Goal: Transaction & Acquisition: Purchase product/service

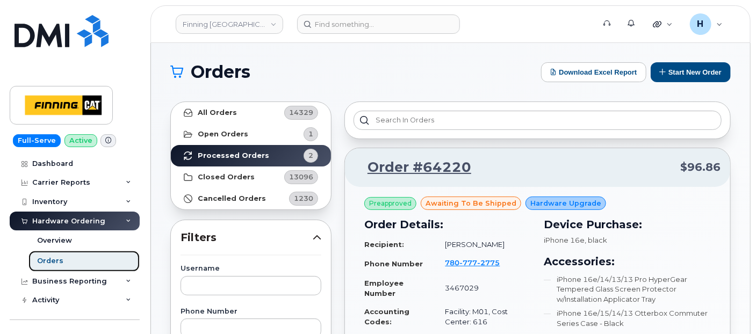
click at [94, 257] on link "Orders" at bounding box center [83, 261] width 111 height 20
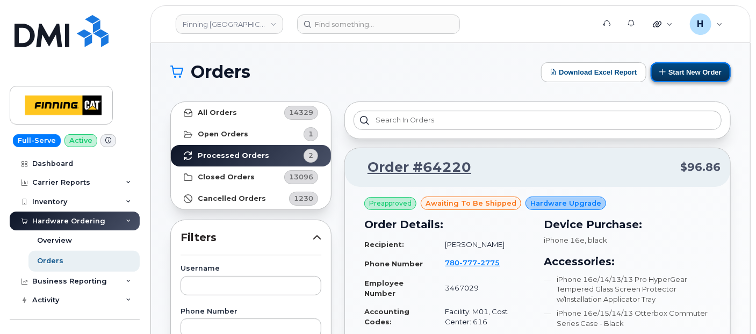
click at [680, 68] on button "Start New Order" at bounding box center [691, 72] width 80 height 20
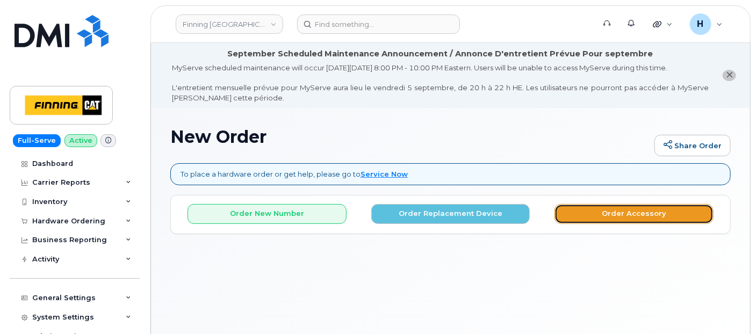
click at [606, 219] on button "Order Accessory" at bounding box center [634, 214] width 159 height 20
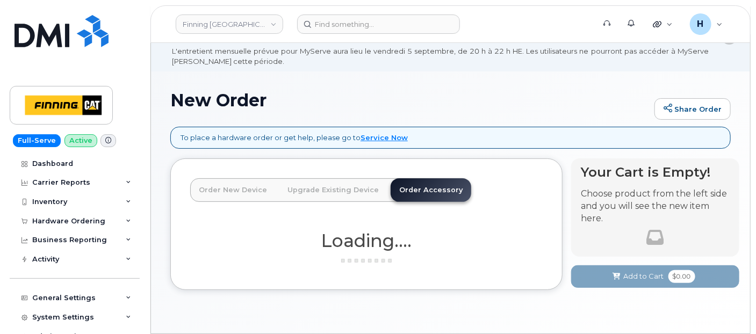
scroll to position [70, 0]
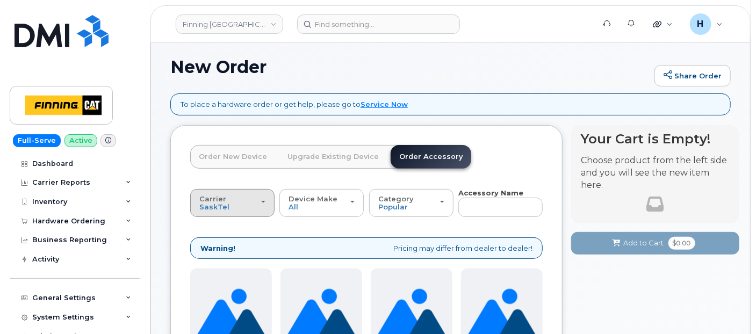
click at [228, 200] on div "Carrier SaskTel Telus" at bounding box center [232, 203] width 66 height 17
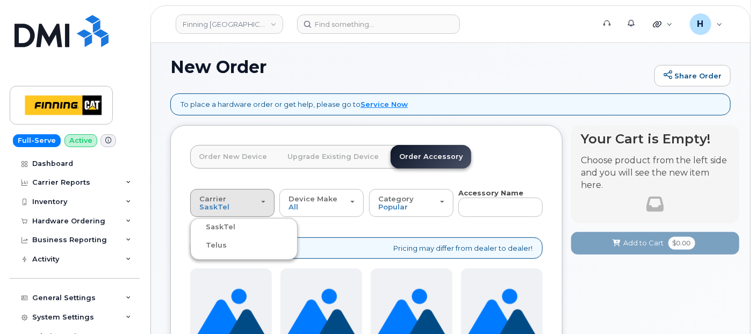
click at [217, 244] on label "Telus" at bounding box center [210, 245] width 34 height 13
click at [0, 0] on input "Telus" at bounding box center [0, 0] width 0 height 0
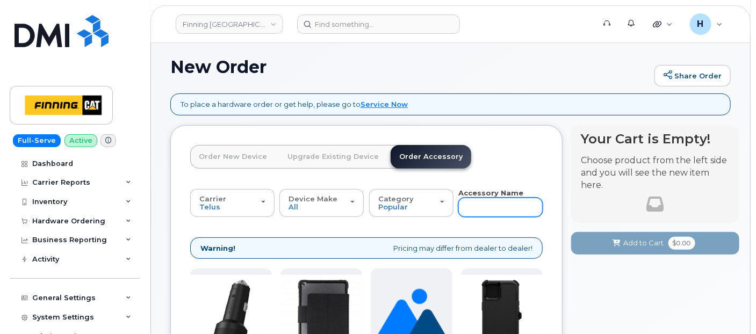
click at [480, 210] on input "text" at bounding box center [500, 207] width 84 height 19
type input "13"
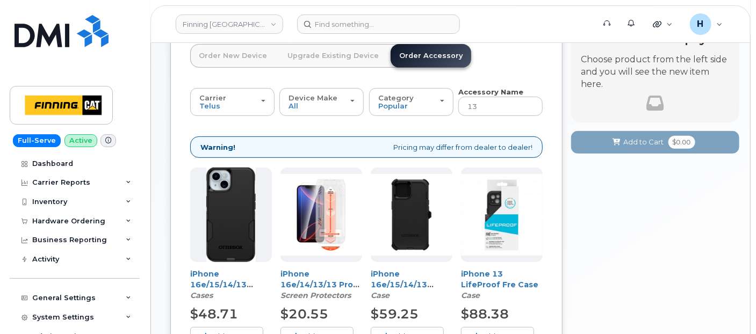
scroll to position [225, 0]
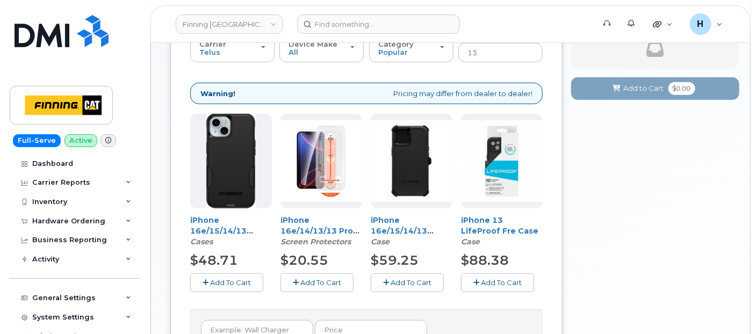
click at [312, 278] on span "Add To Cart" at bounding box center [320, 282] width 41 height 9
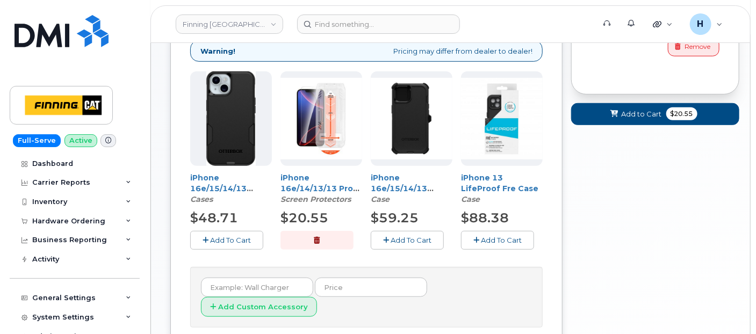
scroll to position [284, 0]
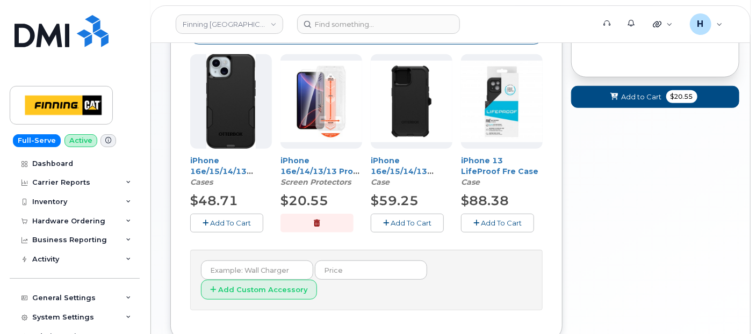
click at [220, 221] on span "Add To Cart" at bounding box center [230, 223] width 41 height 9
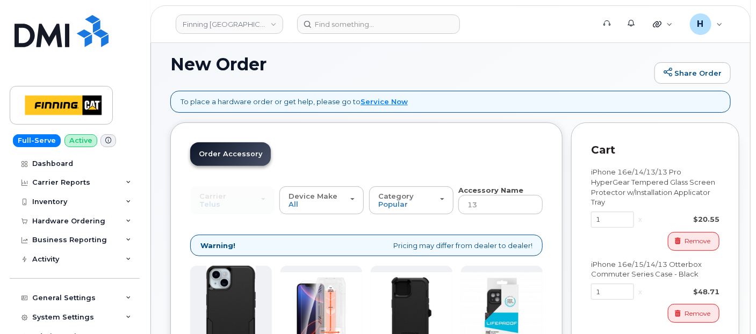
scroll to position [0, 0]
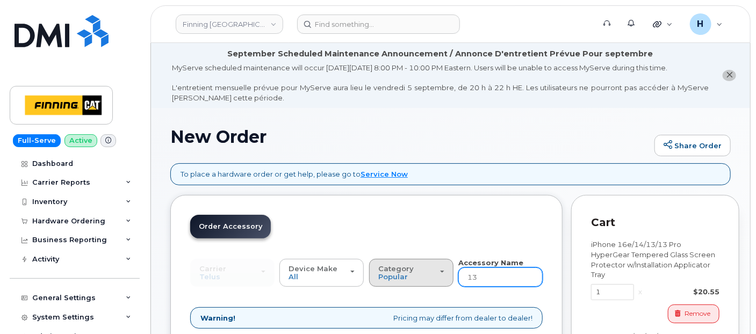
drag, startPoint x: 483, startPoint y: 270, endPoint x: 440, endPoint y: 270, distance: 43.0
click at [440, 270] on div "Carrier SaskTel Telus SaskTel Telus Device Make All iPhone Tablet All iPhone Ta…" at bounding box center [366, 273] width 352 height 30
type input "loaner"
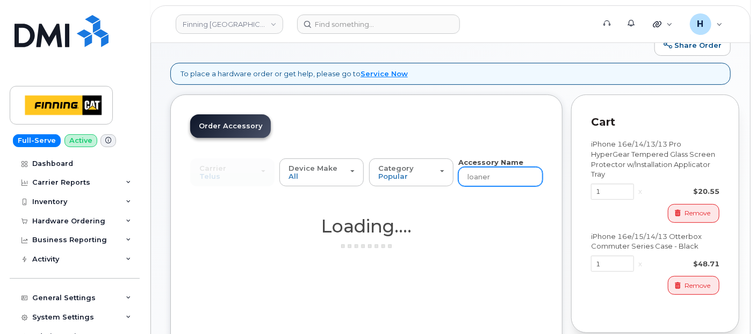
scroll to position [179, 0]
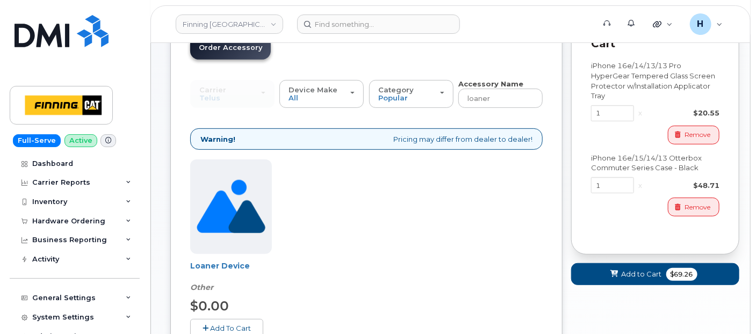
click at [219, 333] on button "Add To Cart" at bounding box center [226, 328] width 73 height 19
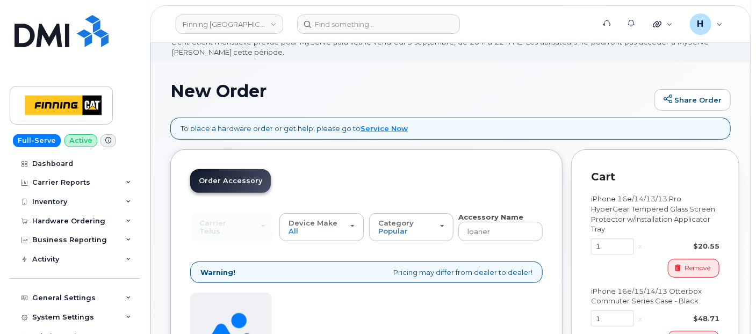
scroll to position [0, 0]
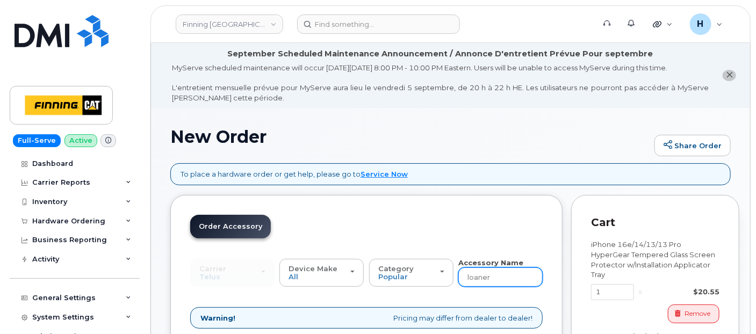
drag, startPoint x: 506, startPoint y: 278, endPoint x: 459, endPoint y: 278, distance: 47.3
click at [459, 278] on input "loaner" at bounding box center [500, 277] width 84 height 19
type input "wall"
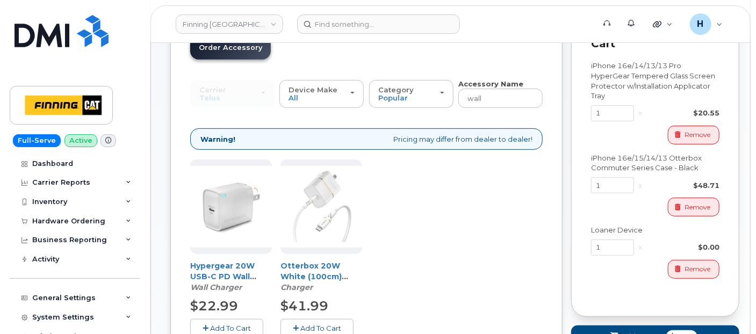
scroll to position [298, 0]
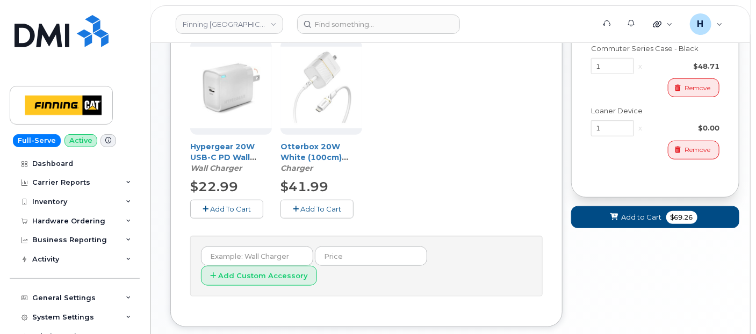
click at [290, 207] on button "Add To Cart" at bounding box center [316, 209] width 73 height 19
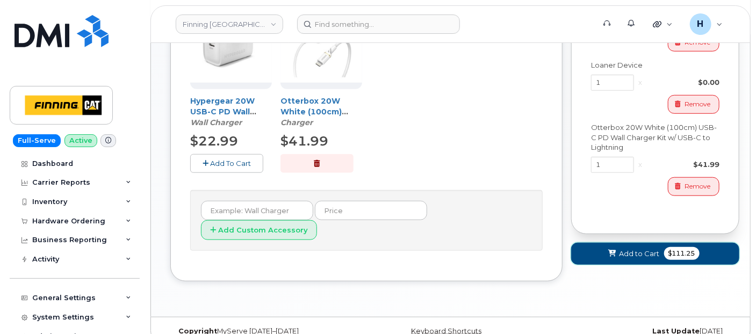
click at [614, 249] on span at bounding box center [612, 254] width 10 height 10
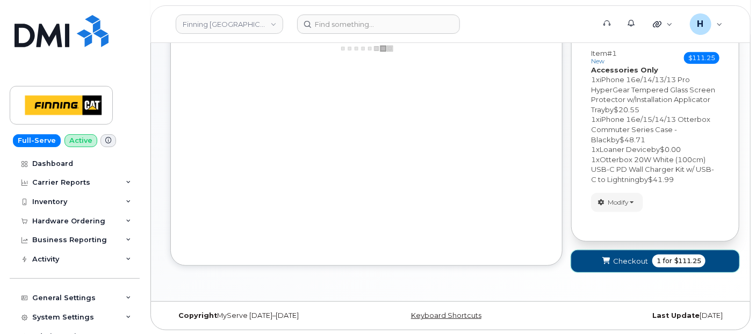
click at [613, 256] on span "Checkout" at bounding box center [630, 261] width 35 height 10
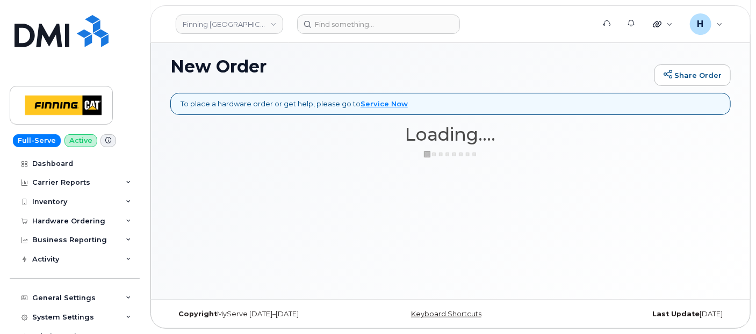
scroll to position [70, 0]
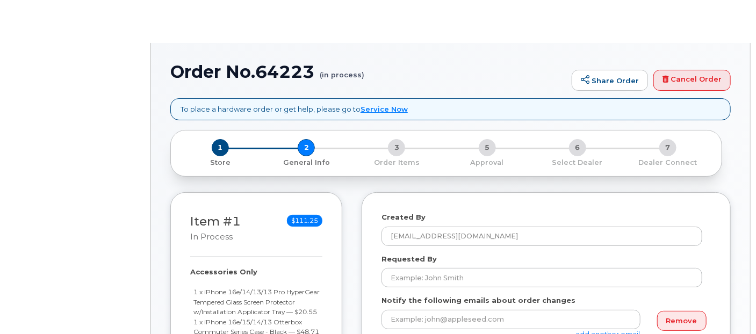
select select
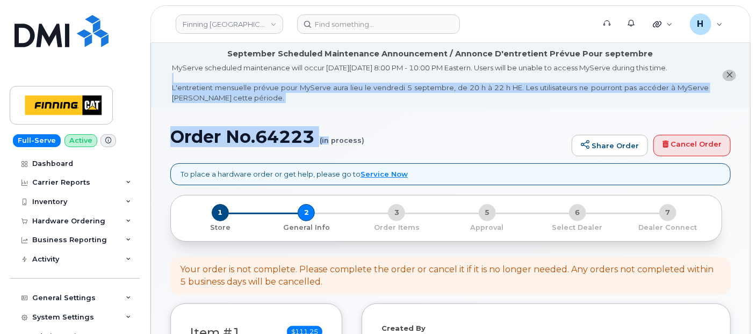
drag, startPoint x: 330, startPoint y: 132, endPoint x: 285, endPoint y: 131, distance: 45.7
click at [283, 129] on h1 "Order No.64223 (in process)" at bounding box center [368, 136] width 396 height 19
click at [313, 142] on h1 "Order No.64223 (in process)" at bounding box center [368, 136] width 396 height 19
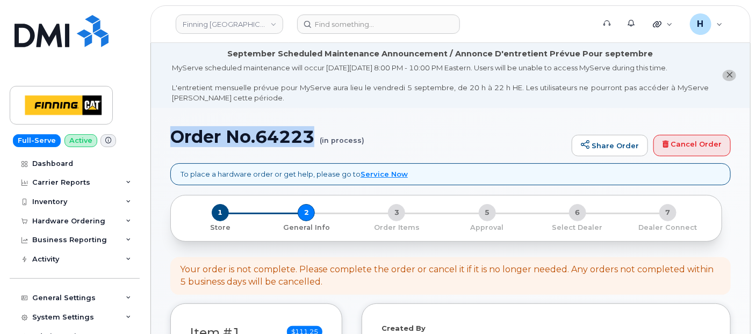
drag, startPoint x: 314, startPoint y: 141, endPoint x: 175, endPoint y: 146, distance: 139.8
click at [175, 146] on h1 "Order No.64223 (in process)" at bounding box center [368, 136] width 396 height 19
copy h1 "Order No.64223"
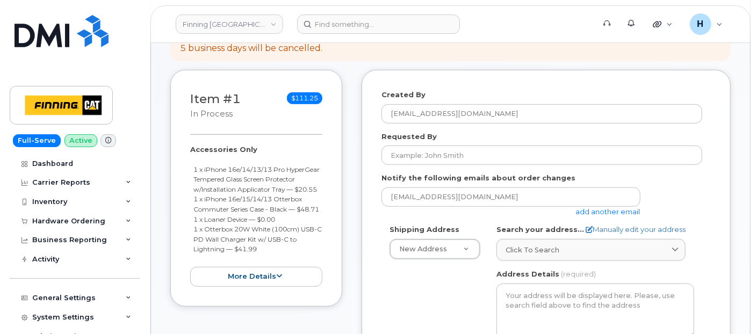
scroll to position [239, 0]
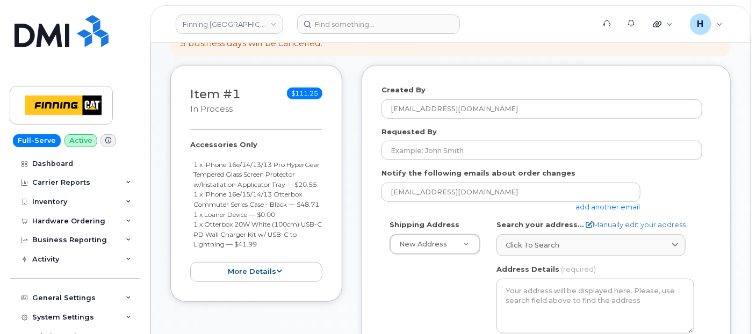
drag, startPoint x: 184, startPoint y: 145, endPoint x: 287, endPoint y: 260, distance: 154.8
click at [287, 260] on div "Item #1 in process $111.25 Accessories Only 1 x iPhone 16e/14/13/13 Pro HyperGe…" at bounding box center [256, 183] width 172 height 237
copy div "Accessories Only 1 x iPhone 16e/14/13/13 Pro HyperGear Tempered Glass Screen Pr…"
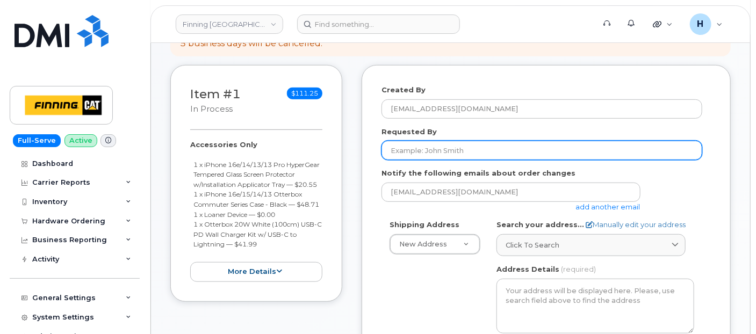
click at [448, 149] on input "Requested By" at bounding box center [541, 150] width 321 height 19
paste input "RITM0483786"
type input "RITM0483786"
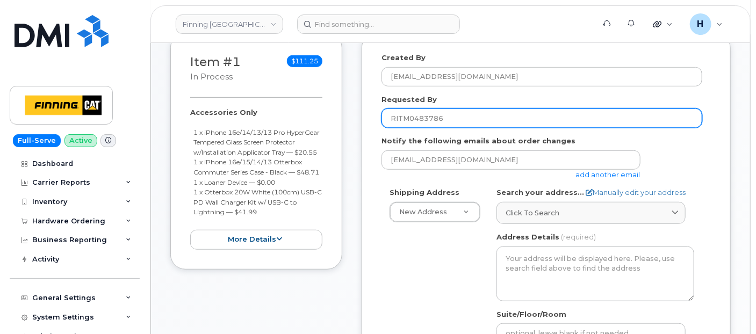
scroll to position [298, 0]
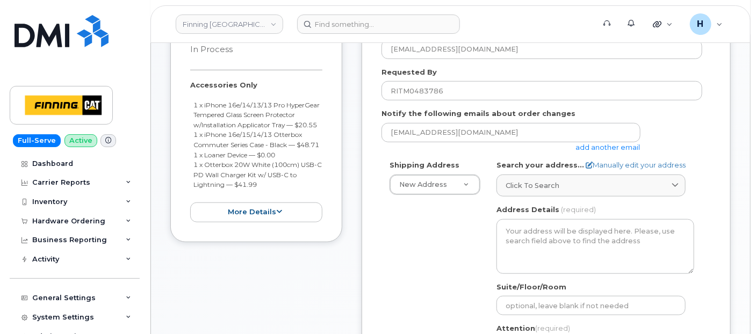
click at [506, 169] on label "Search your address..." at bounding box center [540, 165] width 88 height 10
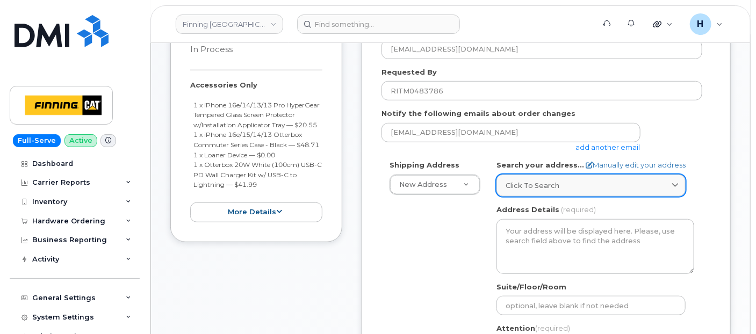
click at [508, 178] on link "Click to search" at bounding box center [590, 186] width 189 height 22
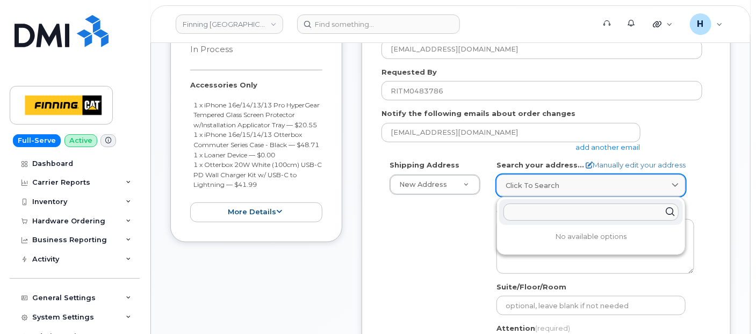
paste input "133 KINGSMERE COVE SE AIRDRIE, AB, T4A-0S5"
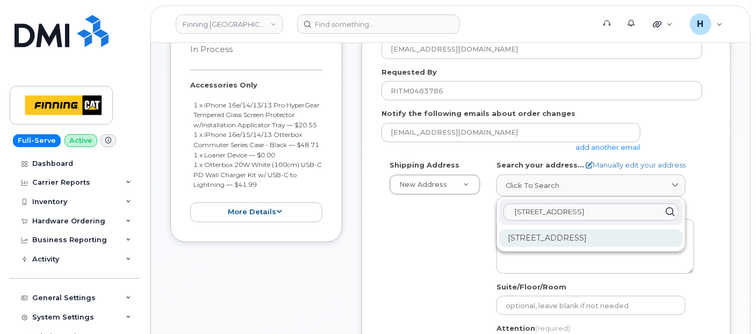
type input "133 KINGSMERE COVE SE AIRDRIE, AB, T4A-0S5"
click at [554, 233] on div "133 Kingsmere Cove SE Airdrie AB T4A 0S5" at bounding box center [591, 238] width 184 height 18
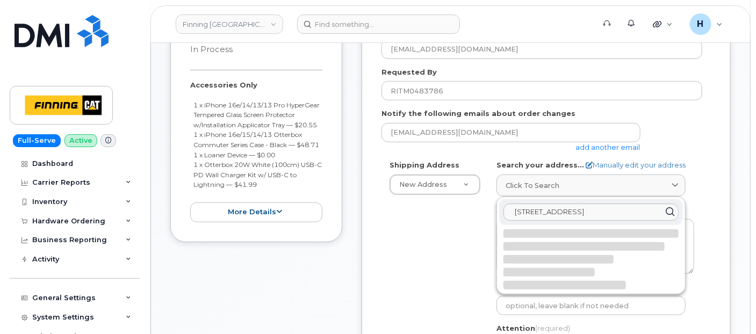
select select
type textarea "133 Kingsmere Cove SE AIRDRIE AB T4A 0S5 CANADA"
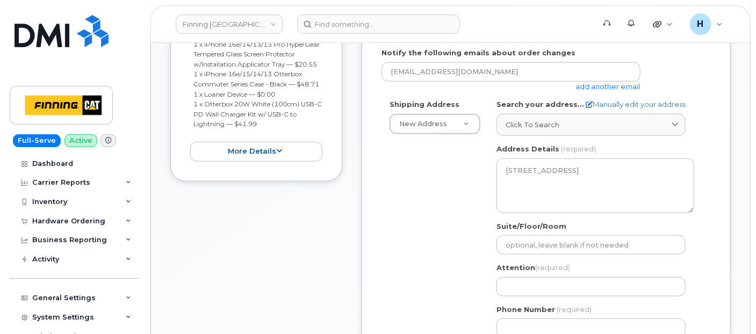
scroll to position [417, 0]
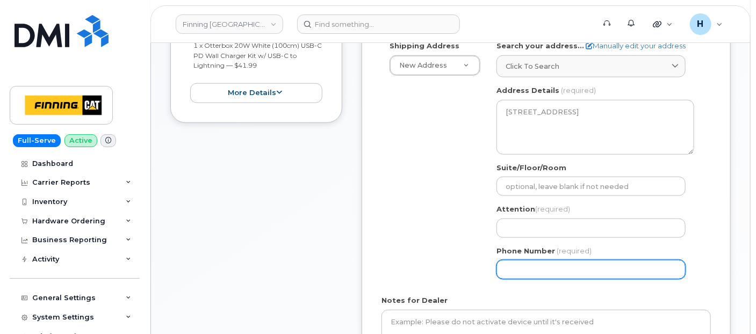
drag, startPoint x: 508, startPoint y: 261, endPoint x: 495, endPoint y: 249, distance: 17.1
click at [507, 262] on input "Phone Number" at bounding box center [590, 269] width 189 height 19
paste input "4038165170"
select select
type input "4038165170"
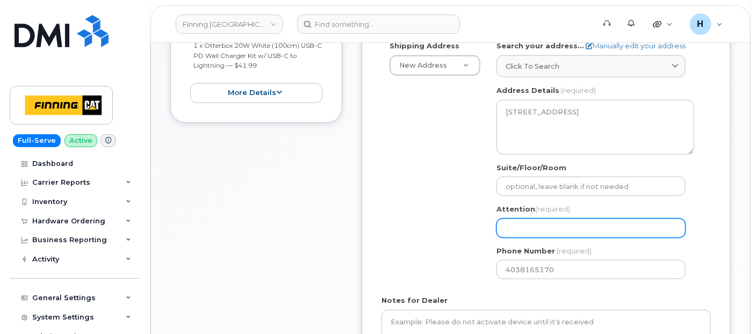
click at [504, 230] on input "Attention (required)" at bounding box center [590, 228] width 189 height 19
paste input "[PERSON_NAME]"
select select
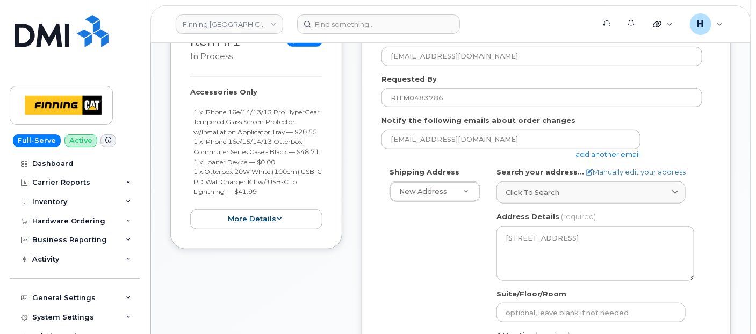
scroll to position [239, 0]
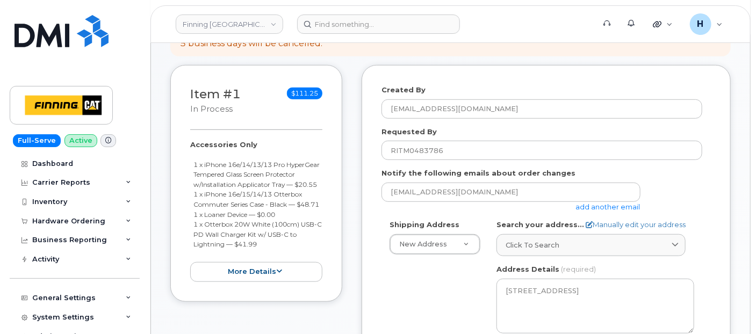
type input "[PERSON_NAME]"
drag, startPoint x: 184, startPoint y: 141, endPoint x: 269, endPoint y: 263, distance: 148.9
click at [269, 263] on div "Item #1 in process $111.25 Accessories Only 1 x iPhone 16e/14/13/13 Pro HyperGe…" at bounding box center [256, 183] width 172 height 237
copy div "Accessories Only 1 x iPhone 16e/14/13/13 Pro HyperGear Tempered Glass Screen Pr…"
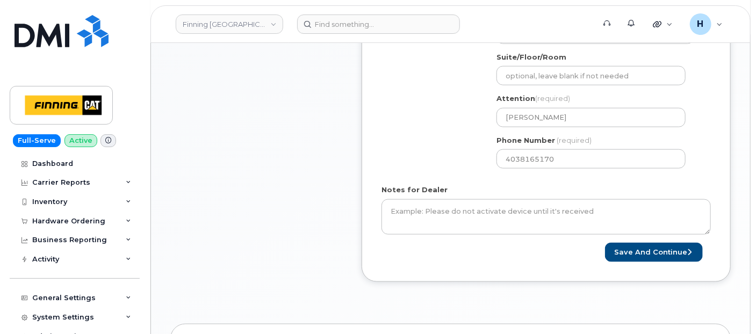
scroll to position [537, 0]
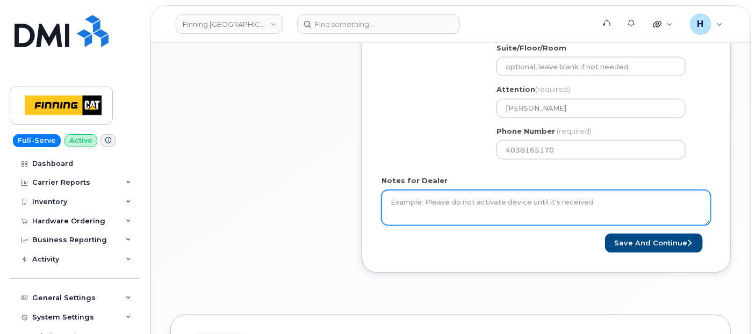
click at [443, 210] on textarea "Notes for Dealer" at bounding box center [545, 207] width 329 height 35
paste textarea "Accessories Only 1 x iPhone 16e/14/13/13 Pro HyperGear Tempered Glass Screen Pr…"
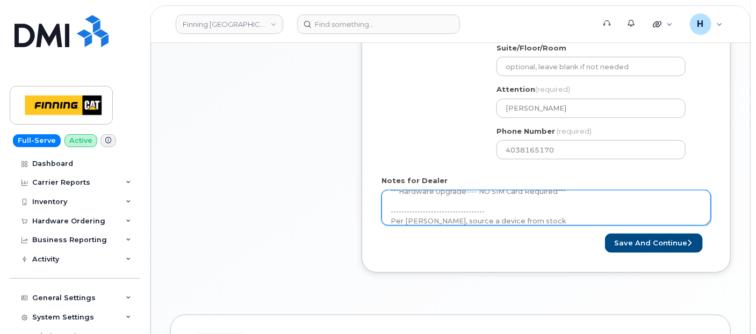
scroll to position [119, 0]
type textarea "Accessories Only 1 x iPhone 16e/14/13/13 Pro HyperGear Tempered Glass Screen Pr…"
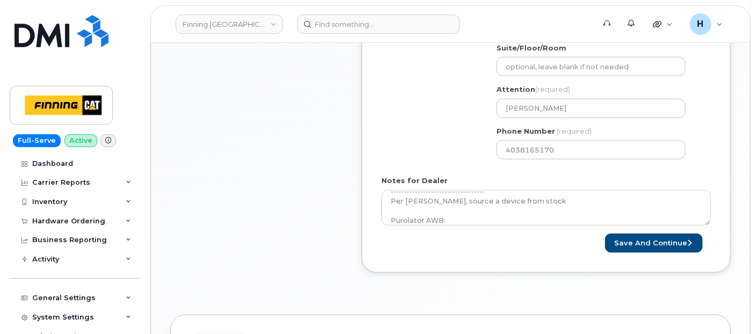
click at [644, 256] on div "Created By hakaur@dminc.com Requested By RITM0483786 Notify the following email…" at bounding box center [546, 19] width 369 height 507
click at [643, 224] on form "Created By hakaur@dminc.com Requested By RITM0483786 Notify the following email…" at bounding box center [545, 19] width 329 height 467
click at [637, 234] on button "Save and Continue" at bounding box center [654, 244] width 98 height 20
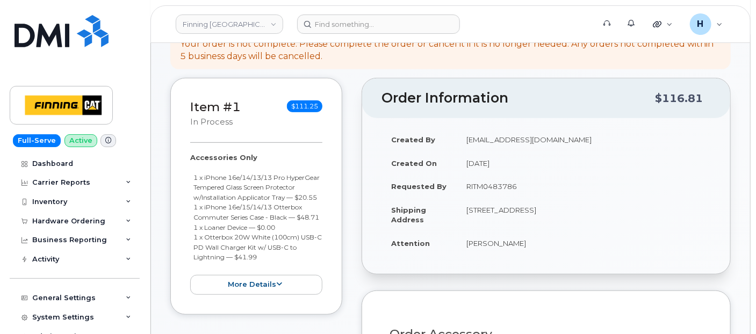
scroll to position [298, 0]
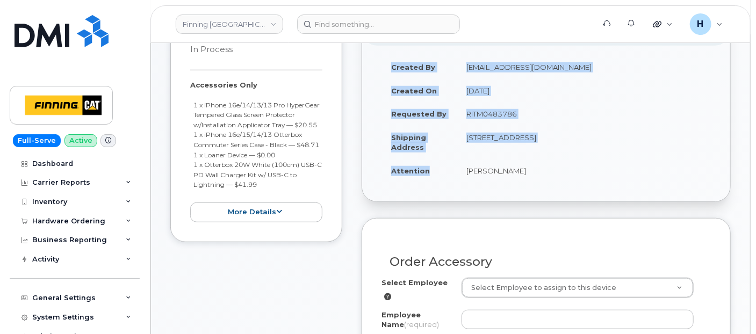
drag, startPoint x: 454, startPoint y: 181, endPoint x: 546, endPoint y: 184, distance: 91.9
click at [546, 184] on div "Created By hakaur@dminc.com Created On August 29, 2025 Requested By RITM0483786…" at bounding box center [546, 124] width 368 height 156
drag, startPoint x: 546, startPoint y: 184, endPoint x: 513, endPoint y: 172, distance: 35.3
click at [513, 172] on td "[PERSON_NAME]" at bounding box center [584, 171] width 254 height 24
copy td "[PERSON_NAME]"
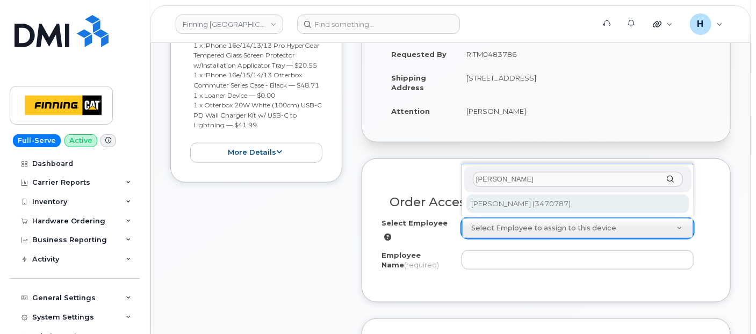
type input "[PERSON_NAME]"
type input "58780"
type input "[PERSON_NAME]"
select select "D43"
select select "CSMAAAA"
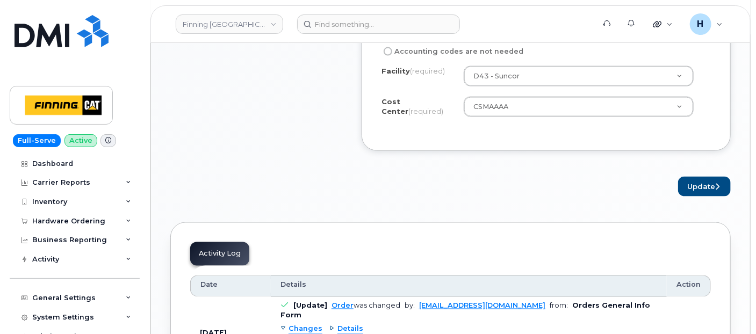
scroll to position [716, 0]
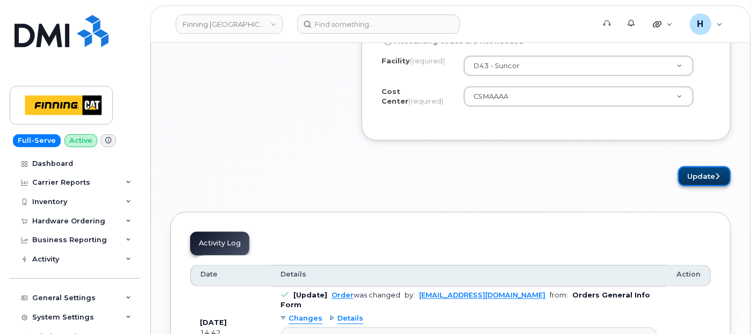
click at [685, 174] on button "Update" at bounding box center [704, 177] width 53 height 20
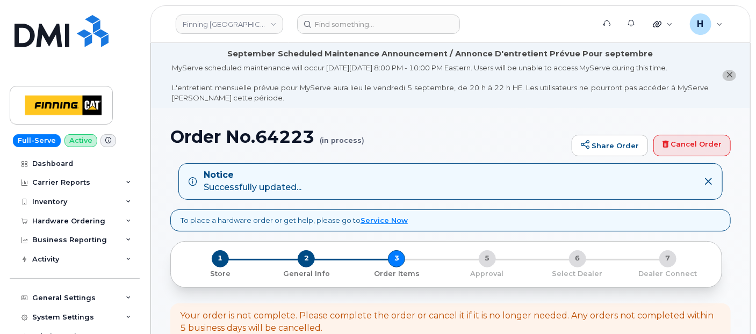
click at [263, 138] on h1 "Order No.64223 (in process)" at bounding box center [368, 136] width 396 height 19
copy h1 "64223"
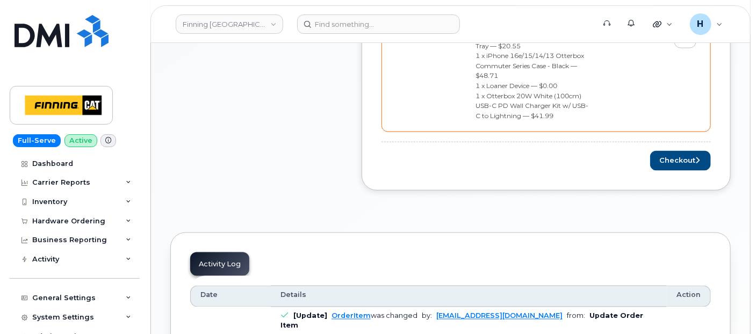
scroll to position [716, 0]
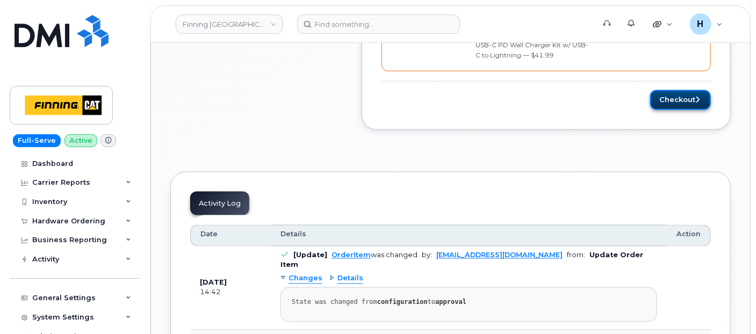
click at [666, 90] on button "Checkout" at bounding box center [680, 100] width 61 height 20
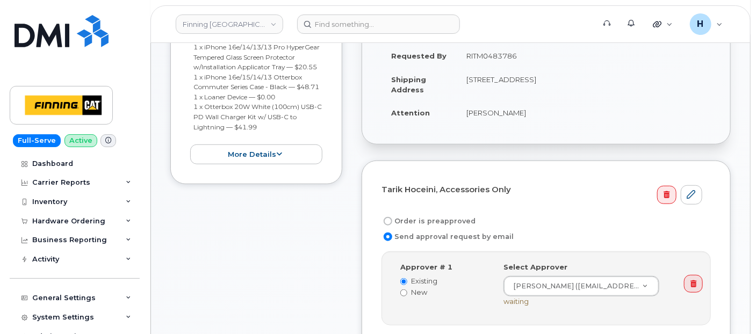
scroll to position [358, 0]
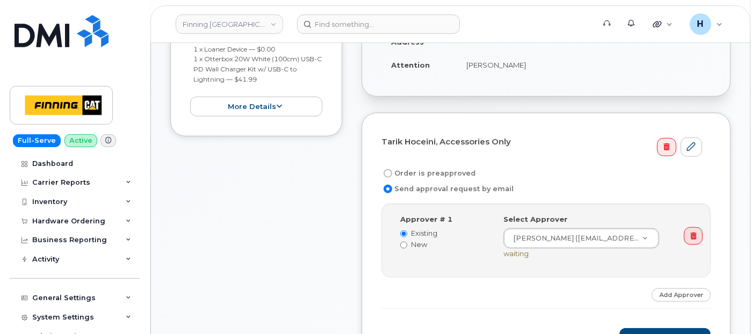
click at [460, 167] on label "Order is preapproved" at bounding box center [428, 173] width 94 height 13
click at [392, 169] on input "Order is preapproved" at bounding box center [388, 173] width 9 height 9
radio input "true"
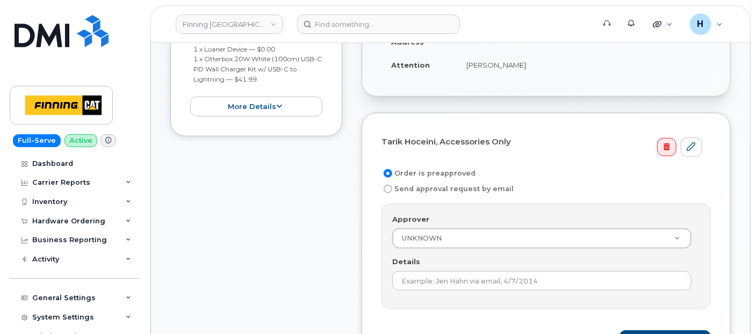
scroll to position [119, 0]
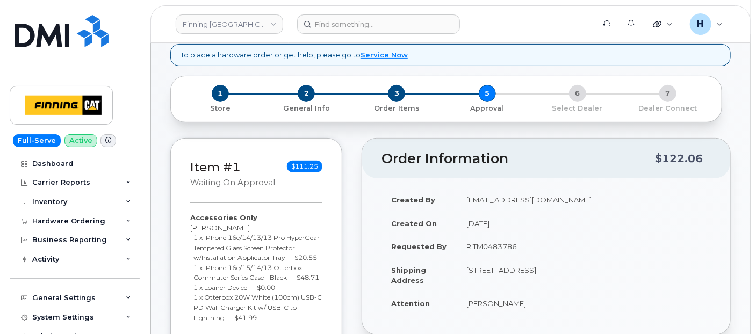
drag, startPoint x: 458, startPoint y: 239, endPoint x: 552, endPoint y: 242, distance: 93.5
click at [552, 242] on td "RITM0483786" at bounding box center [584, 247] width 254 height 24
copy td "RITM0483786"
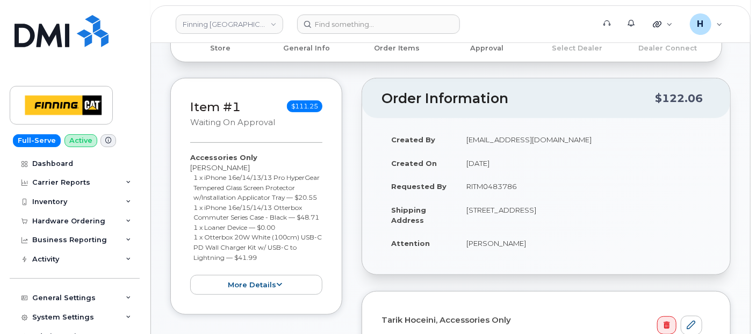
scroll to position [358, 0]
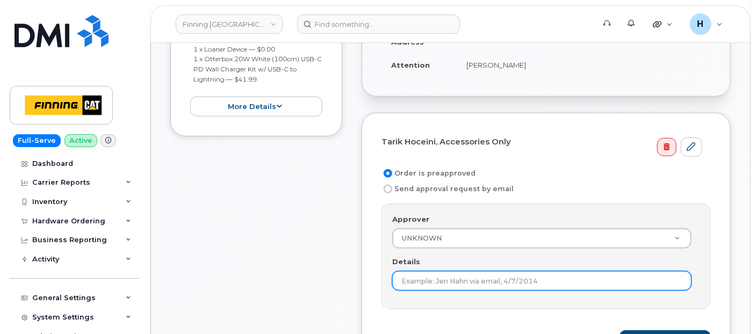
click at [417, 271] on input "Details" at bounding box center [541, 280] width 299 height 19
paste input "RITM0483786"
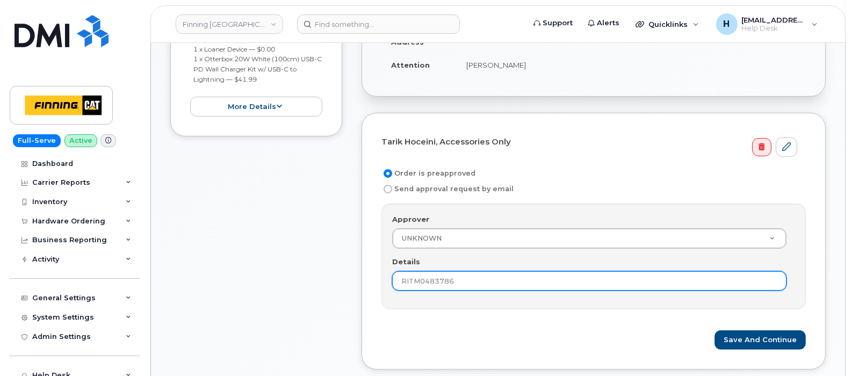
type input "RITM0483786"
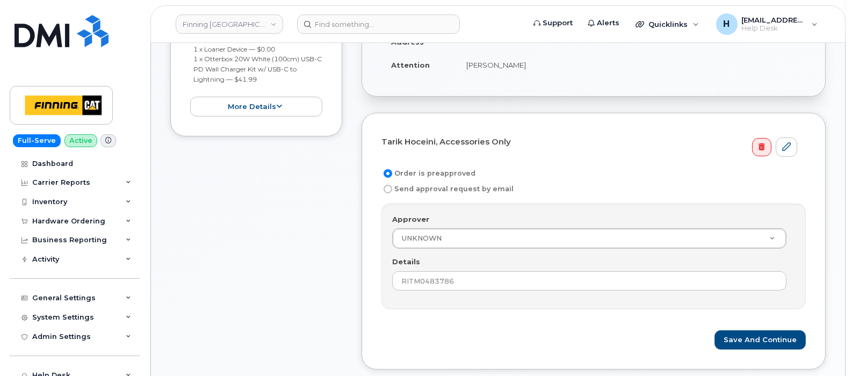
click at [713, 316] on form "Tarik Hoceini, Accessories Only Order is preapproved Send approval request by e…" at bounding box center [593, 242] width 424 height 218
click at [746, 330] on button "Save and Continue" at bounding box center [760, 340] width 91 height 20
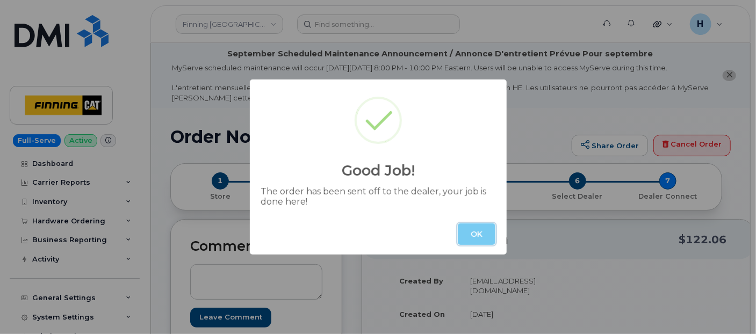
click at [486, 232] on button "OK" at bounding box center [477, 234] width 38 height 21
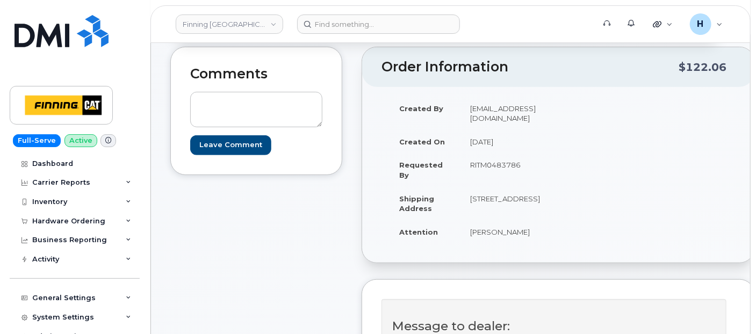
scroll to position [119, 0]
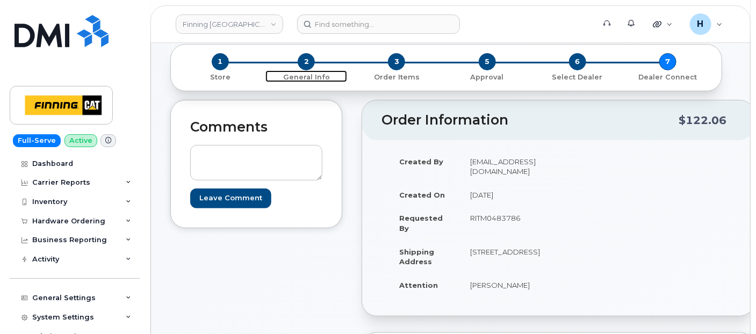
drag, startPoint x: 307, startPoint y: 61, endPoint x: 167, endPoint y: 4, distance: 150.9
click at [307, 61] on span "2" at bounding box center [306, 61] width 17 height 17
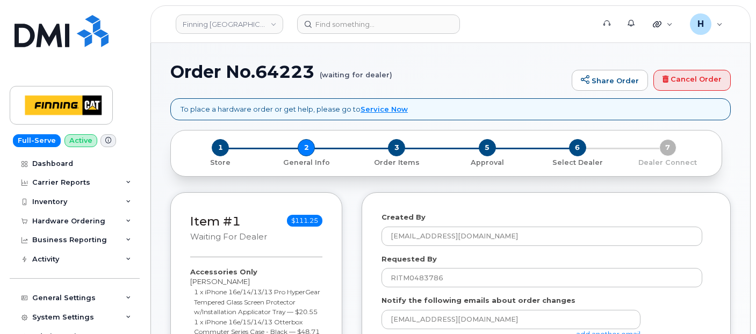
select select
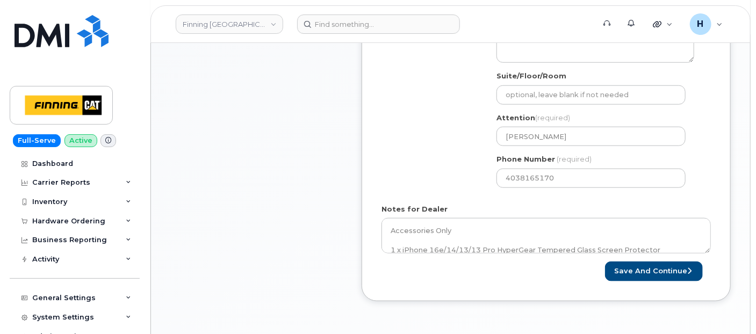
scroll to position [542, 0]
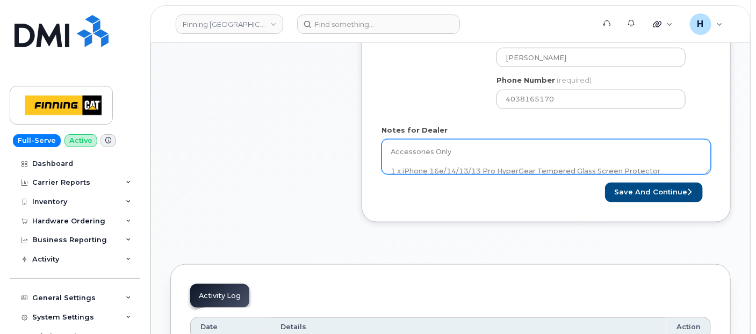
click at [457, 143] on textarea "Accessories Only 1 x iPhone 16e/14/13/13 Pro HyperGear Tempered Glass Screen Pr…" at bounding box center [545, 156] width 329 height 35
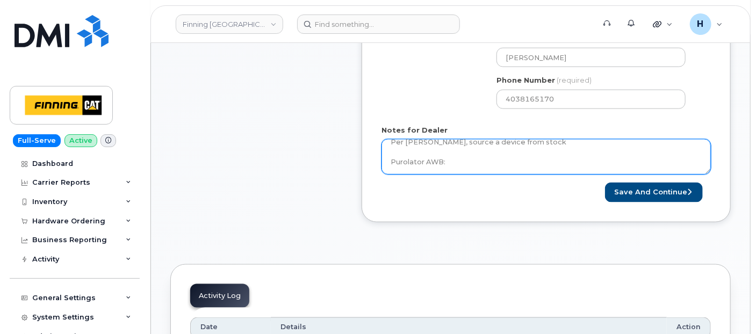
click at [466, 162] on textarea "Accessories Only 1 x iPhone 16e/14/13/13 Pro HyperGear Tempered Glass Screen Pr…" at bounding box center [545, 156] width 329 height 35
paste textarea "335646979849"
type textarea "Accessories Only 1 x iPhone 16e/14/13/13 Pro HyperGear Tempered Glass Screen Pr…"
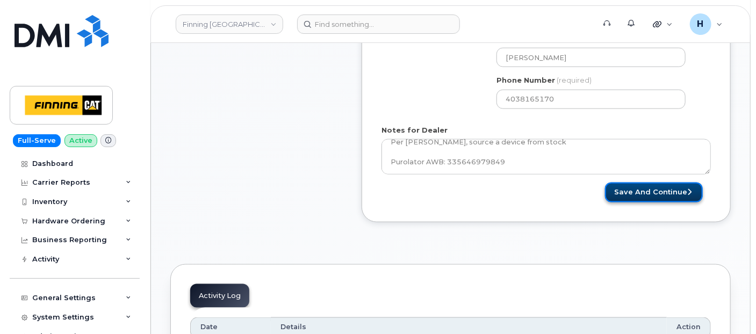
click at [664, 193] on button "Save and Continue" at bounding box center [654, 193] width 98 height 20
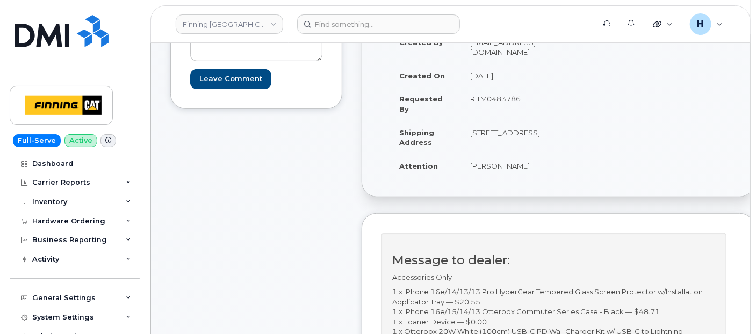
scroll to position [119, 0]
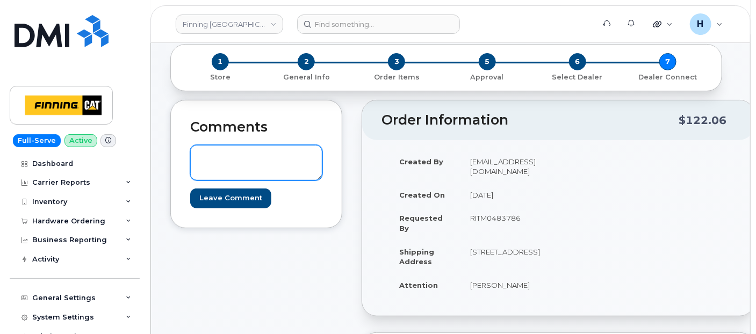
click at [265, 160] on textarea at bounding box center [256, 162] width 132 height 35
paste textarea "S/N: C3QX37GWVD [iPhone 13 (#2043)] IMEI: 358184140265795"
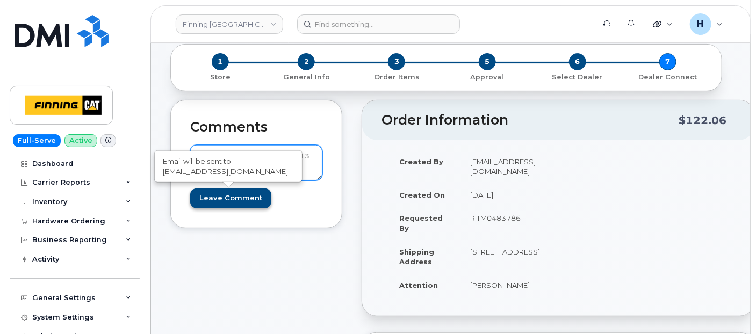
type textarea "S/N: C3QX37GWVD [iPhone 13 (#2043)] IMEI: 358184140265795"
click at [228, 195] on input "Leave Comment" at bounding box center [230, 199] width 81 height 20
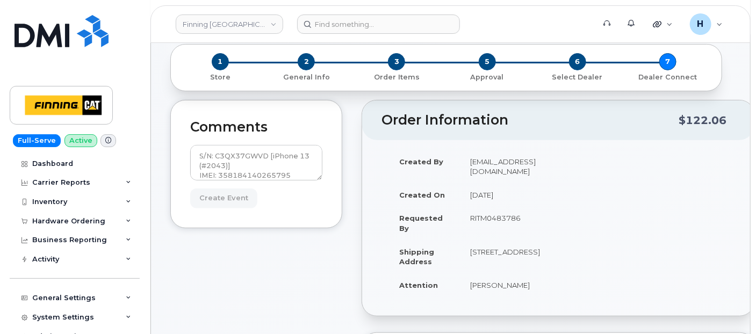
type input "Create Event"
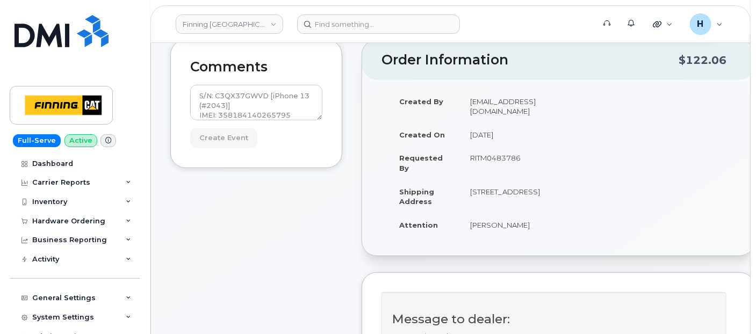
scroll to position [358, 0]
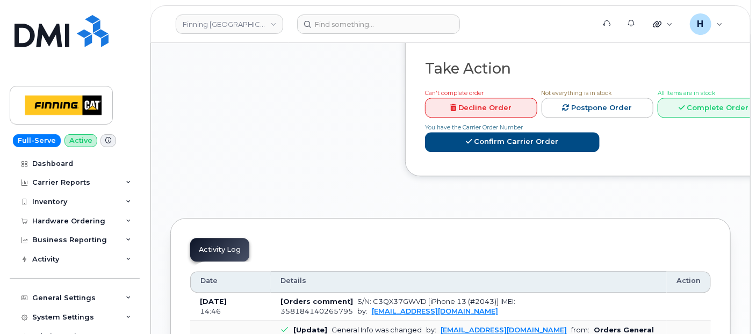
scroll to position [1134, 0]
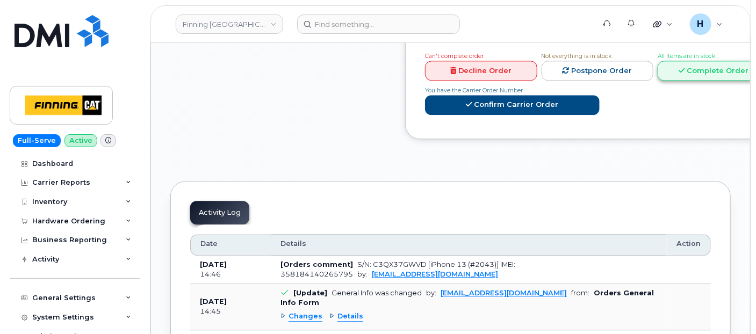
click at [690, 81] on link "Complete Order" at bounding box center [714, 71] width 112 height 20
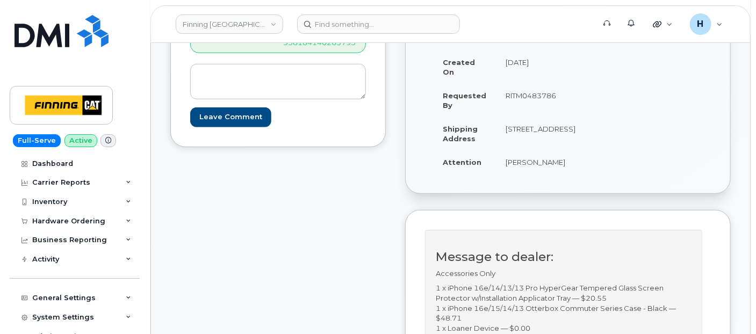
scroll to position [477, 0]
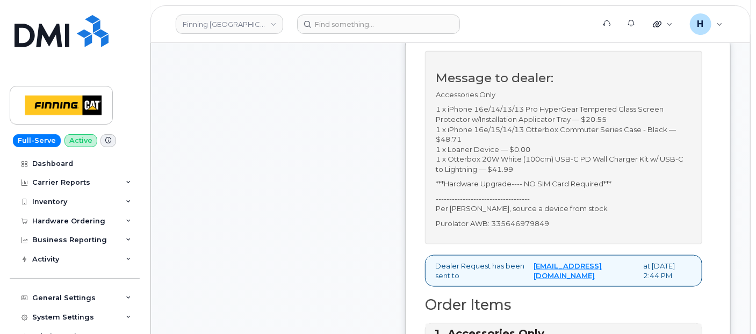
click at [522, 229] on p "Purolator AWB: 335646979849" at bounding box center [564, 224] width 256 height 10
copy p "335646979849"
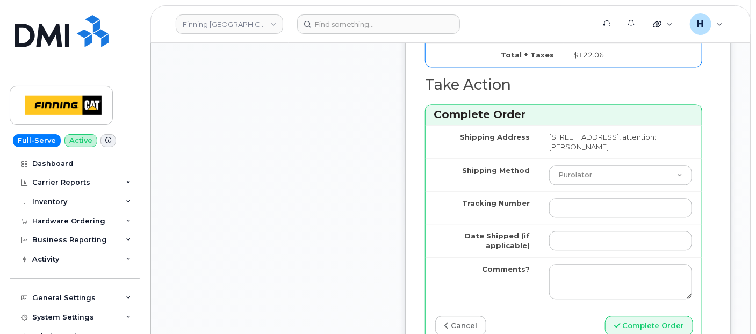
scroll to position [1134, 0]
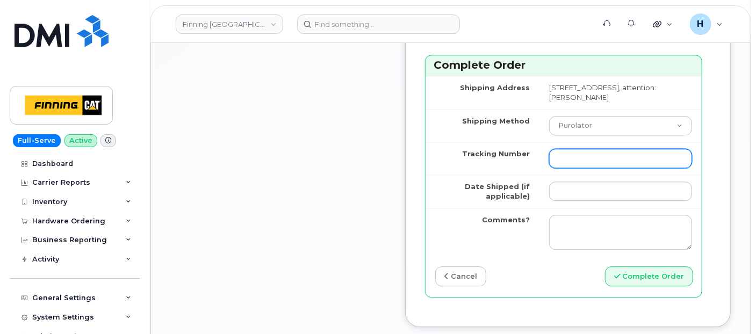
click at [552, 167] on input "Tracking Number" at bounding box center [620, 158] width 143 height 19
paste input "335646979849"
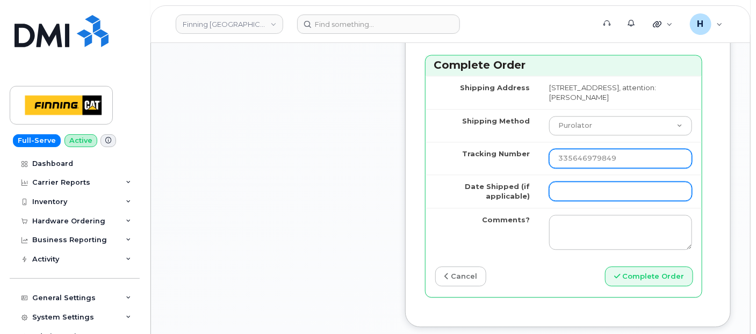
type input "335646979849"
click at [549, 198] on input "Date Shipped (if applicable)" at bounding box center [620, 191] width 143 height 19
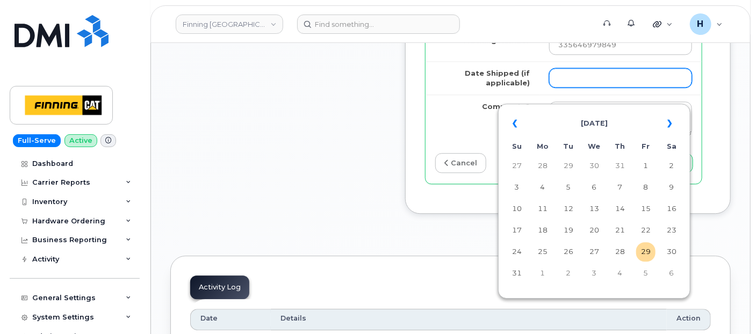
scroll to position [1313, 0]
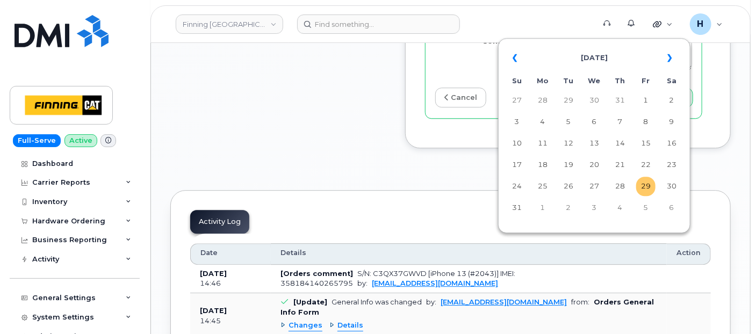
click at [640, 189] on td "29" at bounding box center [645, 186] width 19 height 19
type input "2025-08-29"
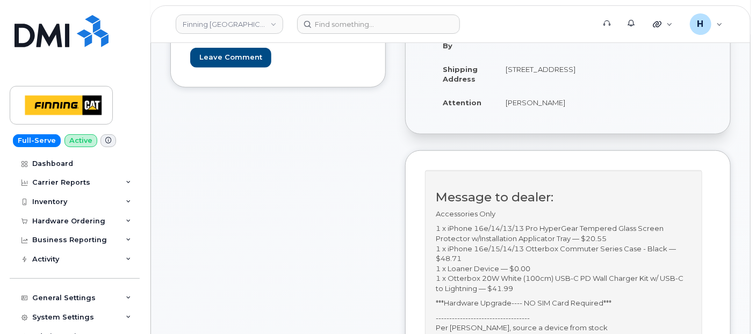
scroll to position [239, 0]
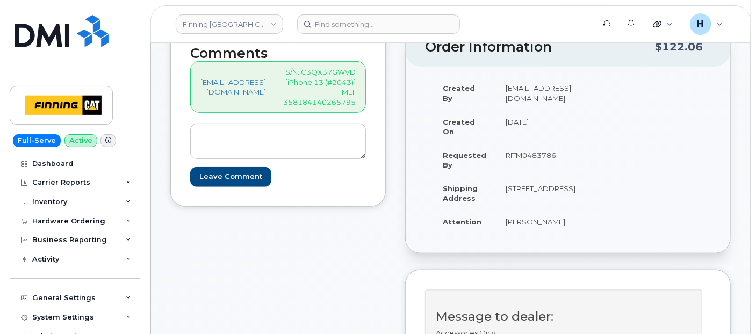
click at [333, 98] on p "S/N: C3QX37GWVD [iPhone 13 (#2043)] IMEI: 358184140265795" at bounding box center [319, 87] width 73 height 40
copy p "358184140265795"
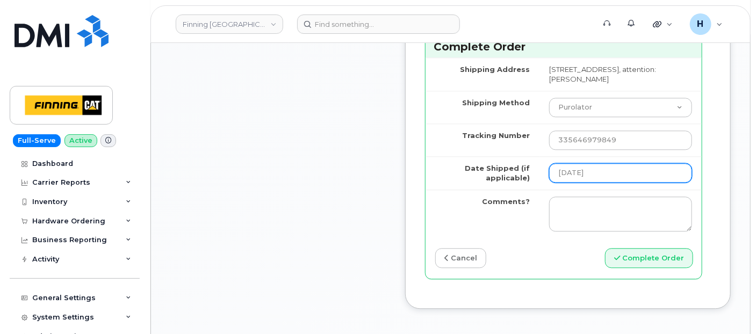
scroll to position [1313, 0]
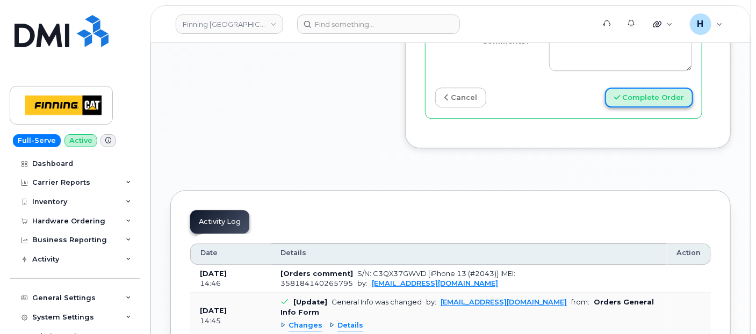
click at [629, 107] on button "Complete Order" at bounding box center [649, 98] width 88 height 20
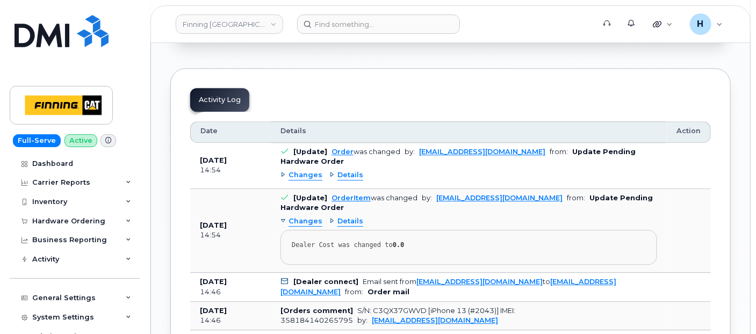
scroll to position [1373, 0]
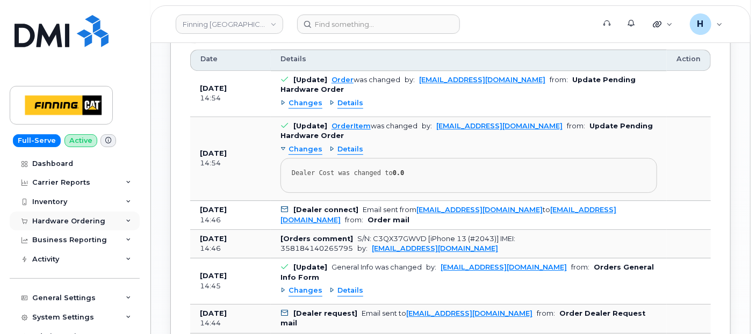
click at [62, 225] on div "Hardware Ordering" at bounding box center [68, 221] width 73 height 9
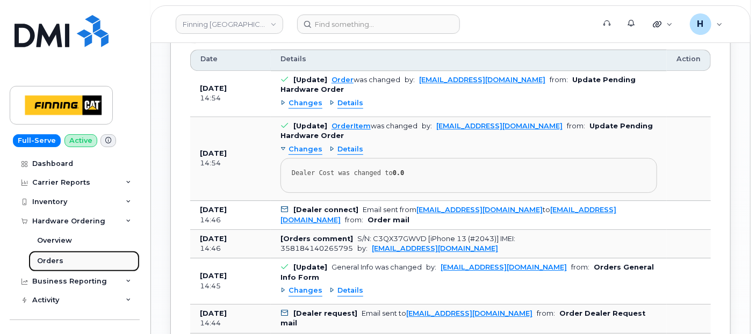
click at [51, 270] on link "Orders" at bounding box center [83, 261] width 111 height 20
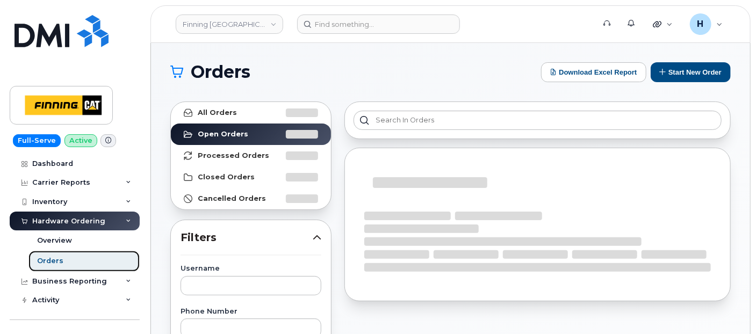
click at [57, 267] on link "Orders" at bounding box center [83, 261] width 111 height 20
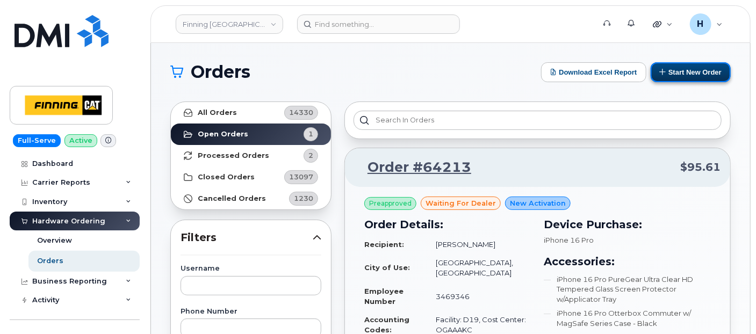
click at [668, 72] on button "Start New Order" at bounding box center [691, 72] width 80 height 20
click at [690, 68] on button "Start New Order" at bounding box center [691, 72] width 80 height 20
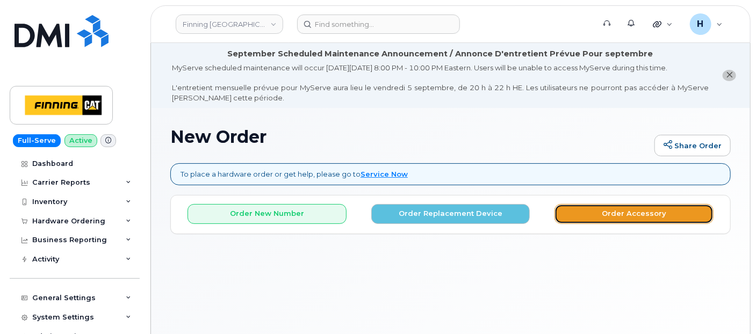
click at [577, 217] on button "Order Accessory" at bounding box center [634, 214] width 159 height 20
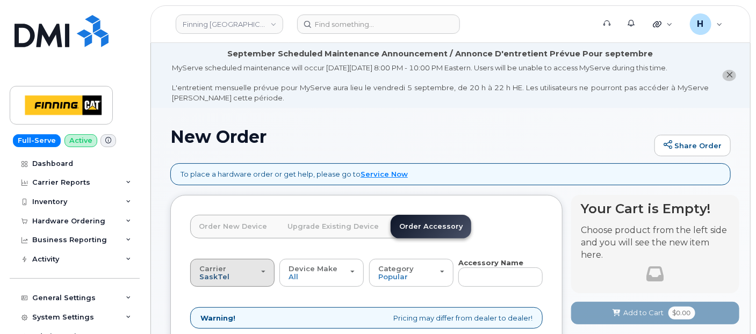
click at [202, 274] on span "SaskTel" at bounding box center [214, 276] width 30 height 9
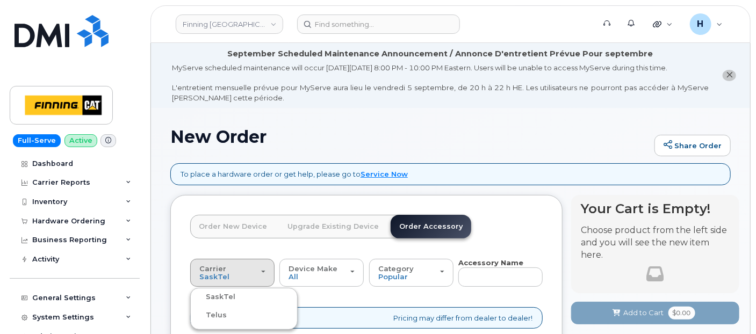
click at [211, 313] on label "Telus" at bounding box center [210, 315] width 34 height 13
click at [0, 0] on input "Telus" at bounding box center [0, 0] width 0 height 0
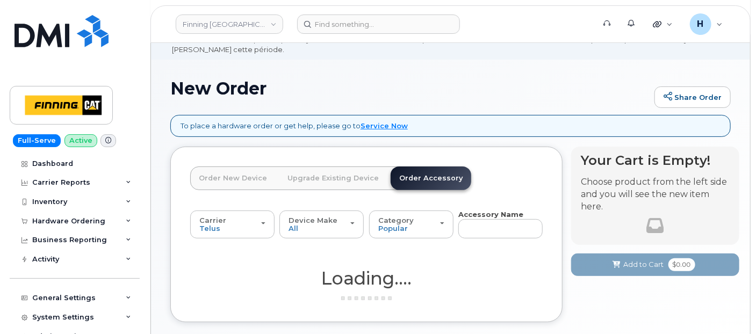
scroll to position [105, 0]
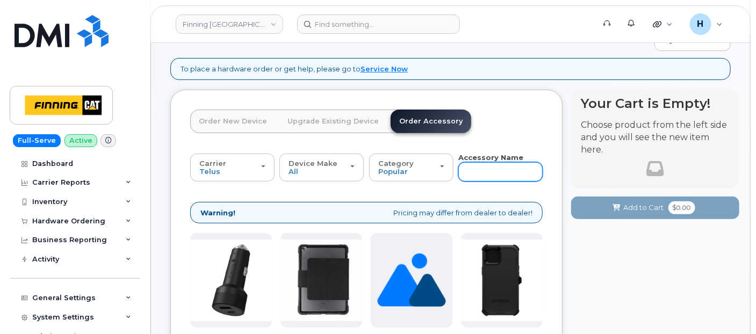
click at [489, 176] on input "text" at bounding box center [500, 171] width 84 height 19
type input "cable"
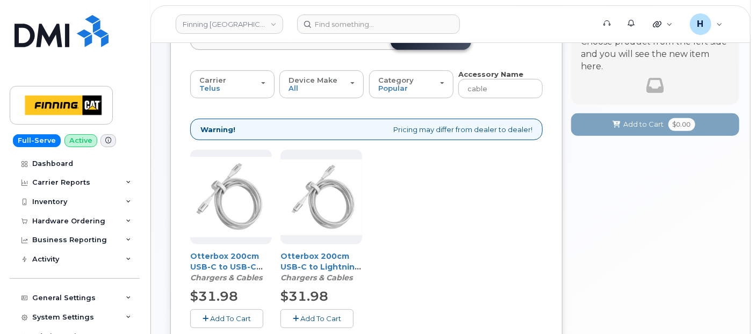
scroll to position [284, 0]
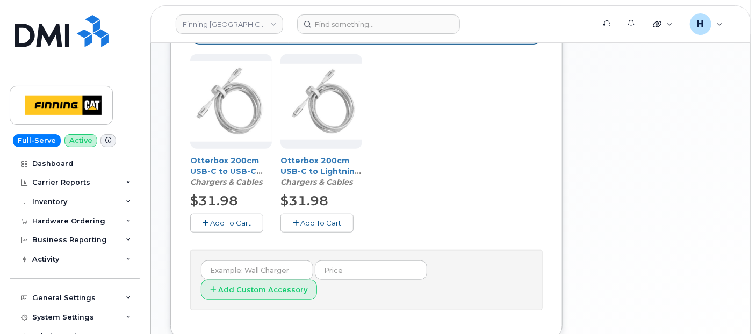
click at [304, 219] on span "Add To Cart" at bounding box center [320, 223] width 41 height 9
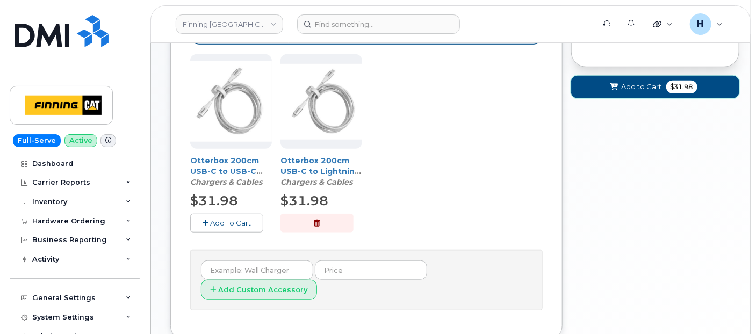
click at [601, 91] on button "Add to Cart $31.98" at bounding box center [655, 87] width 168 height 22
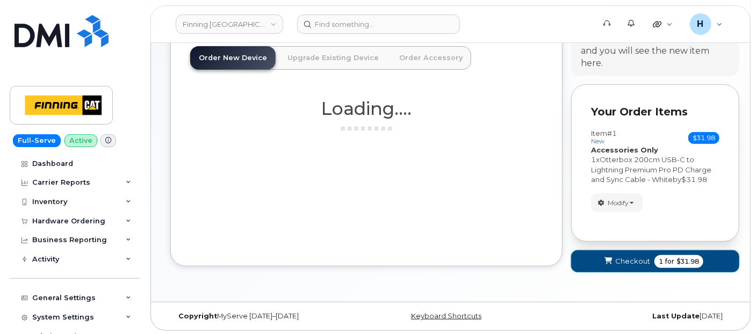
click at [599, 261] on button "Checkout 1 for $31.98" at bounding box center [655, 261] width 168 height 22
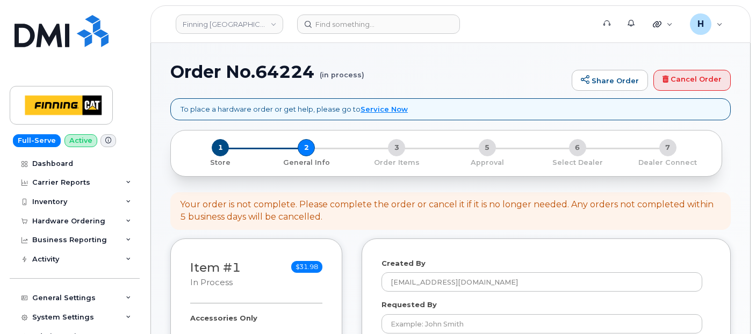
select select
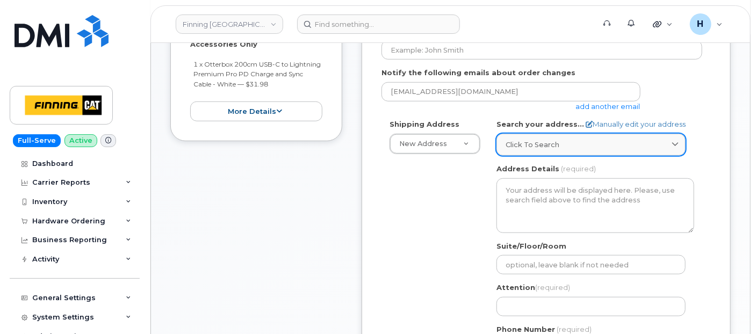
scroll to position [358, 0]
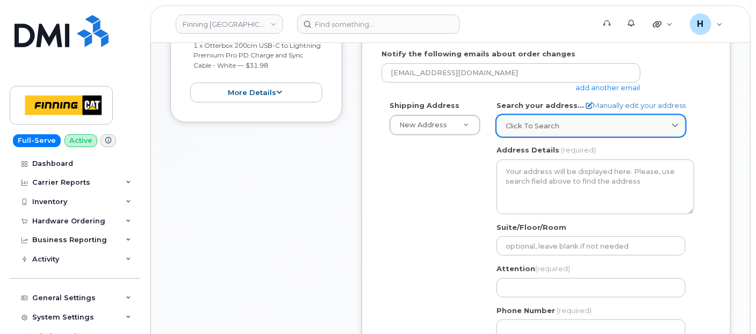
click at [532, 123] on span "Click to search" at bounding box center [533, 126] width 54 height 10
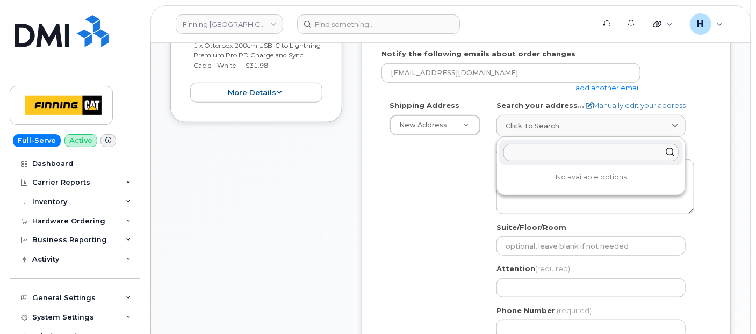
paste input "[STREET_ADDRESS]"
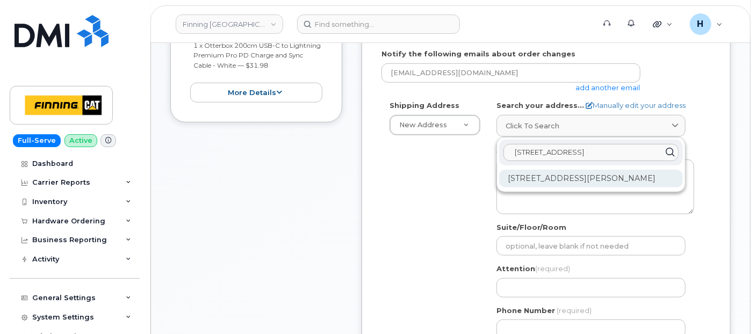
type input "[STREET_ADDRESS]"
click at [554, 176] on div "[STREET_ADDRESS][PERSON_NAME]" at bounding box center [591, 179] width 184 height 18
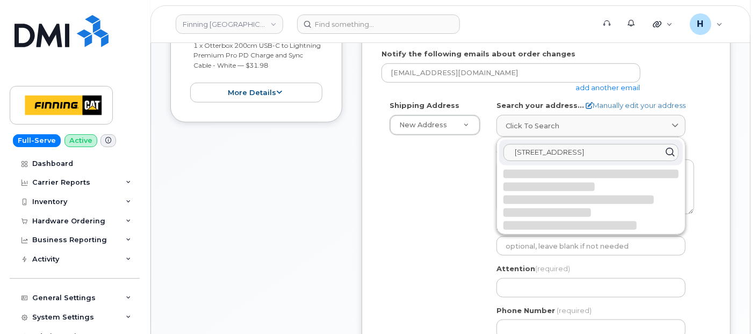
select select
type textarea "[STREET_ADDRESS][PERSON_NAME]"
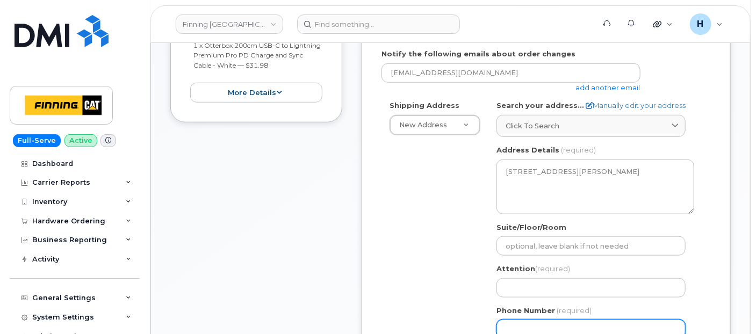
click at [519, 320] on input "Phone Number" at bounding box center [590, 329] width 189 height 19
paste input "3063823550"
select select
type input "3063823550"
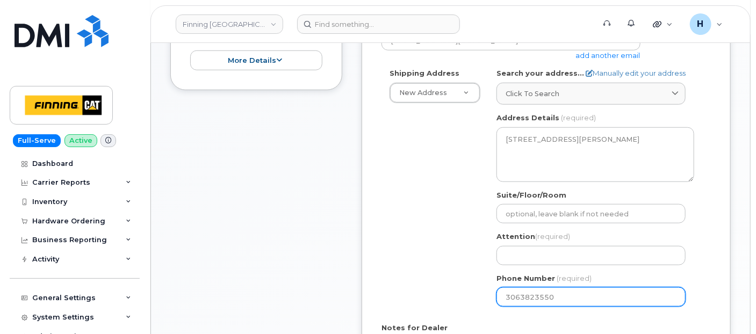
scroll to position [417, 0]
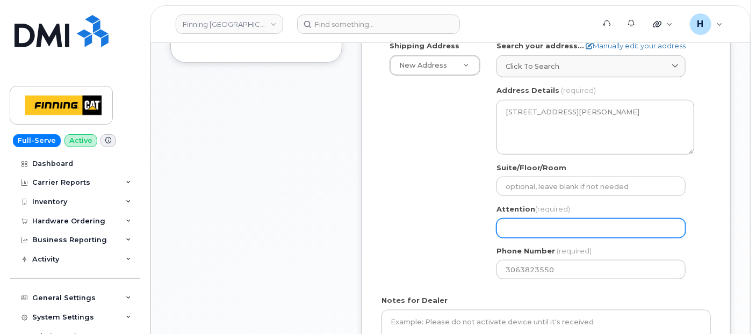
drag, startPoint x: 531, startPoint y: 226, endPoint x: 484, endPoint y: 216, distance: 48.3
click at [531, 226] on input "Attention (required)" at bounding box center [590, 228] width 189 height 19
paste input "[PERSON_NAME]"
select select
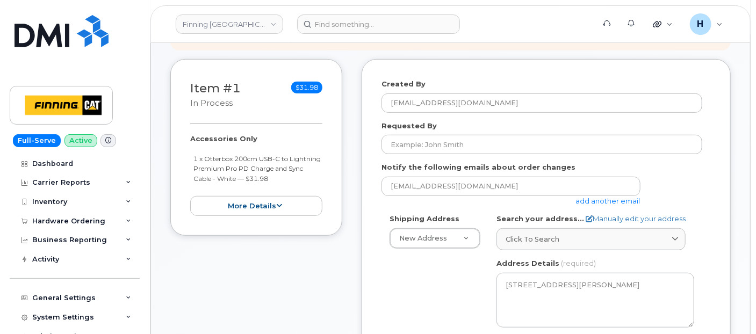
scroll to position [239, 0]
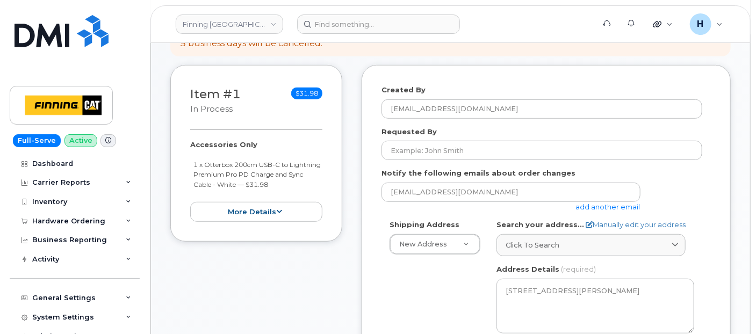
type input "[PERSON_NAME]"
drag, startPoint x: 180, startPoint y: 141, endPoint x: 292, endPoint y: 183, distance: 119.7
click at [292, 183] on div "Item #1 in process $31.98 Accessories Only 1 x Otterbox 200cm USB-C to Lightnin…" at bounding box center [256, 153] width 172 height 177
copy div "Accessories Only 1 x Otterbox 200cm USB-C to Lightning Premium Pro PD Charge an…"
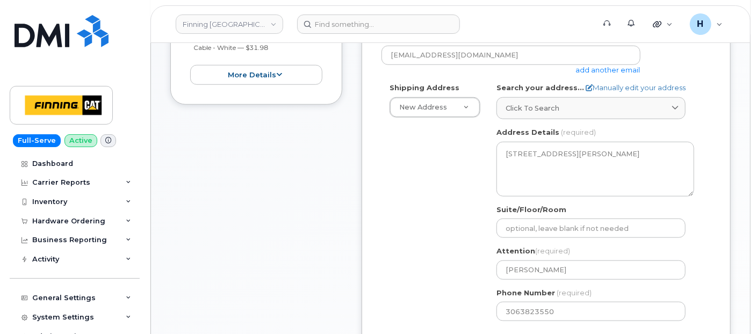
scroll to position [477, 0]
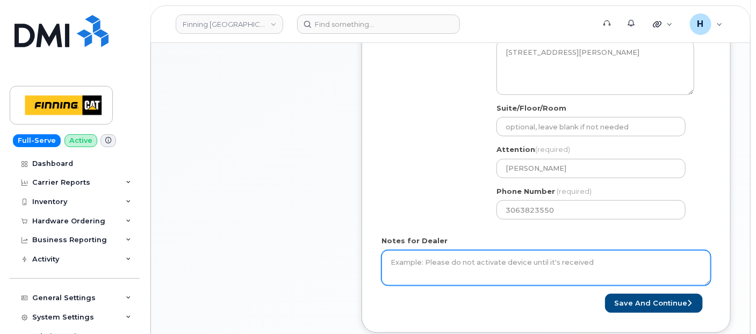
click at [402, 256] on textarea "Notes for Dealer" at bounding box center [545, 267] width 329 height 35
paste textarea "Accessories Only 1 x Otterbox 200cm USB-C to Lightning Premium Pro PD Charge an…"
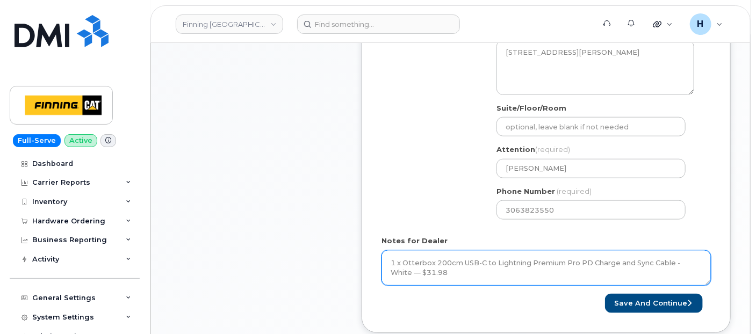
scroll to position [31, 0]
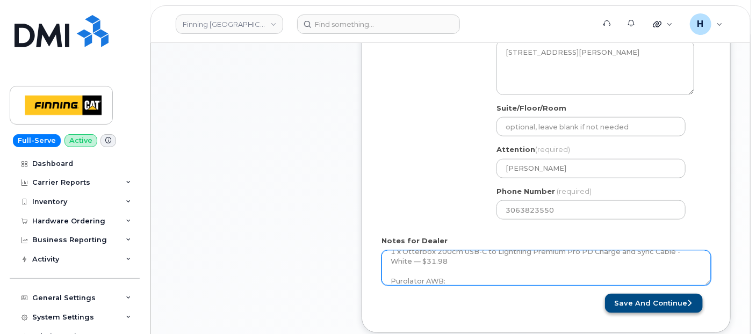
type textarea "Accessories Only 1 x Otterbox 200cm USB-C to Lightning Premium Pro PD Charge an…"
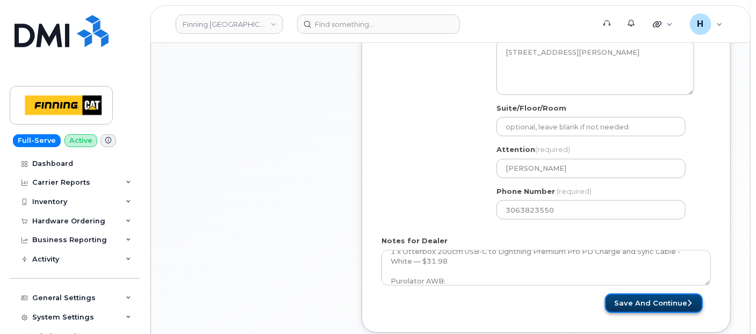
click at [630, 294] on button "Save and Continue" at bounding box center [654, 304] width 98 height 20
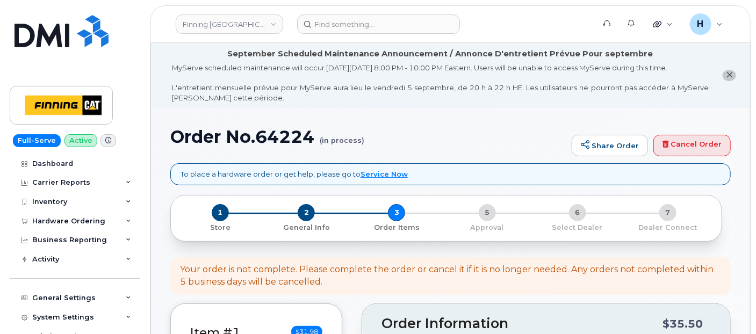
click at [290, 142] on h1 "Order No.64224 (in process)" at bounding box center [368, 136] width 396 height 19
copy h1 "64224"
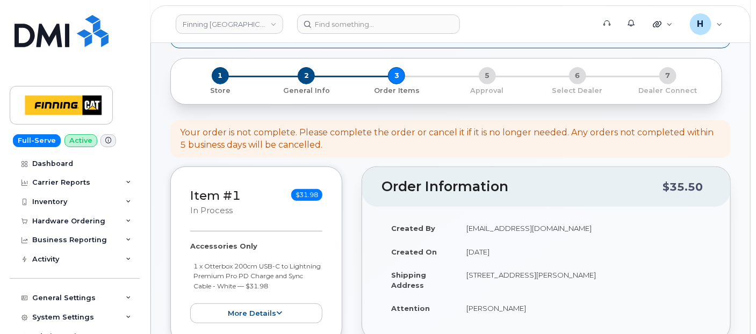
scroll to position [60, 0]
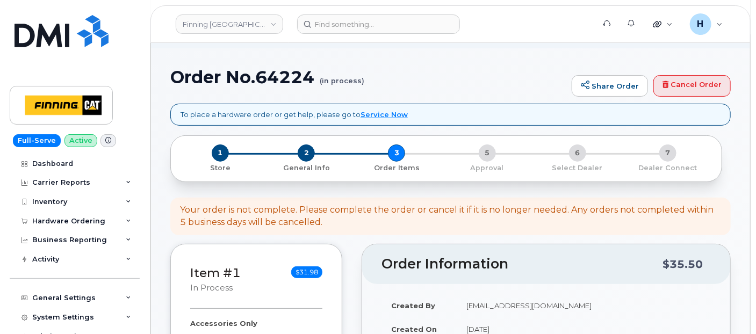
drag, startPoint x: 303, startPoint y: 143, endPoint x: 301, endPoint y: 152, distance: 8.3
click at [303, 143] on div "1 Store 2 General Info 3 Order Items 5 Approval 6 Select Dealer 7 Dealer Connect" at bounding box center [446, 158] width 552 height 47
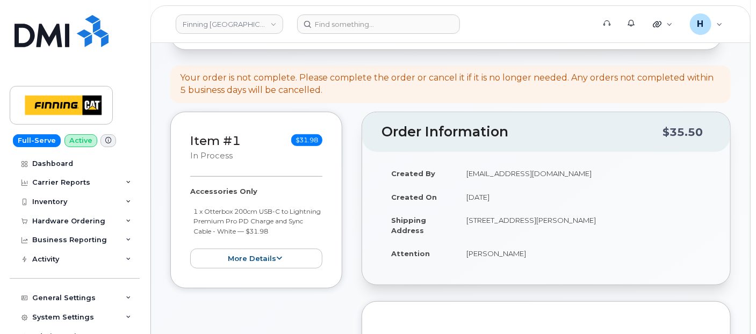
scroll to position [119, 0]
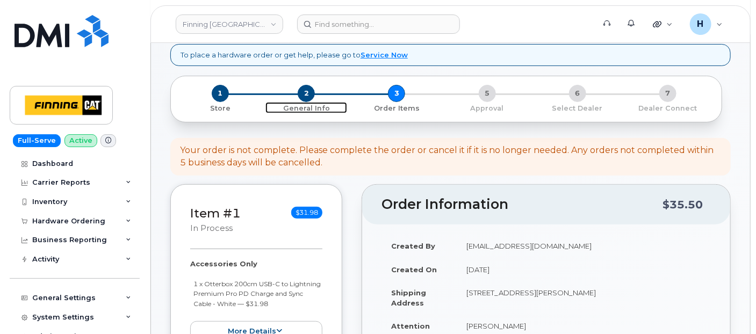
drag, startPoint x: 309, startPoint y: 90, endPoint x: 724, endPoint y: 8, distance: 423.3
click at [309, 90] on span "2" at bounding box center [306, 93] width 17 height 17
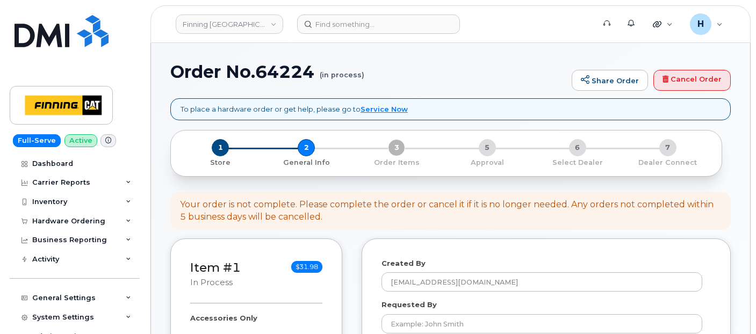
select select
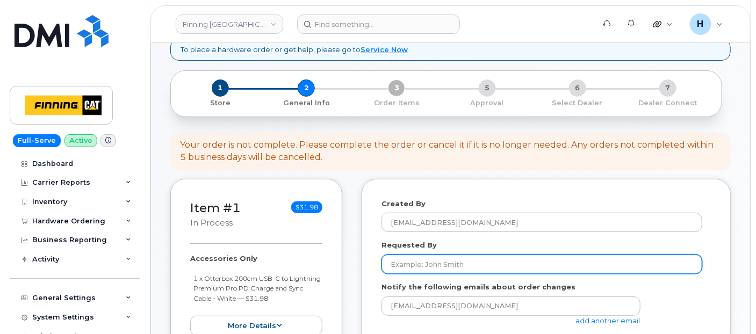
click at [421, 265] on input "Requested By" at bounding box center [541, 264] width 321 height 19
paste input "RITM0486747"
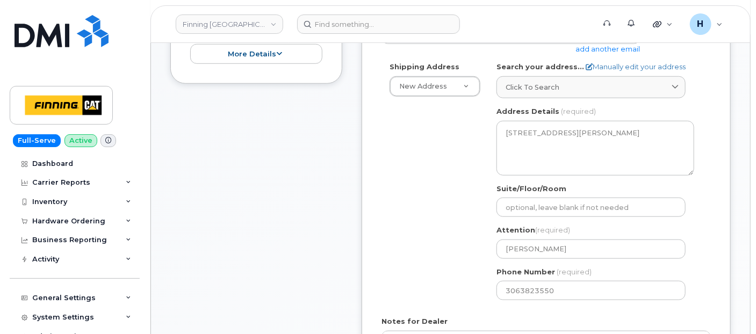
scroll to position [423, 0]
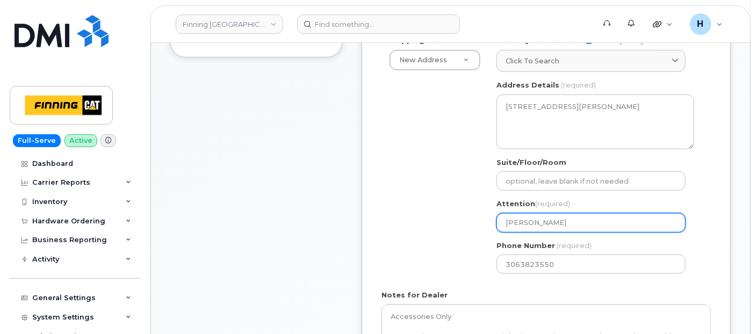
type input "RITM0486747"
drag, startPoint x: 560, startPoint y: 215, endPoint x: 483, endPoint y: 216, distance: 77.9
click at [483, 216] on div "Shipping Address New Address New Address [STREET_ADDRESS][GEOGRAPHIC_DATA][PERS…" at bounding box center [541, 158] width 321 height 247
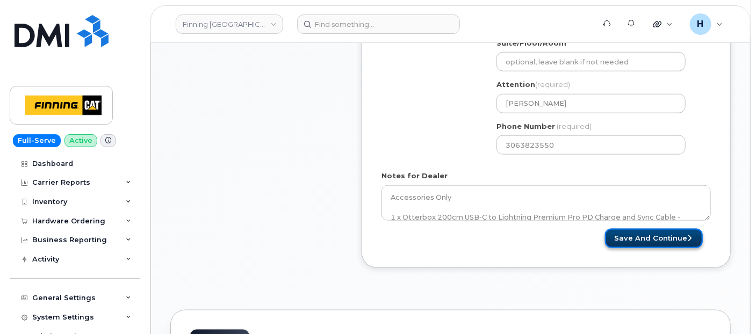
click at [609, 233] on button "Save and Continue" at bounding box center [654, 239] width 98 height 20
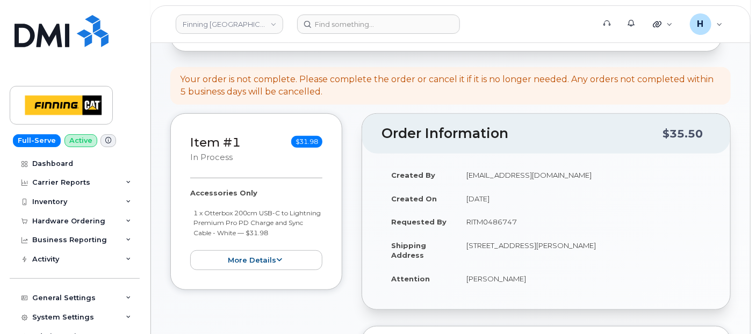
scroll to position [304, 0]
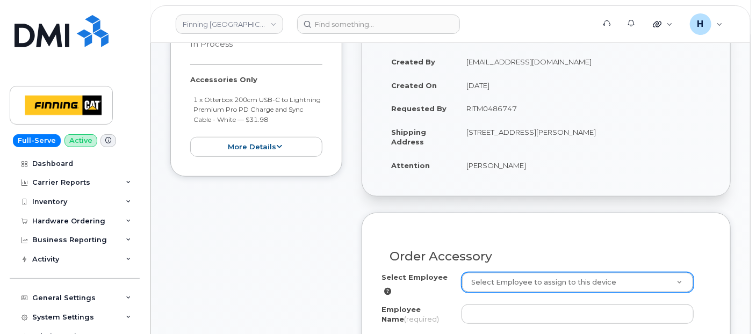
paste input "[PERSON_NAME]"
type input "[PERSON_NAME]"
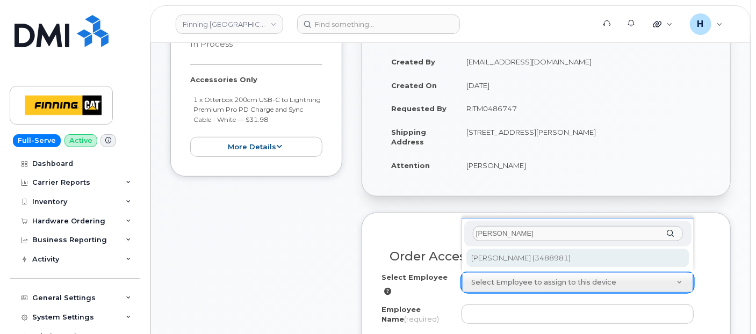
type input "[PERSON_NAME]"
type input "467159"
type input "[PERSON_NAME]"
select select "S00"
select select "00000PO"
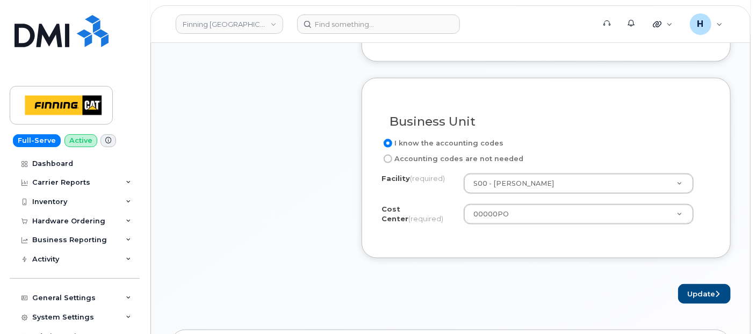
scroll to position [661, 0]
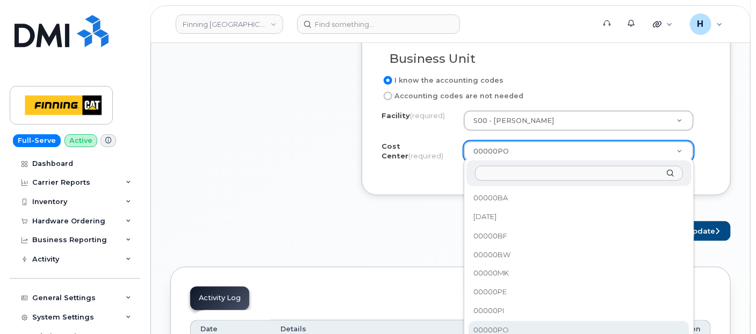
drag, startPoint x: 525, startPoint y: 147, endPoint x: 458, endPoint y: 147, distance: 66.6
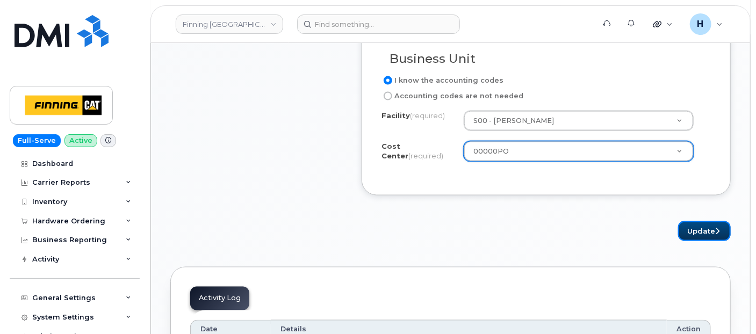
drag, startPoint x: 693, startPoint y: 232, endPoint x: 493, endPoint y: 185, distance: 204.8
click at [693, 232] on button "Update" at bounding box center [704, 231] width 53 height 20
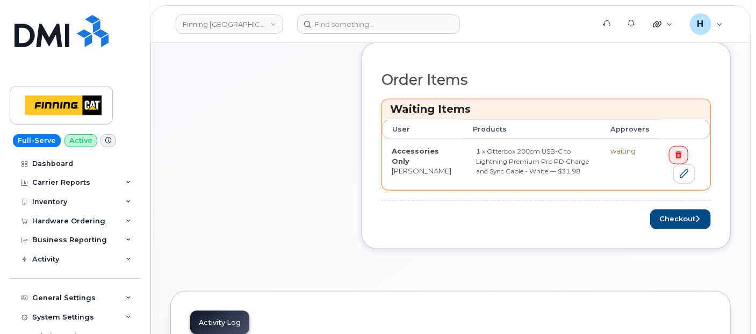
scroll to position [597, 0]
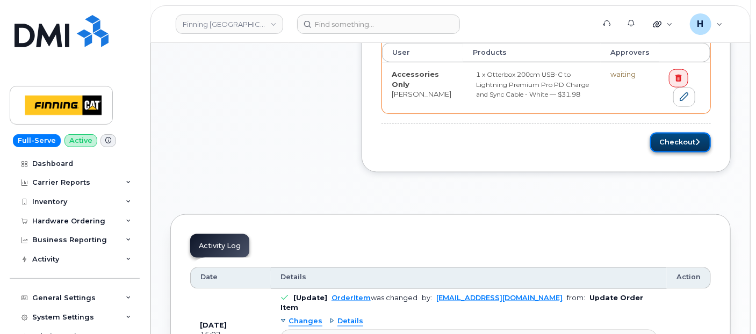
click at [671, 136] on button "Checkout" at bounding box center [680, 143] width 61 height 20
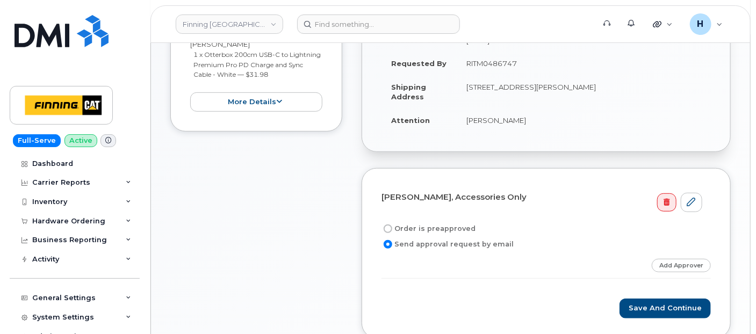
scroll to position [244, 0]
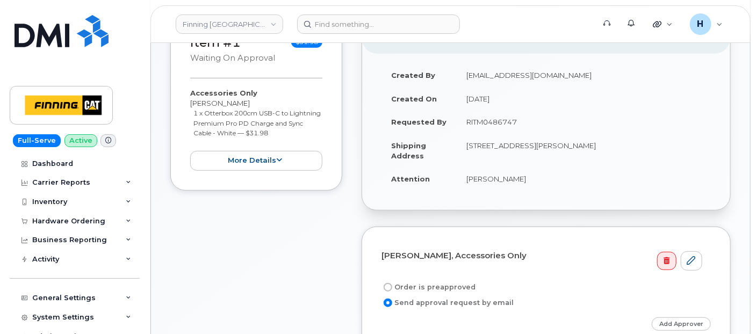
drag, startPoint x: 479, startPoint y: 279, endPoint x: 458, endPoint y: 279, distance: 21.0
click at [477, 281] on div "Order is preapproved" at bounding box center [541, 287] width 321 height 13
click at [433, 281] on label "Order is preapproved" at bounding box center [428, 287] width 94 height 13
click at [392, 283] on input "Order is preapproved" at bounding box center [388, 287] width 9 height 9
radio input "true"
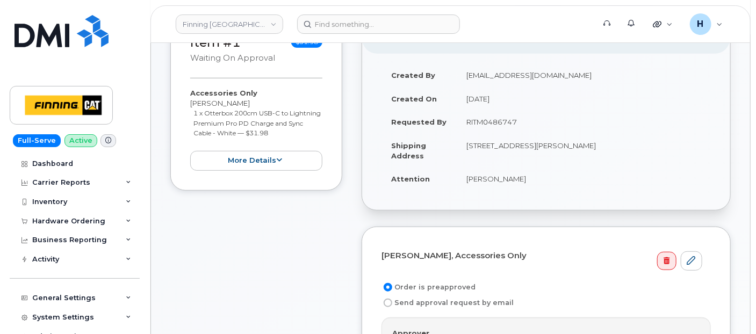
scroll to position [483, 0]
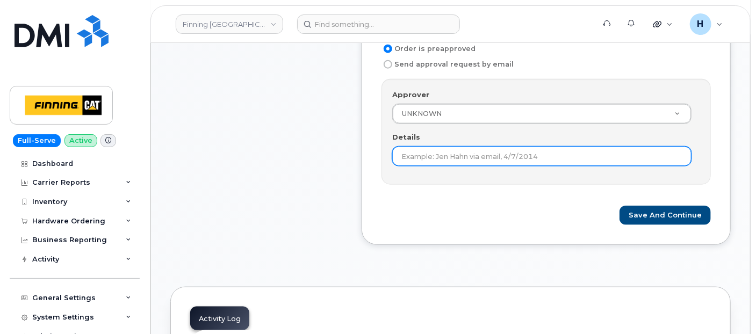
click at [427, 158] on input "Details" at bounding box center [541, 156] width 299 height 19
paste input "RITM0486747"
type input "RITM0486747"
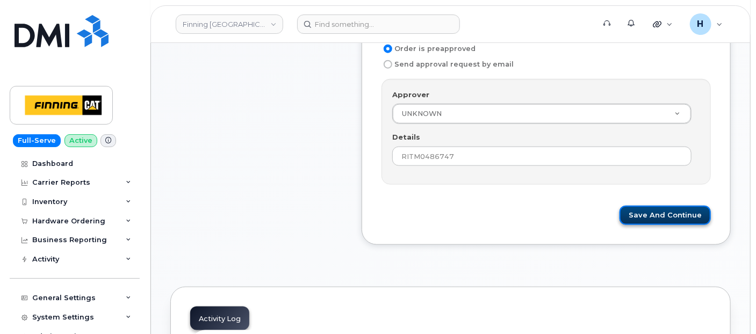
click at [645, 211] on button "Save and Continue" at bounding box center [665, 216] width 91 height 20
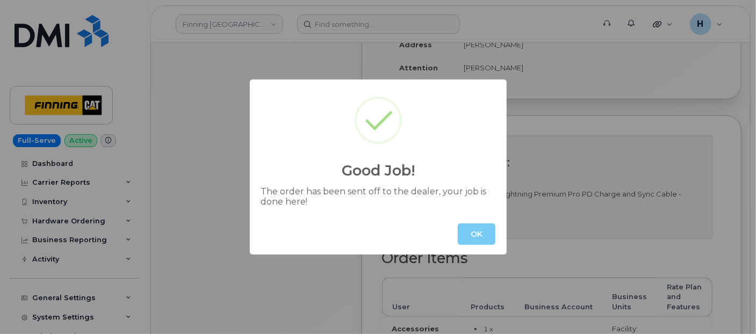
click at [482, 234] on button "OK" at bounding box center [477, 234] width 38 height 21
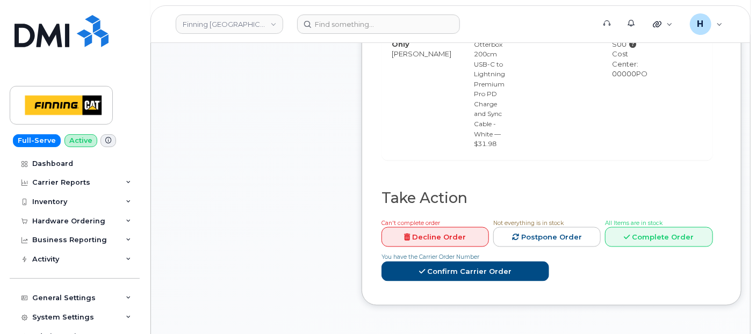
scroll to position [466, 0]
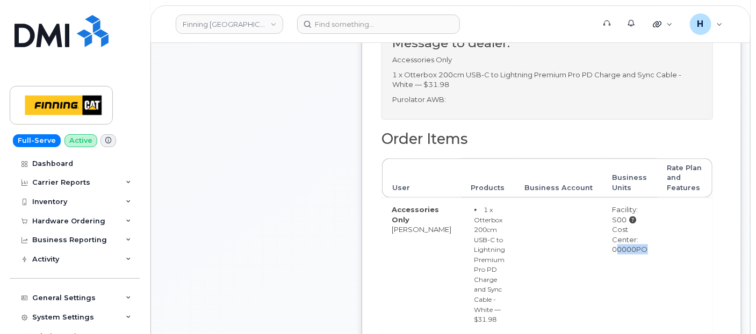
drag, startPoint x: 606, startPoint y: 261, endPoint x: 658, endPoint y: 256, distance: 52.3
click at [658, 256] on tr "Accessories Only [PERSON_NAME] 1 x Otterbox 200cm USB-C to Lightning Premium Pr…" at bounding box center [547, 267] width 330 height 138
copy tr "00000PO"
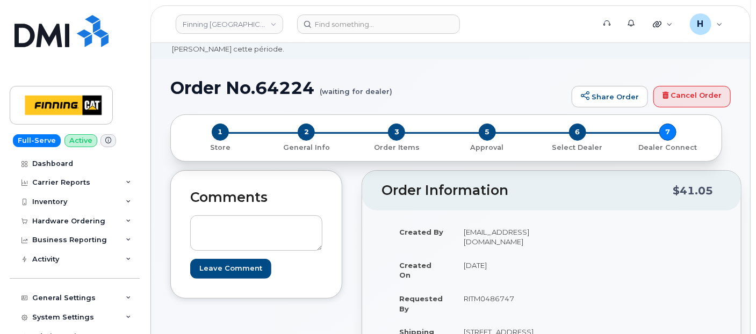
scroll to position [0, 0]
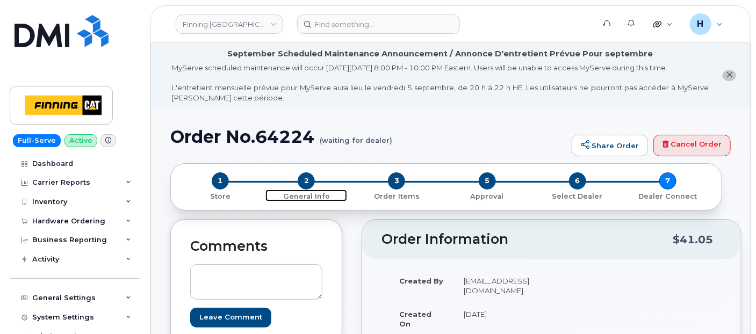
drag, startPoint x: 309, startPoint y: 179, endPoint x: 210, endPoint y: 5, distance: 200.2
click at [309, 179] on span "2" at bounding box center [306, 180] width 17 height 17
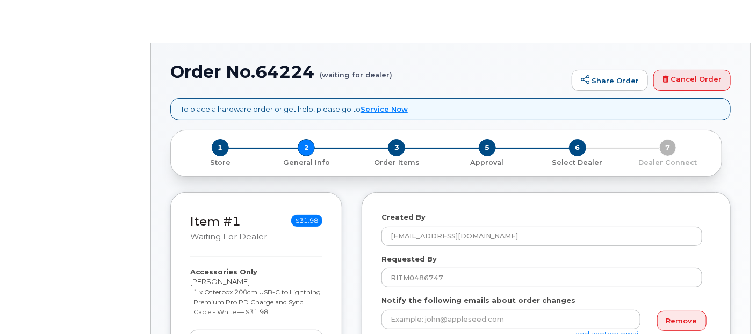
select select
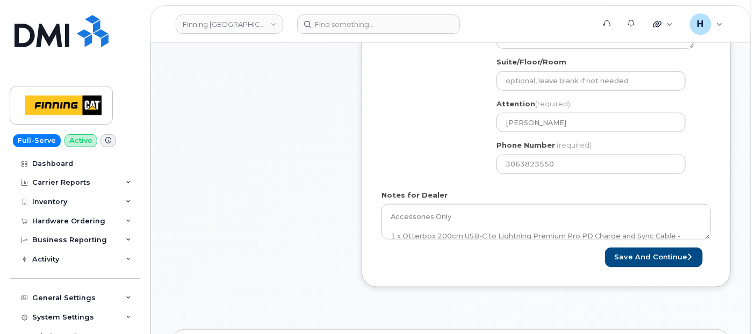
scroll to position [537, 0]
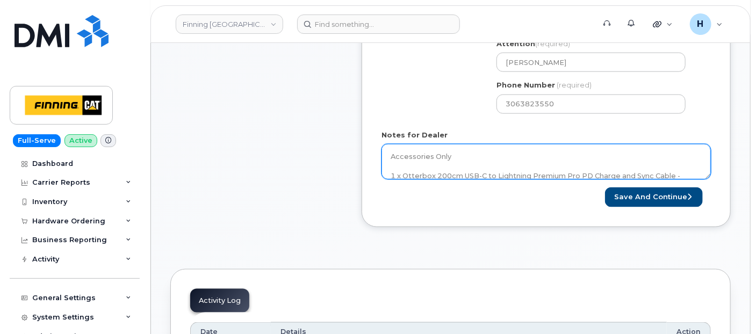
click at [491, 150] on textarea "Accessories Only 1 x Otterbox 200cm USB-C to Lightning Premium Pro PD Charge an…" at bounding box center [545, 161] width 329 height 35
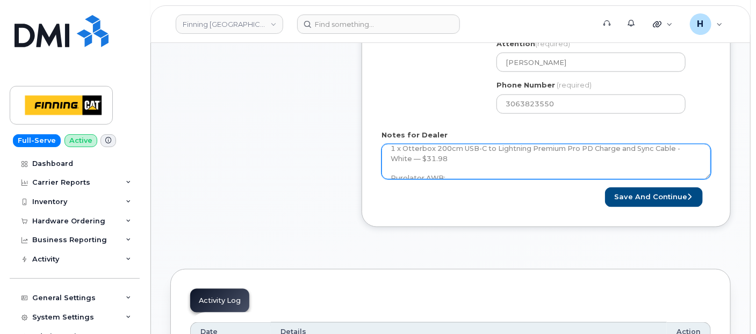
scroll to position [39, 0]
click at [488, 169] on textarea "Accessories Only 1 x Otterbox 200cm USB-C to Lightning Premium Pro PD Charge an…" at bounding box center [545, 161] width 329 height 35
paste textarea "335646994574"
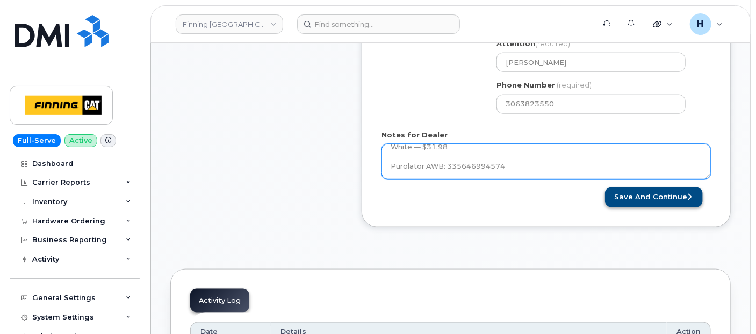
type textarea "Accessories Only 1 x Otterbox 200cm USB-C to Lightning Premium Pro PD Charge an…"
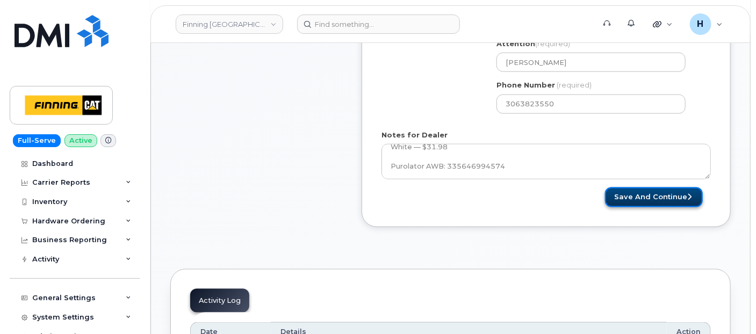
click at [628, 200] on button "Save and Continue" at bounding box center [654, 198] width 98 height 20
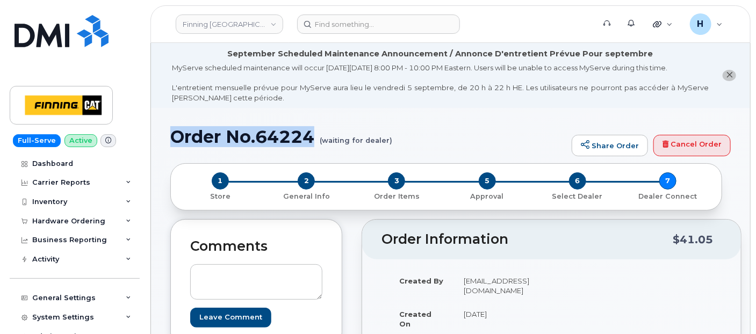
drag, startPoint x: 183, startPoint y: 139, endPoint x: 318, endPoint y: 144, distance: 135.0
copy h1 "Order No.64224"
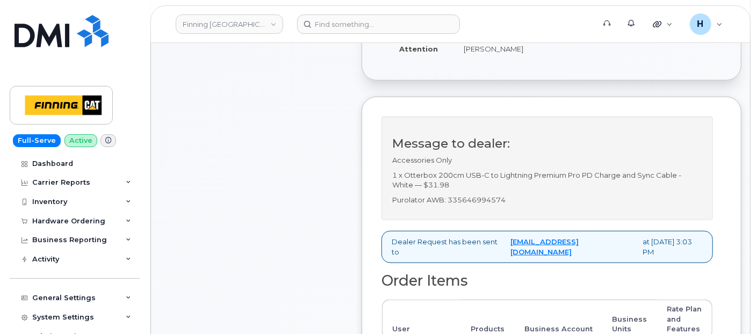
scroll to position [417, 0]
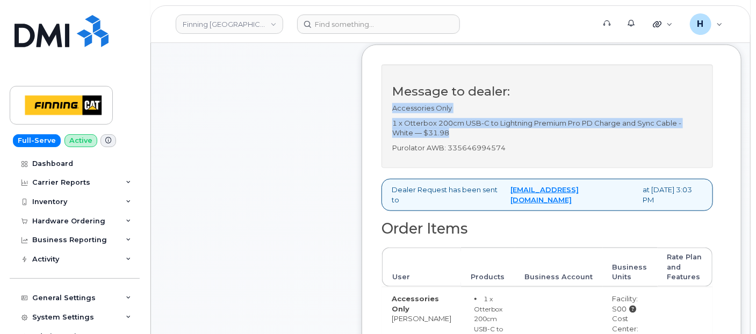
drag, startPoint x: 385, startPoint y: 115, endPoint x: 448, endPoint y: 140, distance: 68.1
click at [448, 140] on div "Message to dealer: Accessories Only 1 x Otterbox 200cm USB-C to Lightning Premi…" at bounding box center [547, 116] width 332 height 104
copy div "Accessories Only 1 x Otterbox 200cm USB-C to Lightning Premium Pro PD Charge an…"
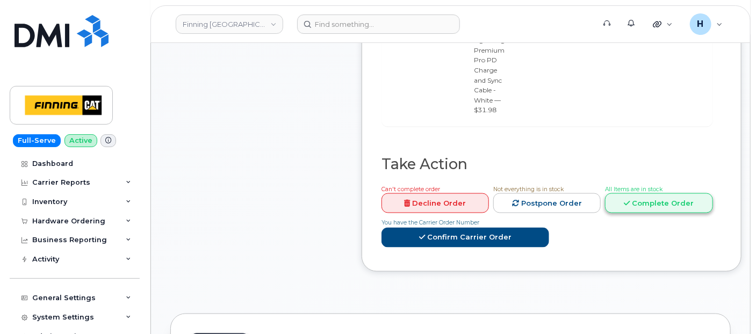
click at [641, 199] on link "Complete Order" at bounding box center [658, 203] width 107 height 20
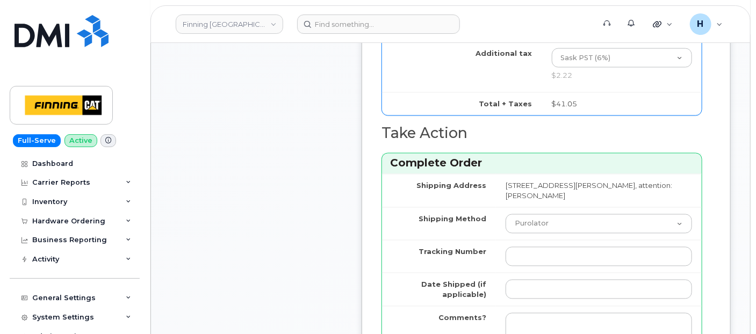
scroll to position [955, 0]
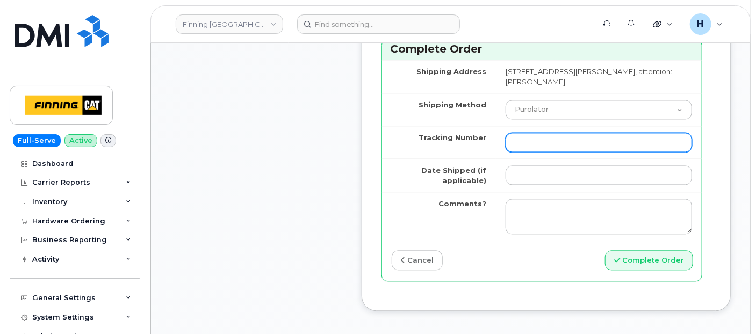
drag, startPoint x: 510, startPoint y: 141, endPoint x: 508, endPoint y: 155, distance: 14.1
click at [510, 141] on input "Tracking Number" at bounding box center [599, 142] width 186 height 19
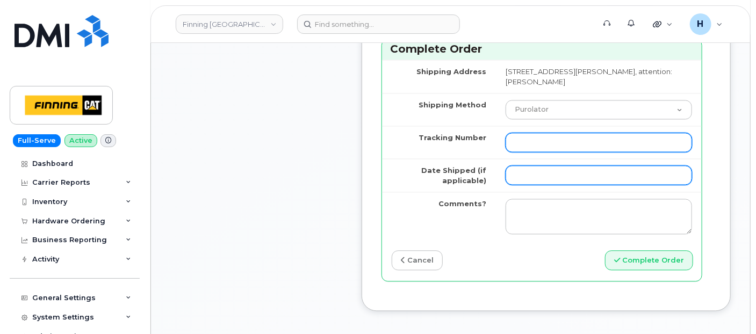
paste input "335646994574"
type input "335646994574"
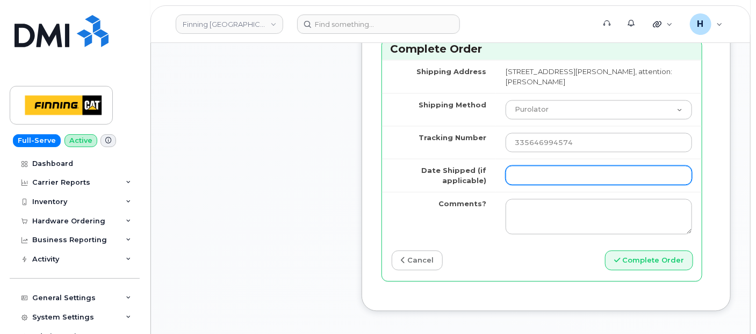
click at [506, 175] on input "Date Shipped (if applicable)" at bounding box center [599, 174] width 186 height 19
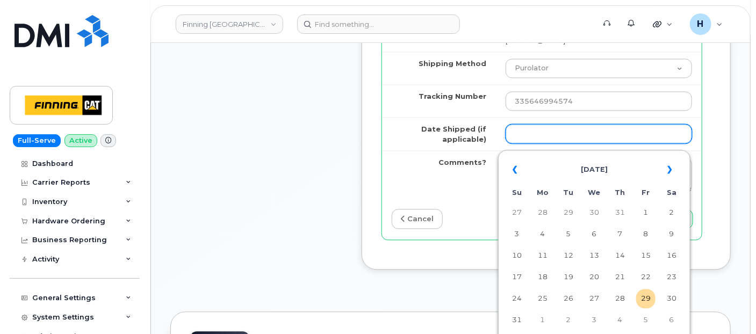
scroll to position [1014, 0]
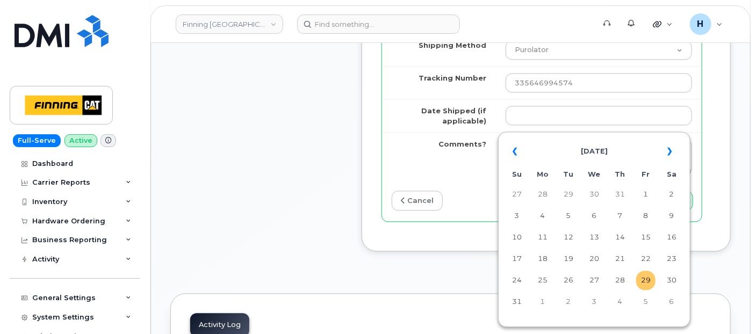
click at [643, 274] on td "29" at bounding box center [645, 280] width 19 height 19
type input "2025-08-29"
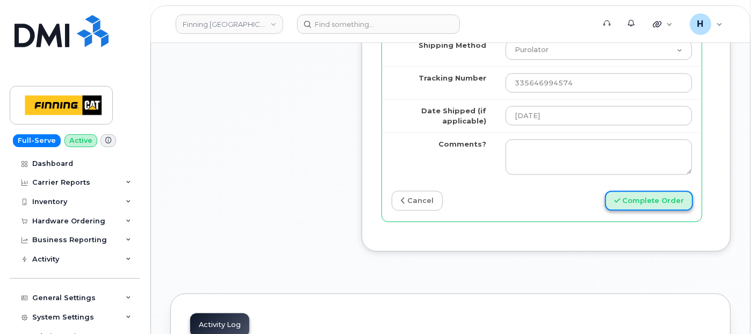
click at [642, 201] on button "Complete Order" at bounding box center [649, 201] width 88 height 20
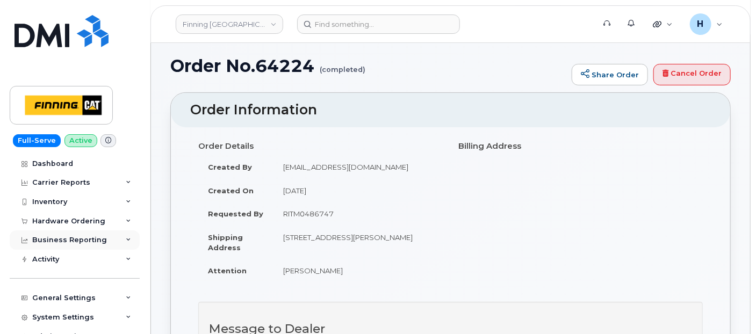
scroll to position [119, 0]
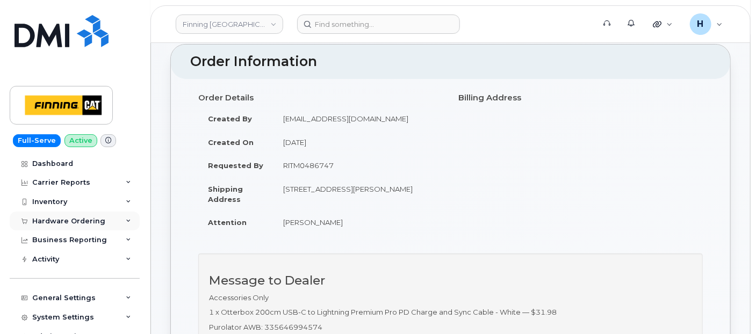
click at [97, 222] on div "Hardware Ordering" at bounding box center [68, 221] width 73 height 9
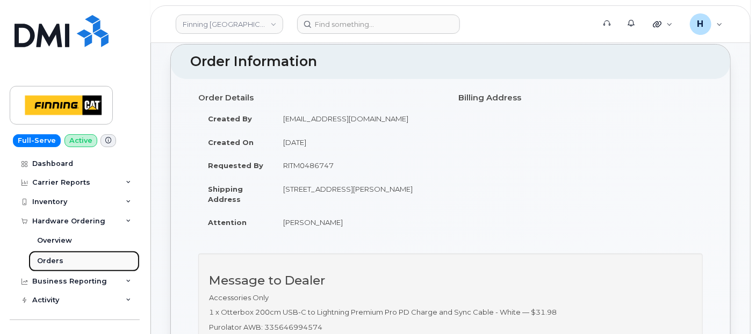
click at [84, 255] on link "Orders" at bounding box center [83, 261] width 111 height 20
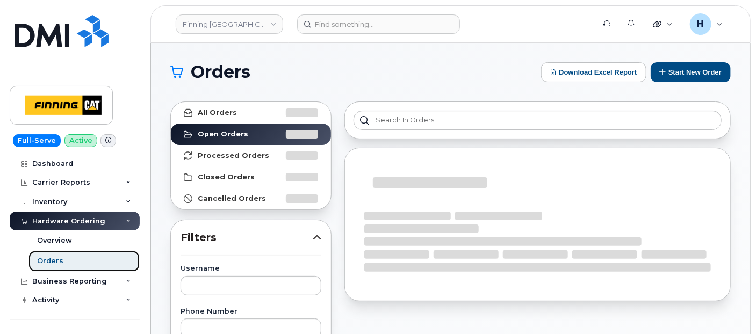
click at [85, 256] on link "Orders" at bounding box center [83, 261] width 111 height 20
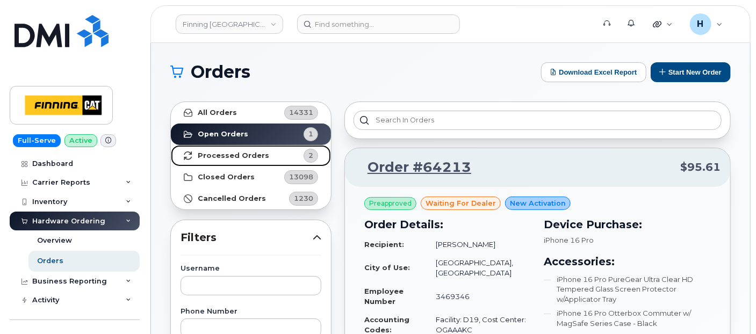
click at [284, 148] on link "Processed Orders 2" at bounding box center [251, 155] width 160 height 21
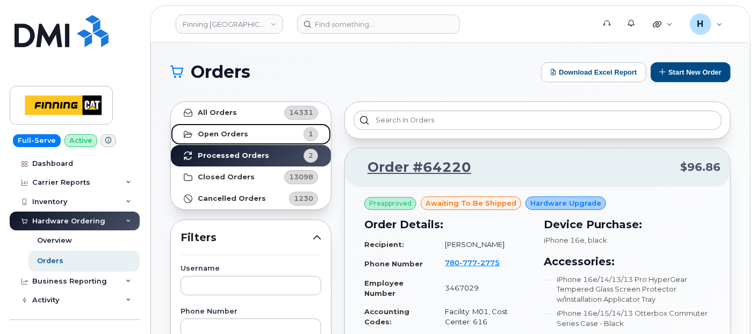
click at [260, 133] on link "Open Orders 1" at bounding box center [251, 134] width 160 height 21
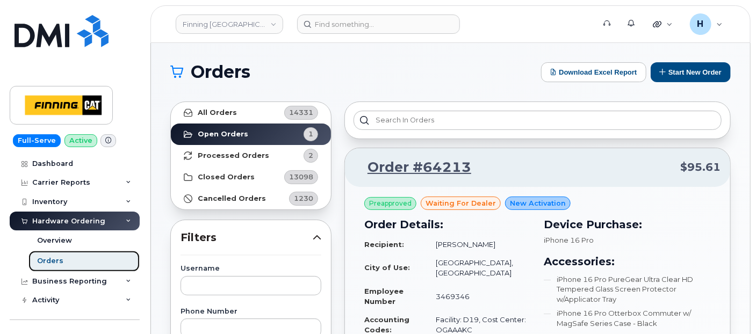
click at [91, 261] on link "Orders" at bounding box center [83, 261] width 111 height 20
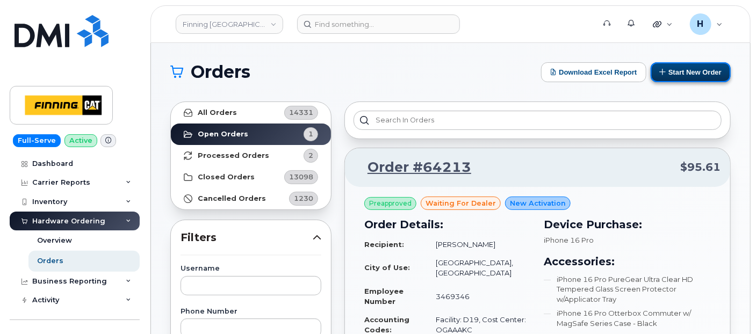
click at [665, 73] on icon at bounding box center [663, 71] width 7 height 7
click at [678, 70] on button "Start New Order" at bounding box center [691, 72] width 80 height 20
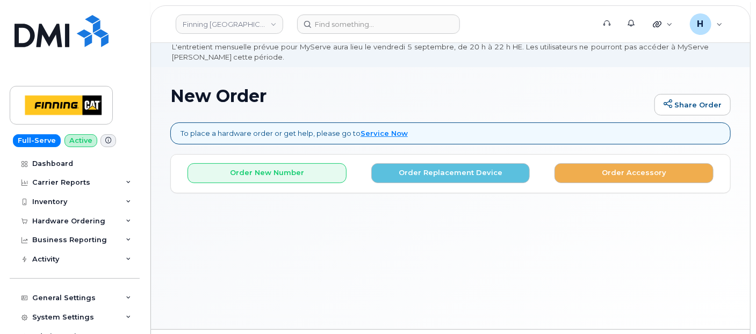
scroll to position [60, 0]
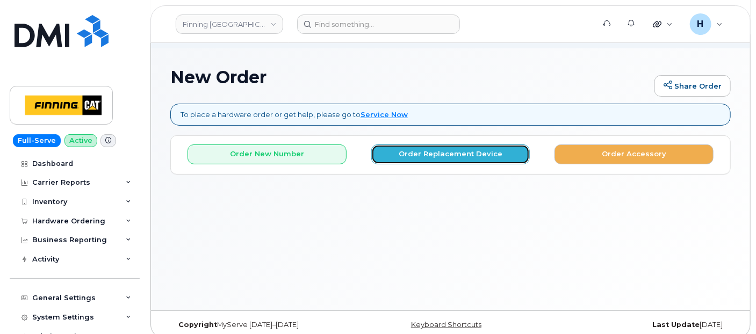
click at [479, 159] on button "Order Replacement Device" at bounding box center [450, 155] width 159 height 20
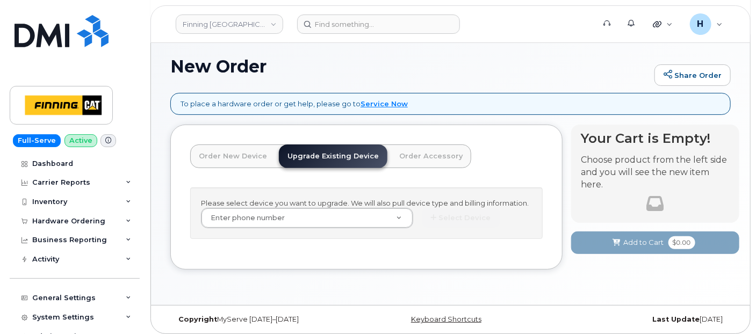
scroll to position [74, 0]
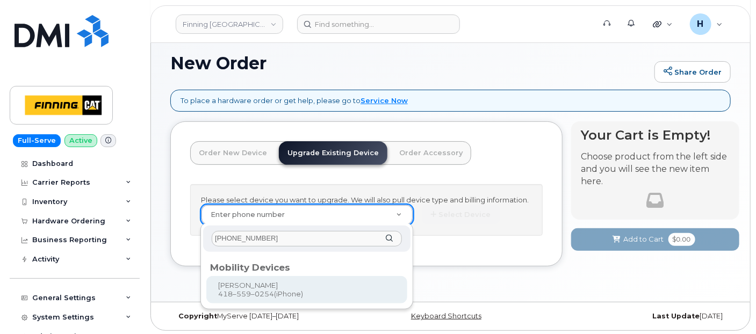
type input "[PHONE_NUMBER]"
drag, startPoint x: 257, startPoint y: 268, endPoint x: 256, endPoint y: 275, distance: 7.1
click at [257, 271] on div "Mobility Devices" at bounding box center [306, 266] width 193 height 13
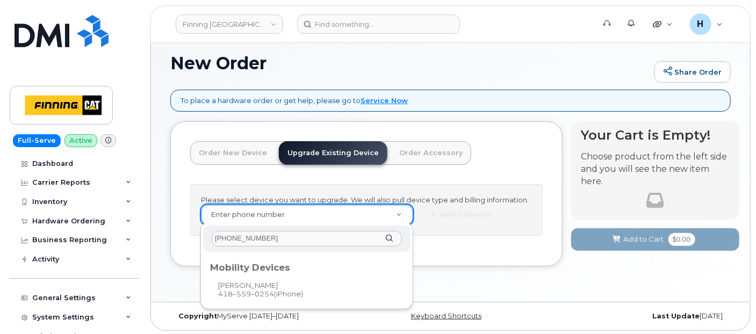
click at [256, 275] on div "Mobility Devices" at bounding box center [306, 265] width 201 height 21
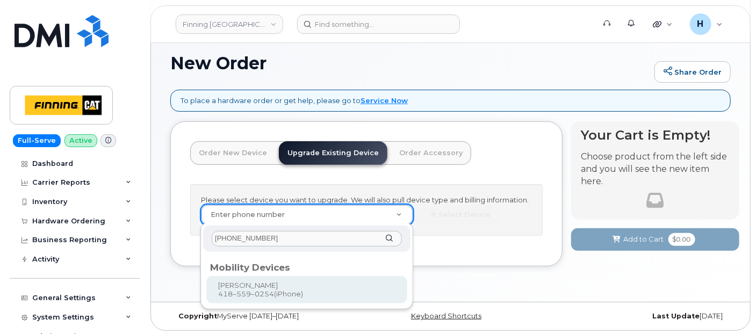
type input "476789"
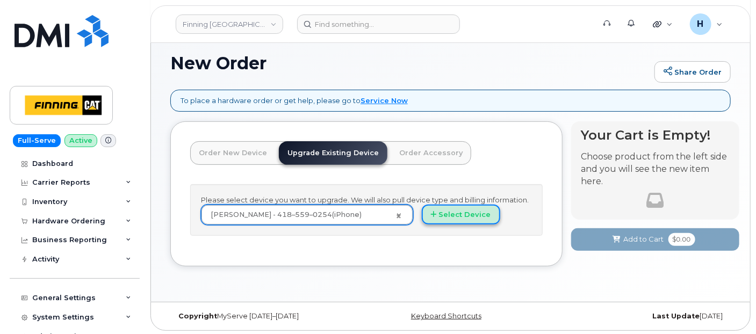
click at [472, 212] on button "Select Device" at bounding box center [461, 215] width 78 height 20
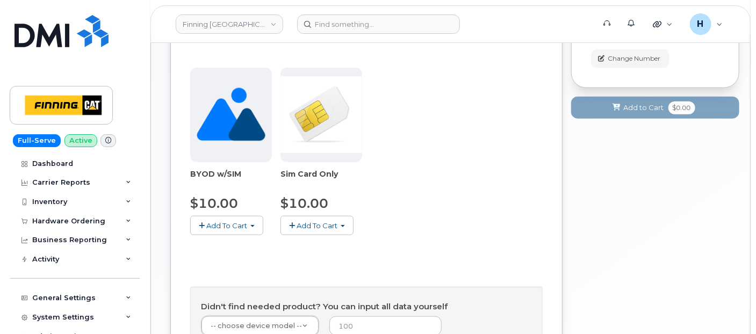
scroll to position [602, 0]
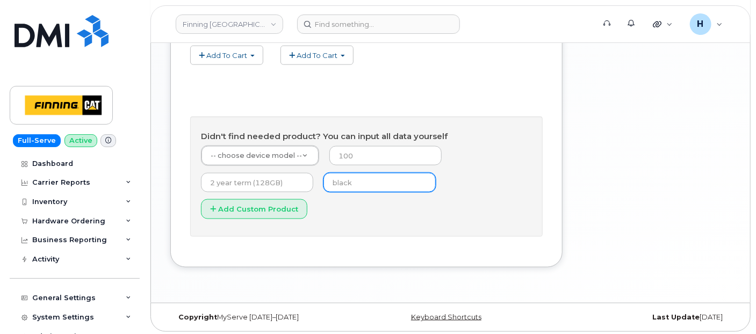
click at [345, 183] on input "text" at bounding box center [379, 182] width 112 height 19
type input "black"
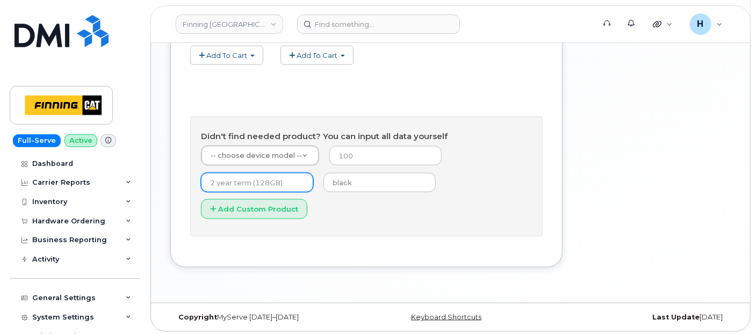
click at [228, 182] on input "text" at bounding box center [257, 182] width 112 height 19
type input "3 year term (128GB)"
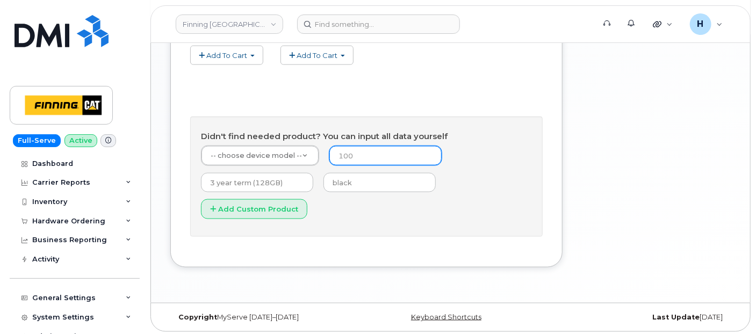
click at [339, 149] on input "number" at bounding box center [385, 155] width 112 height 19
type input "0.00"
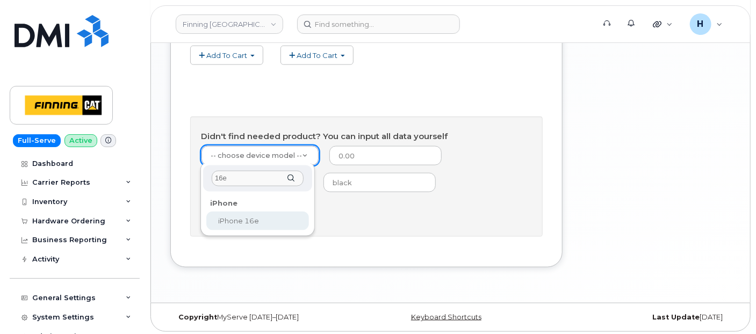
type input "16e"
select select "2883"
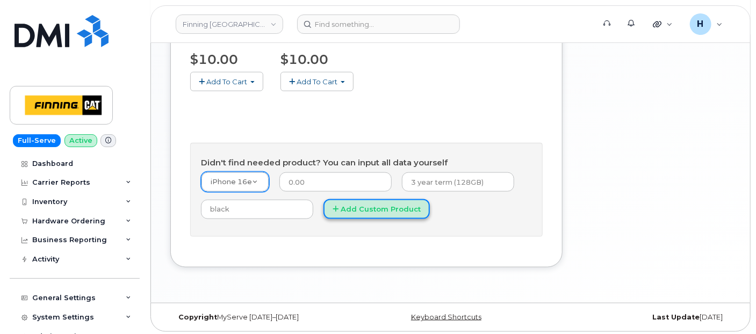
click at [349, 204] on button "Add Custom Product" at bounding box center [376, 209] width 106 height 20
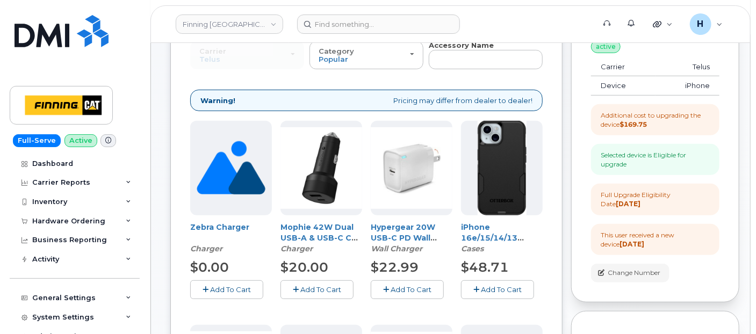
scroll to position [158, 0]
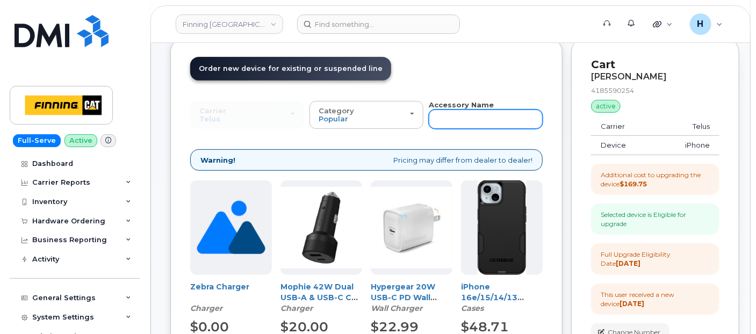
click at [455, 117] on input "text" at bounding box center [486, 119] width 114 height 19
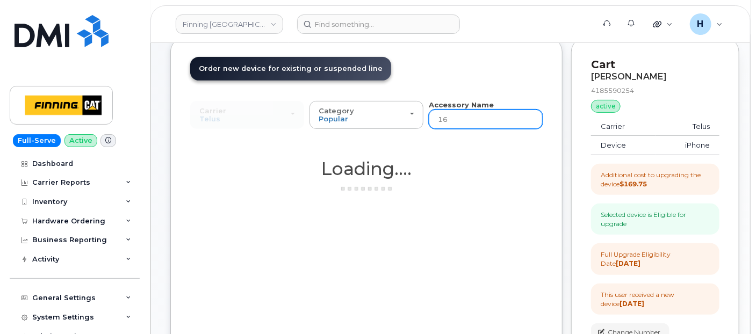
type input "16e"
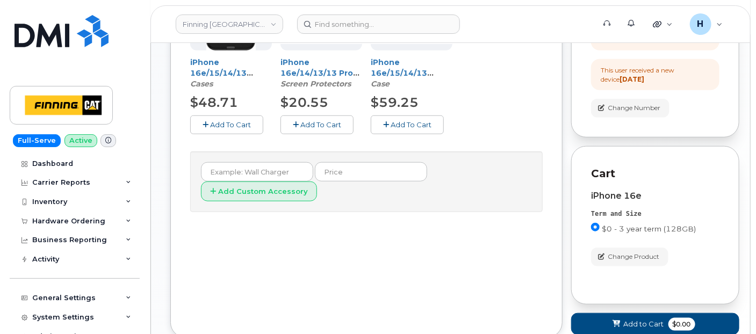
scroll to position [397, 0]
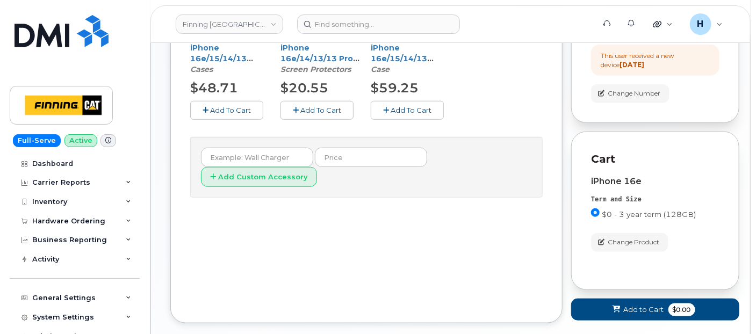
click at [232, 106] on span "Add To Cart" at bounding box center [230, 110] width 41 height 9
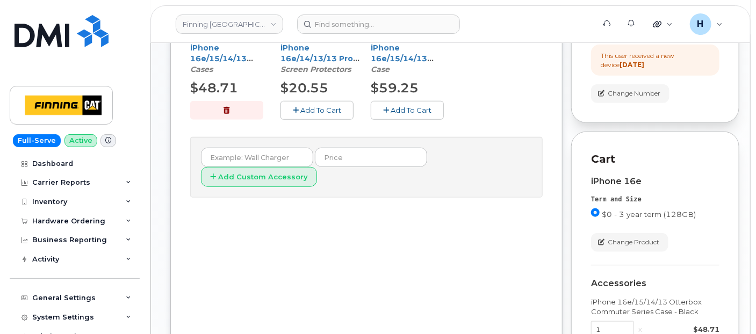
click at [294, 110] on icon "button" at bounding box center [296, 110] width 6 height 7
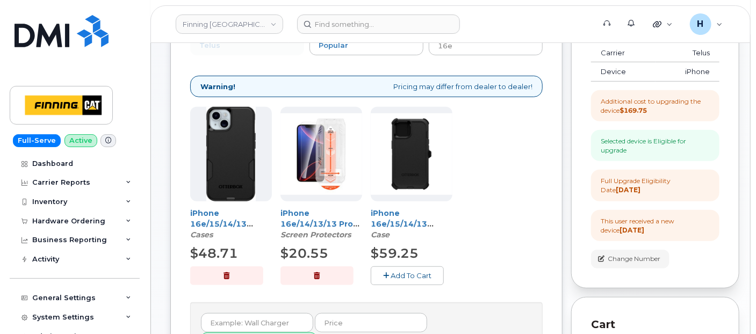
scroll to position [158, 0]
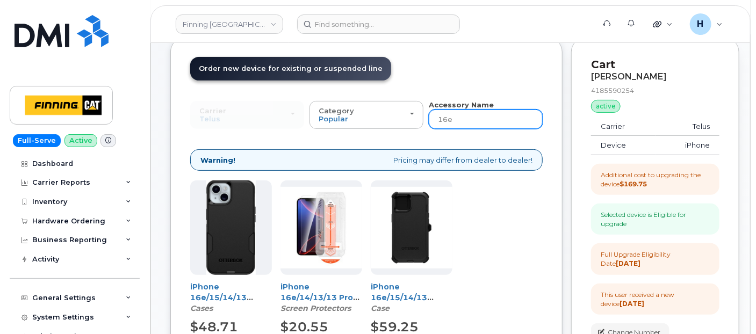
drag, startPoint x: 461, startPoint y: 102, endPoint x: 460, endPoint y: 111, distance: 9.2
click at [460, 107] on strong "Accessory Name" at bounding box center [461, 104] width 65 height 9
drag, startPoint x: 460, startPoint y: 111, endPoint x: 440, endPoint y: 111, distance: 20.4
click at [443, 111] on input "16e" at bounding box center [486, 119] width 114 height 19
click at [439, 111] on input "16e" at bounding box center [486, 119] width 114 height 19
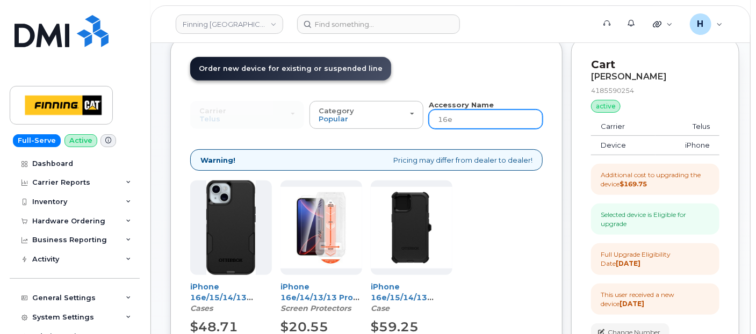
drag, startPoint x: 440, startPoint y: 111, endPoint x: 449, endPoint y: 113, distance: 9.8
click at [449, 113] on input "16e" at bounding box center [486, 119] width 114 height 19
type input "wall"
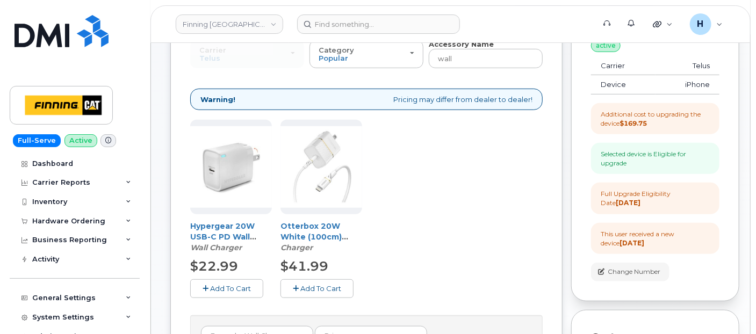
scroll to position [278, 0]
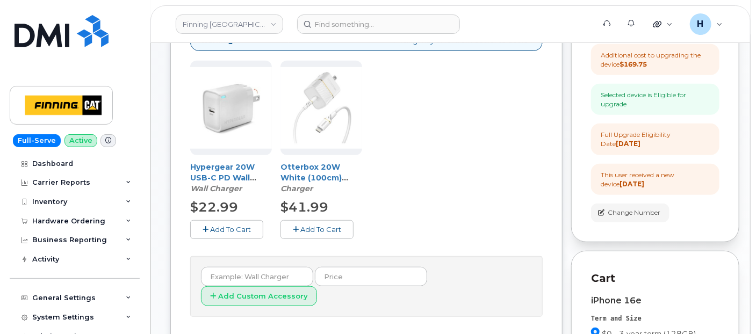
click at [226, 230] on span "Add To Cart" at bounding box center [230, 229] width 41 height 9
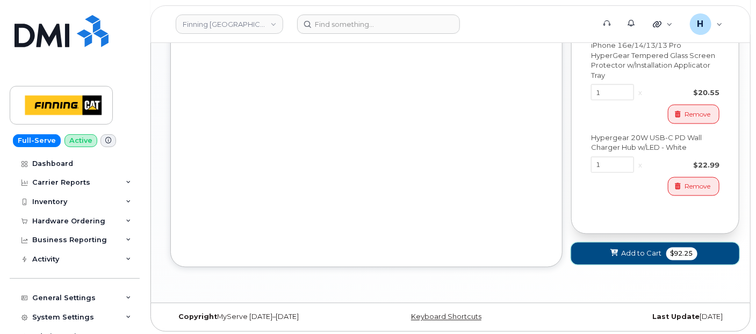
click at [591, 251] on button "Add to Cart $92.25" at bounding box center [655, 254] width 168 height 22
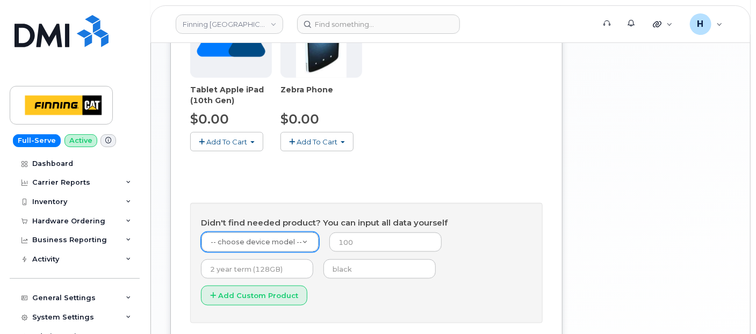
scroll to position [364, 0]
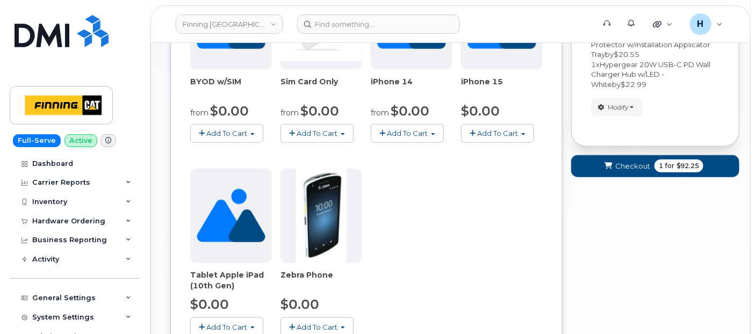
click at [592, 176] on form "Your Order Items Item #1 new $92.25 Accessories Only SIM Only Activation New Ac…" at bounding box center [655, 38] width 168 height 298
click at [583, 165] on button "Checkout 1 for $92.25" at bounding box center [655, 166] width 168 height 22
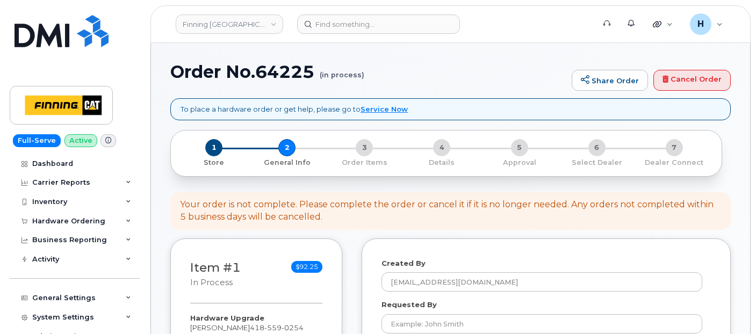
select select
click at [276, 71] on h1 "Order No.64225 (in process)" at bounding box center [368, 71] width 396 height 19
copy h1 "64225"
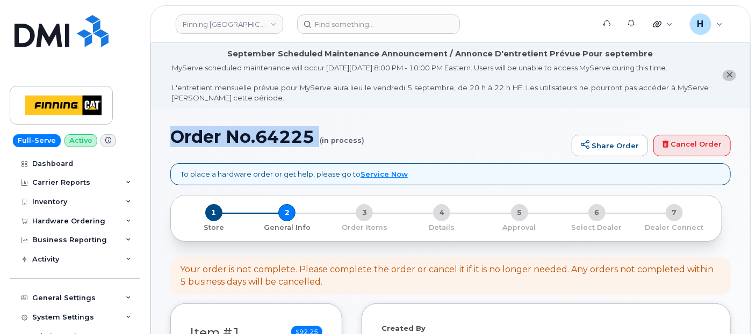
drag, startPoint x: 167, startPoint y: 133, endPoint x: 289, endPoint y: 149, distance: 123.5
copy h1 "Order No.64225"
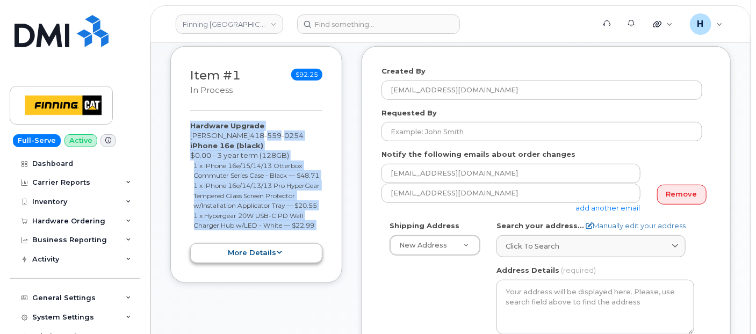
scroll to position [307, 0]
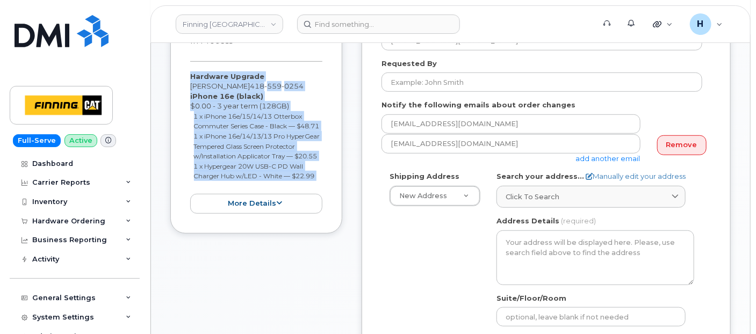
drag, startPoint x: 189, startPoint y: 205, endPoint x: 321, endPoint y: 196, distance: 133.0
click at [321, 196] on div "Item #1 in process $92.25 Hardware Upgrade Jerome Gaudreault 418 559 0254 iPhon…" at bounding box center [256, 115] width 172 height 237
copy div "Hardware Upgrade Jerome Gaudreault 418 559 0254 iPhone 16e (black) $0.00 - 3 ye…"
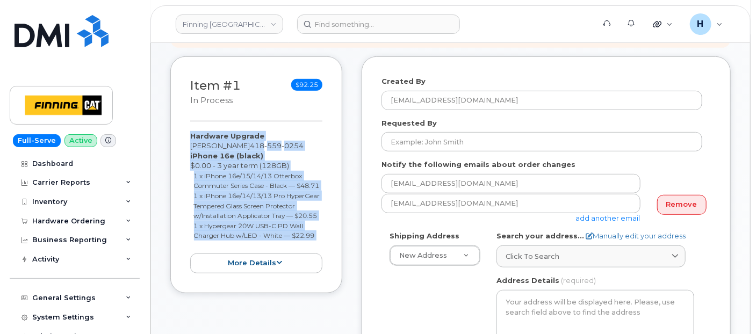
scroll to position [187, 0]
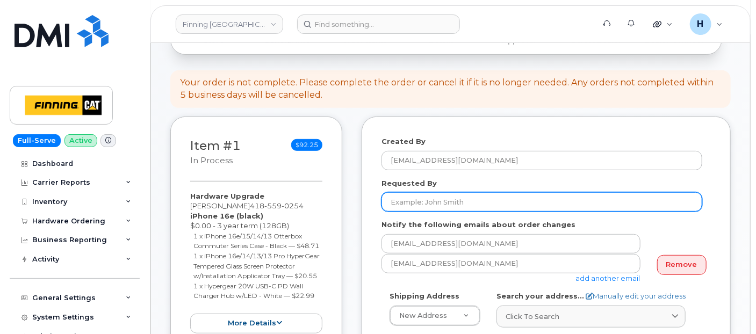
drag, startPoint x: 402, startPoint y: 205, endPoint x: 371, endPoint y: 140, distance: 71.9
click at [402, 205] on input "Requested By" at bounding box center [541, 201] width 321 height 19
paste input "RITM0484685"
type input "RITM0484685"
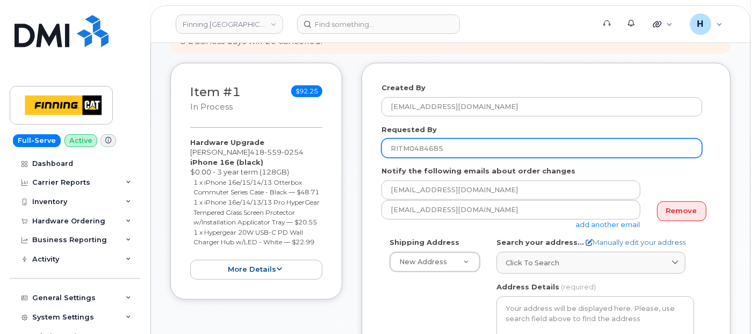
scroll to position [307, 0]
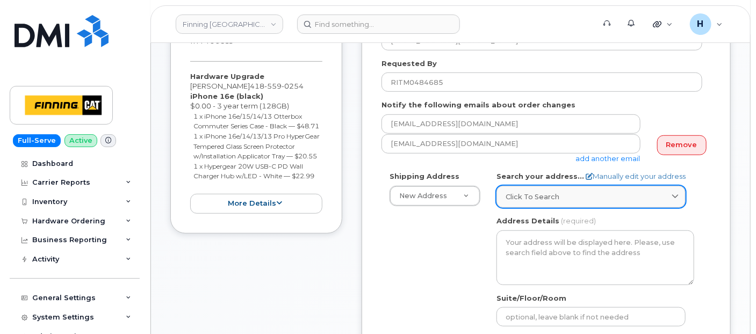
click at [536, 194] on span "Click to search" at bounding box center [533, 197] width 54 height 10
paste input "60 rue de la randonnée, G0A1H0, Boischatel, QC, Canada"
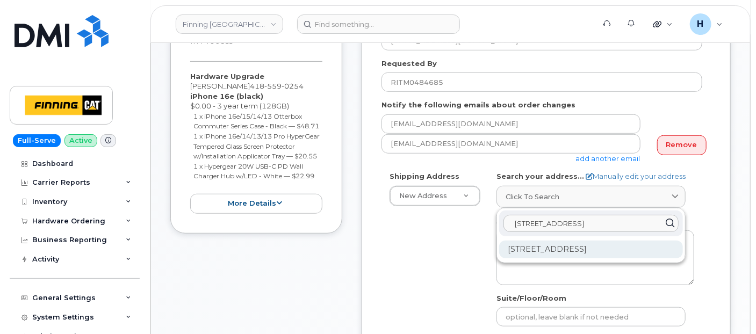
type input "60 rue de la randonnée, G0A1H0, Boischatel, QC, Canada"
click at [591, 258] on div "60 Rue De La Randonnée Boischatel QC G0A 1H0" at bounding box center [591, 250] width 184 height 18
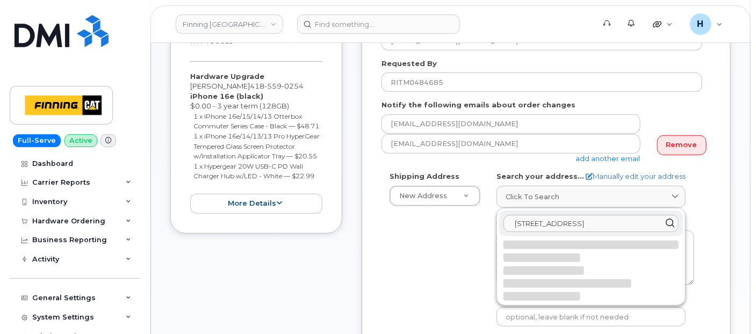
select select
type textarea "60 Rue De La Randonnée BOISCHATEL QC G0A 1H0 CANADA"
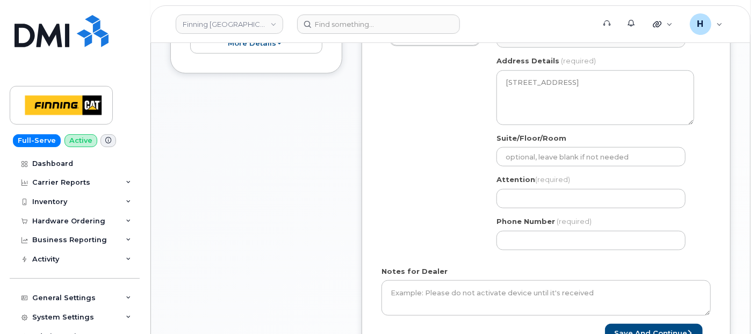
scroll to position [486, 0]
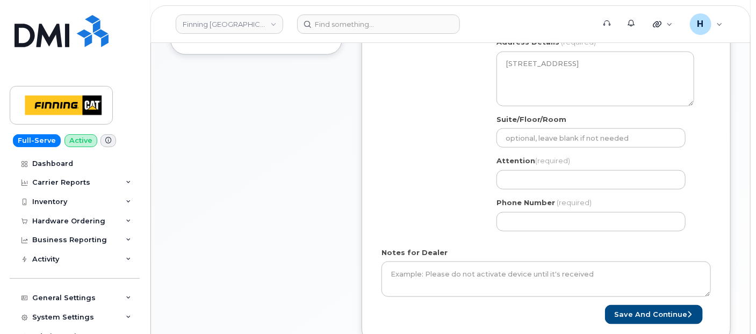
click at [563, 167] on div "Attention (required)" at bounding box center [595, 173] width 198 height 34
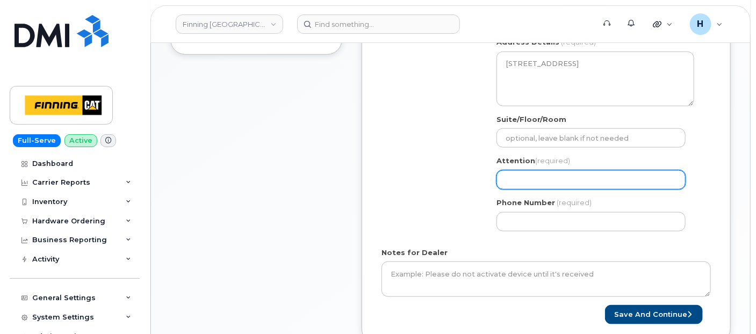
paste input "[PERSON_NAME]"
click at [559, 172] on input "Attention (required)" at bounding box center [590, 179] width 189 height 19
select select
type input "[PERSON_NAME]"
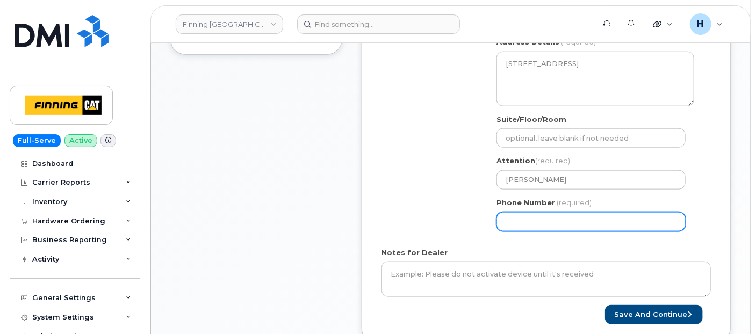
drag, startPoint x: 532, startPoint y: 217, endPoint x: 339, endPoint y: 195, distance: 195.2
click at [532, 218] on input "Phone Number" at bounding box center [590, 221] width 189 height 19
paste input "5819094230"
select select
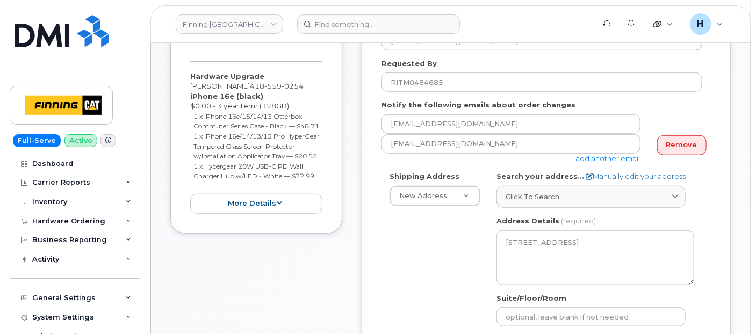
type input "5819094230"
drag, startPoint x: 187, startPoint y: 69, endPoint x: 319, endPoint y: 192, distance: 180.6
click at [319, 192] on div "Item #1 in process $92.25 Hardware Upgrade Jerome Gaudreault 418 559 0254 iPhon…" at bounding box center [256, 115] width 172 height 237
copy div "Hardware Upgrade Jerome Gaudreault 418 559 0254 iPhone 16e (black) $0.00 - 3 ye…"
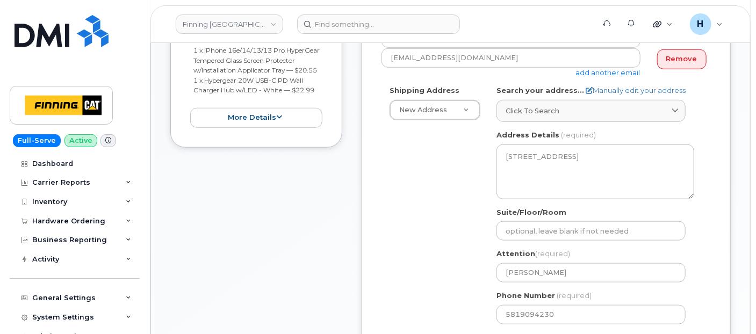
scroll to position [545, 0]
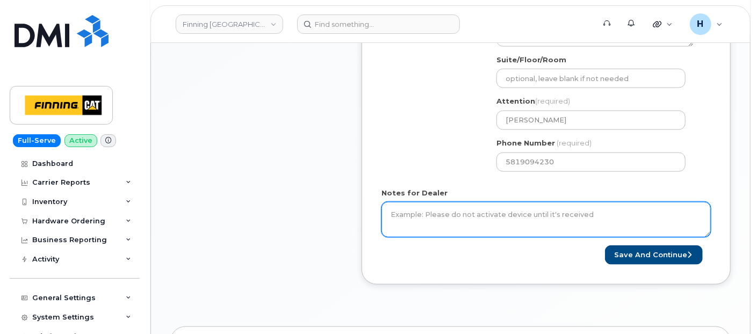
click at [427, 220] on textarea "Notes for Dealer" at bounding box center [545, 219] width 329 height 35
paste textarea "Hardware Upgrade Jerome Gaudreault 4185590254 iPhone 16e (black) $0.00 - 3 year…"
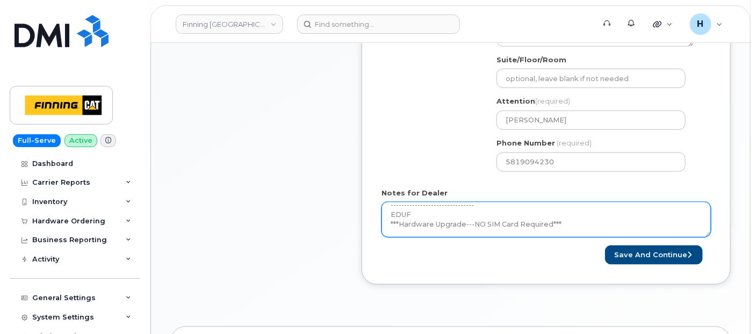
drag, startPoint x: 384, startPoint y: 227, endPoint x: 416, endPoint y: 215, distance: 34.0
click at [416, 215] on textarea "Hardware Upgrade Jerome Gaudreault 4185590254 iPhone 16e (black) $0.00 - 3 year…" at bounding box center [545, 219] width 329 height 35
paste textarea "arly Upgrade Fee $145.50--Approved"
click at [569, 224] on textarea "Hardware Upgrade Jerome Gaudreault 4185590254 iPhone 16e (black) $0.00 - 3 year…" at bounding box center [545, 219] width 329 height 35
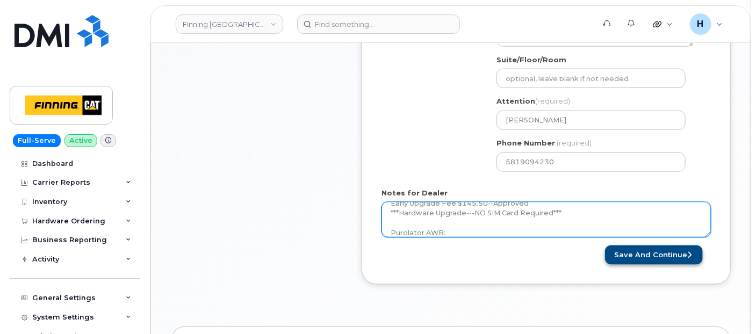
type textarea "Hardware Upgrade Jerome Gaudreault 4185590254 iPhone 16e (black) $0.00 - 3 year…"
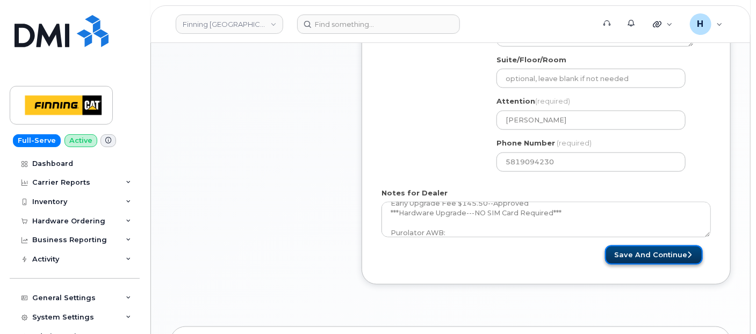
click at [608, 253] on button "Save and Continue" at bounding box center [654, 256] width 98 height 20
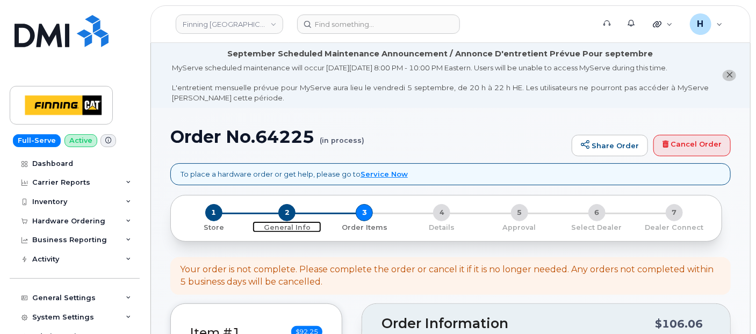
drag, startPoint x: 283, startPoint y: 211, endPoint x: 226, endPoint y: 8, distance: 211.1
click at [283, 211] on span "2" at bounding box center [286, 212] width 17 height 17
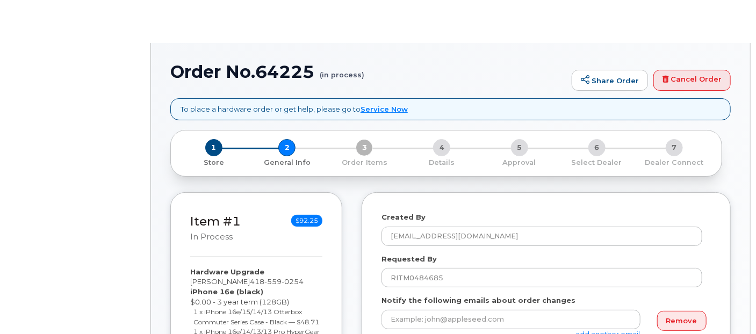
select select
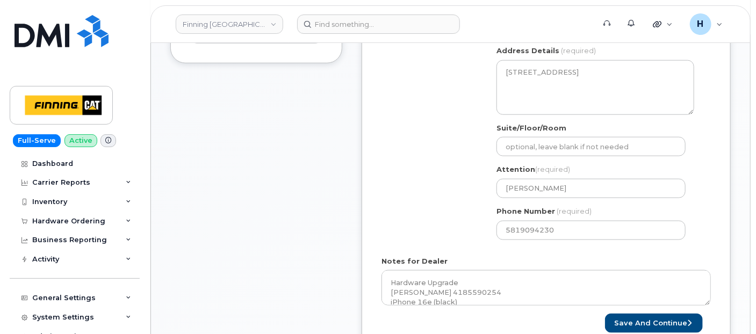
scroll to position [597, 0]
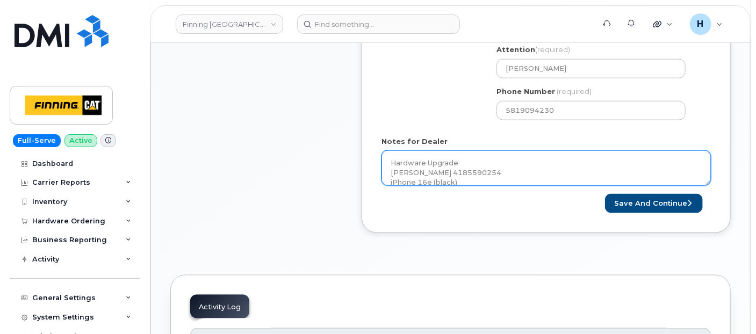
click at [454, 170] on textarea "Hardware Upgrade [PERSON_NAME] 4185590254 iPhone 16e (black) $0.00 - 3 year ter…" at bounding box center [545, 167] width 329 height 35
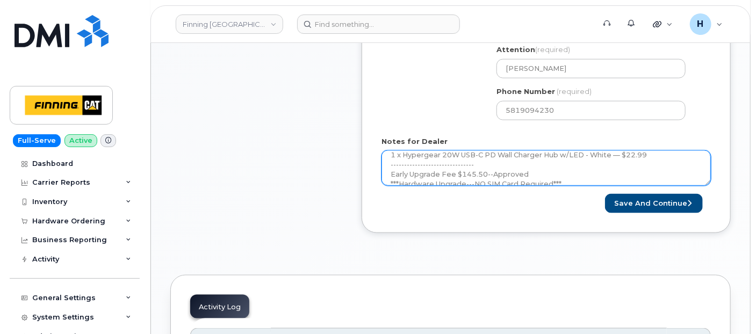
scroll to position [107, 0]
click at [463, 175] on textarea "Hardware Upgrade [PERSON_NAME] 4185590254 iPhone 16e (black) $0.00 - 3 year ter…" at bounding box center [545, 167] width 329 height 35
paste textarea "335647016252"
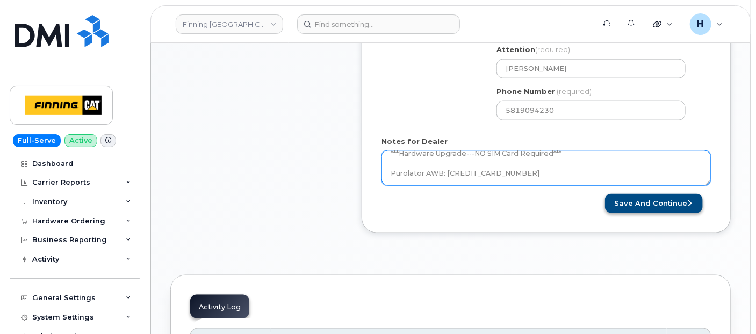
type textarea "Hardware Upgrade [PERSON_NAME] 4185590254 iPhone 16e (black) $0.00 - 3 year ter…"
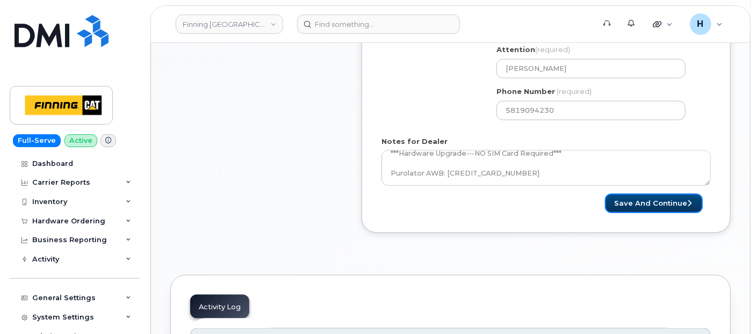
drag, startPoint x: 645, startPoint y: 207, endPoint x: 414, endPoint y: 9, distance: 303.7
click at [644, 205] on button "Save and Continue" at bounding box center [654, 204] width 98 height 20
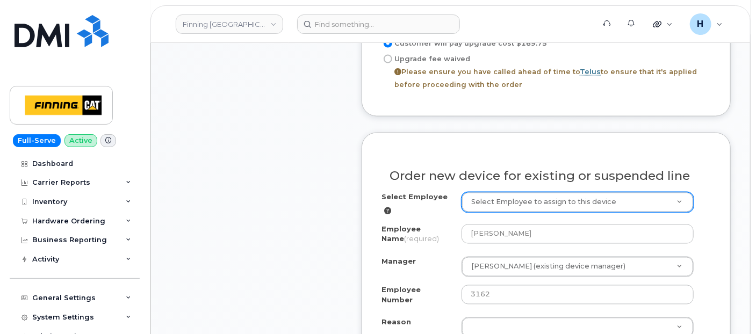
scroll to position [776, 0]
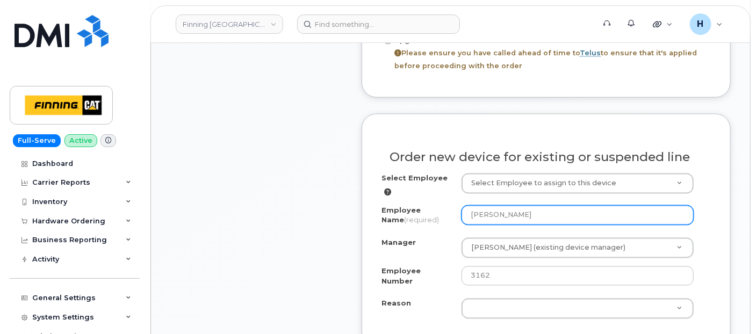
drag, startPoint x: 541, startPoint y: 214, endPoint x: 373, endPoint y: 219, distance: 168.3
click at [373, 219] on div "Order new device for existing or suspended line Select Employee Select Employee…" at bounding box center [546, 230] width 369 height 233
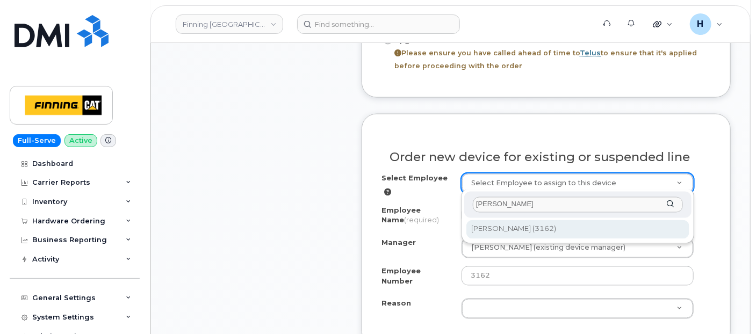
type input "[PERSON_NAME]"
type input "756853"
select select "756845"
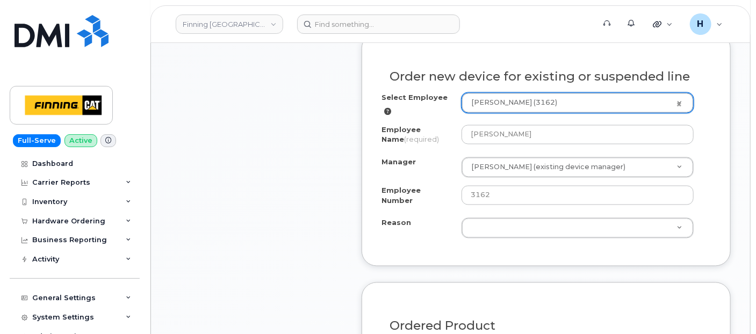
scroll to position [895, 0]
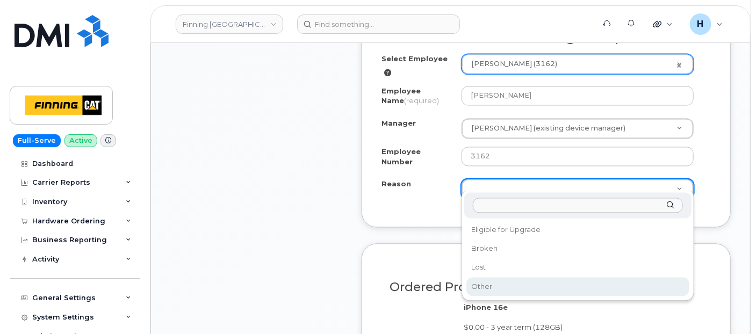
select select "other"
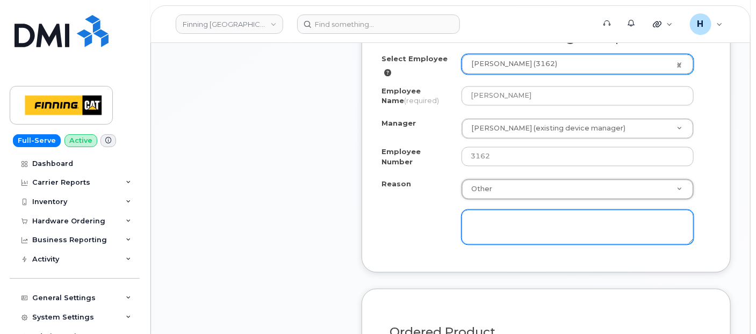
click at [483, 210] on textarea at bounding box center [578, 227] width 232 height 35
paste textarea "Early Upgrade Fee $145.50--Approved"
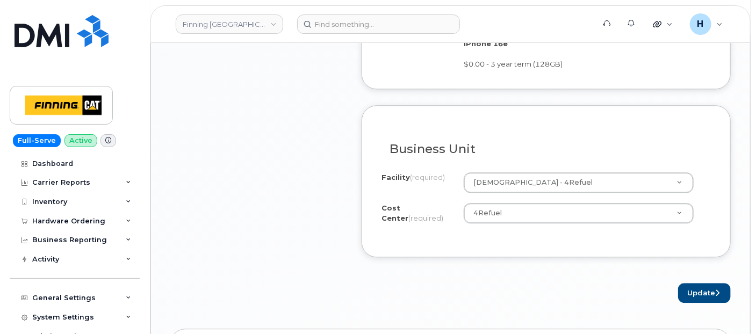
scroll to position [1254, 0]
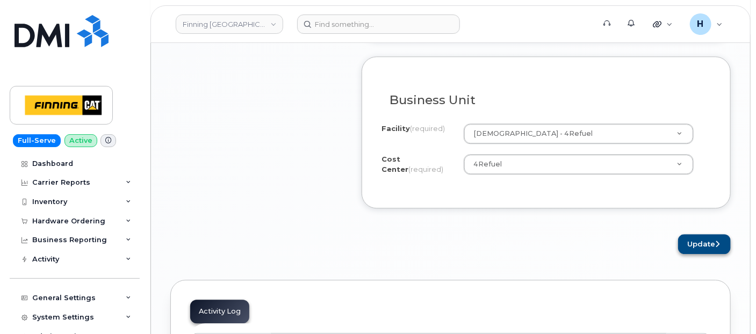
type textarea "Early Upgrade Fee $145.50--Approved"
click at [692, 234] on button "Update" at bounding box center [704, 244] width 53 height 20
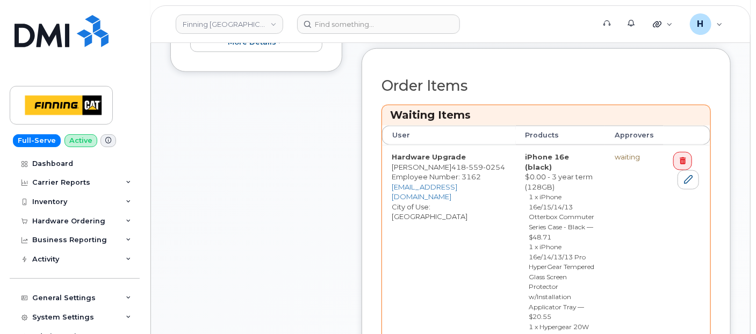
scroll to position [597, 0]
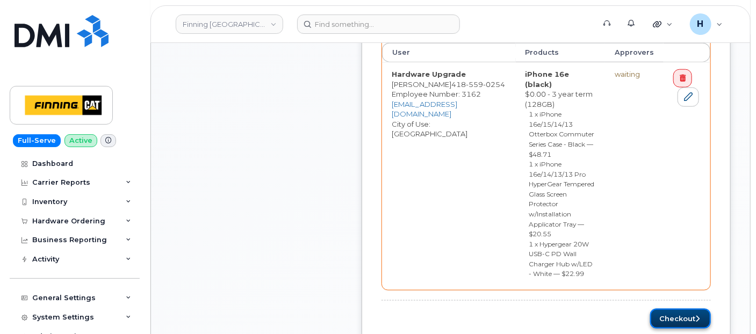
click at [663, 309] on button "Checkout" at bounding box center [680, 319] width 61 height 20
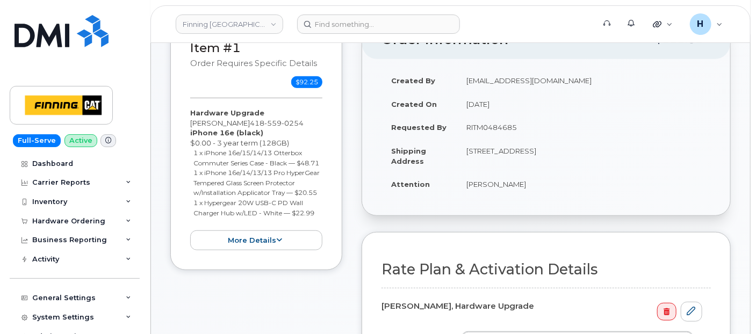
scroll to position [298, 0]
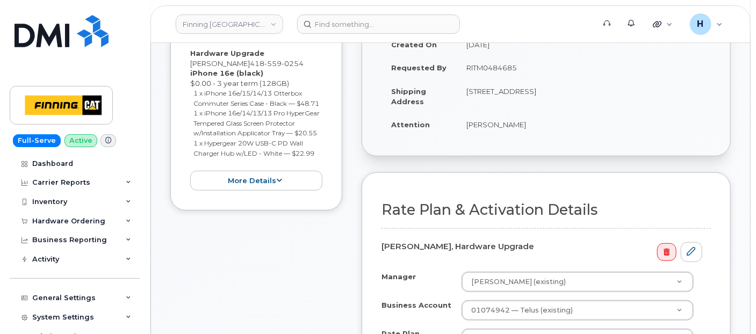
drag, startPoint x: 462, startPoint y: 70, endPoint x: 517, endPoint y: 70, distance: 54.8
click at [517, 70] on td "RITM0484685" at bounding box center [584, 68] width 254 height 24
copy td "RITM0484685"
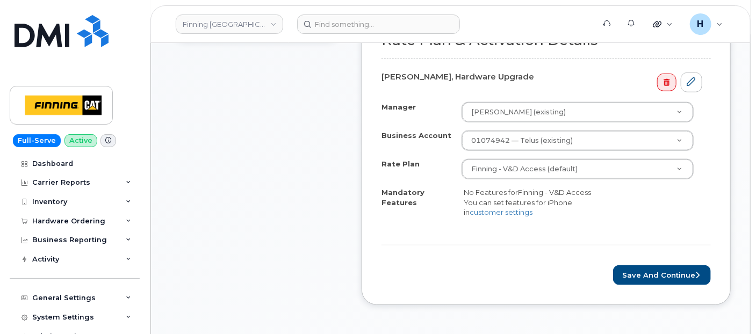
scroll to position [537, 0]
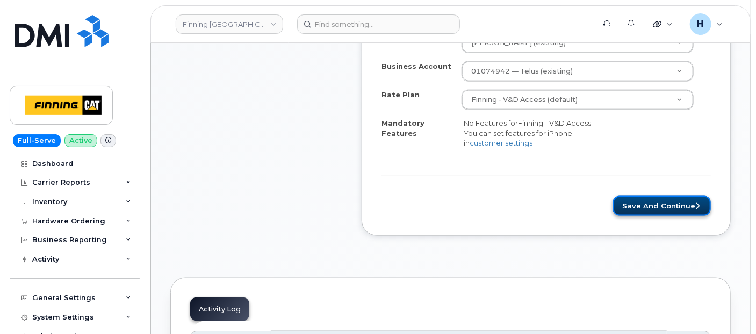
click at [631, 207] on button "Save and Continue" at bounding box center [662, 206] width 98 height 20
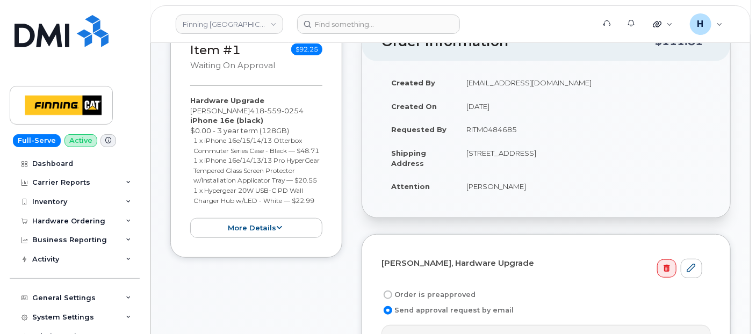
scroll to position [298, 0]
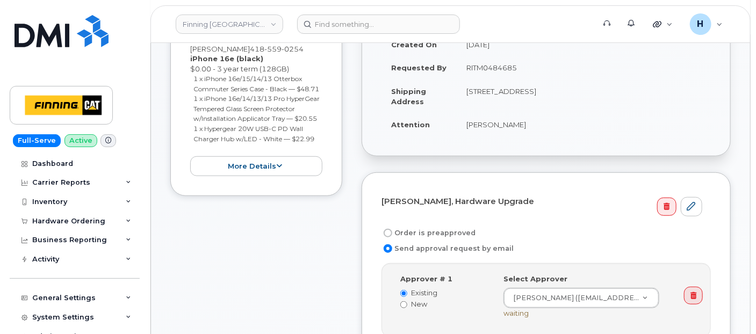
click at [434, 227] on label "Order is preapproved" at bounding box center [428, 233] width 94 height 13
click at [392, 229] on input "Order is preapproved" at bounding box center [388, 233] width 9 height 9
radio input "true"
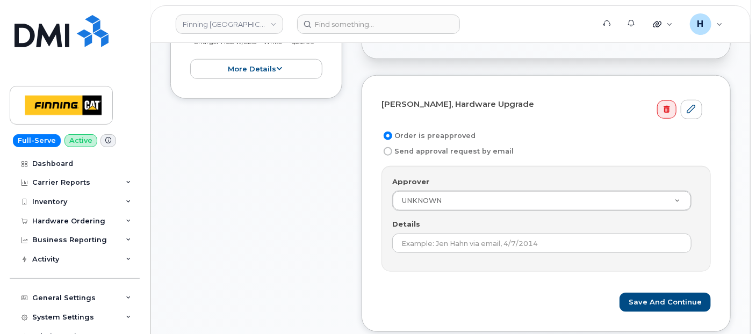
scroll to position [477, 0]
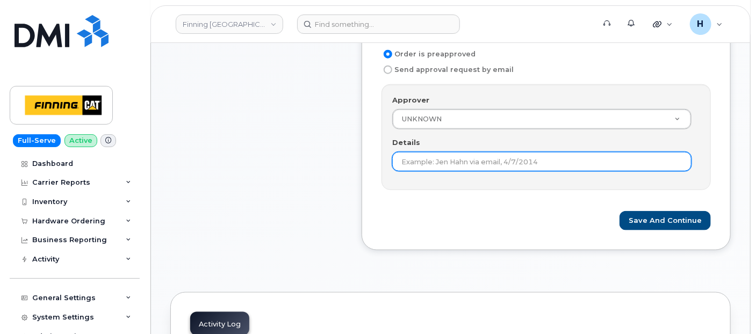
click at [402, 165] on input "Details" at bounding box center [541, 161] width 299 height 19
paste input "RITM0484685"
type input "RITM0484685"
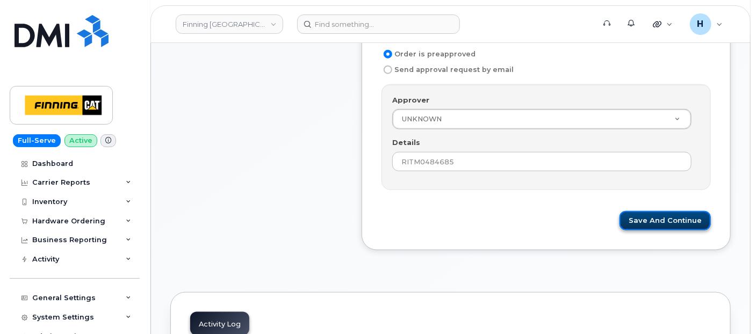
click at [657, 213] on button "Save and Continue" at bounding box center [665, 221] width 91 height 20
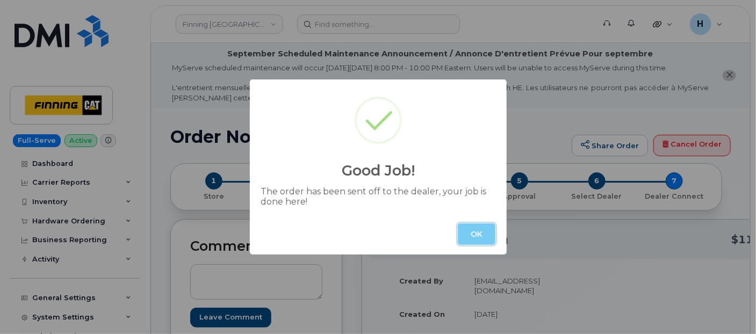
click at [464, 232] on button "OK" at bounding box center [477, 234] width 38 height 21
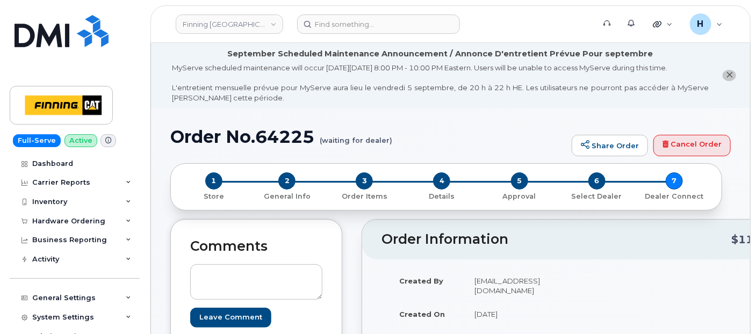
scroll to position [179, 0]
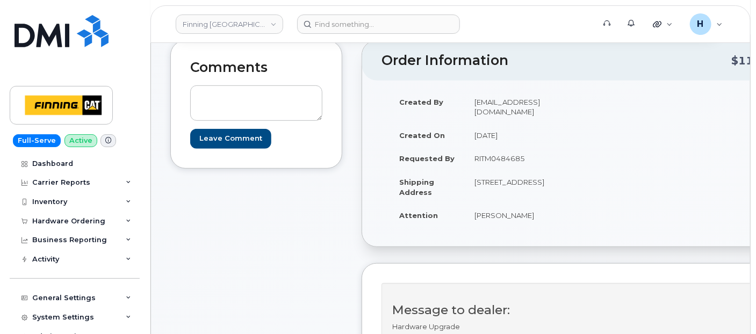
drag, startPoint x: 466, startPoint y: 150, endPoint x: 527, endPoint y: 152, distance: 60.7
click at [527, 152] on td "RITM0484685" at bounding box center [521, 159] width 112 height 24
copy td "RITM0484685"
click at [267, 108] on textarea at bounding box center [256, 102] width 132 height 35
paste textarea "Order #TL38650771"
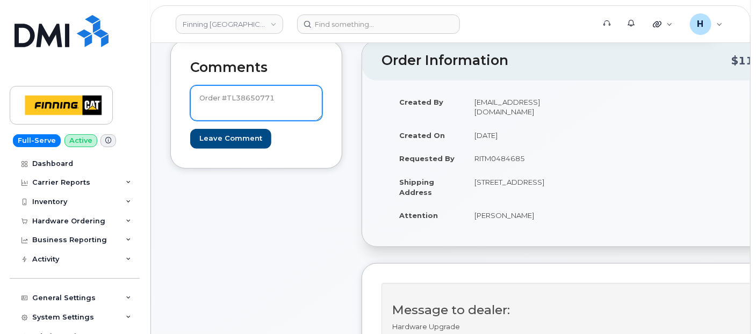
click at [198, 97] on textarea "Order #TL38650771" at bounding box center [256, 102] width 132 height 35
click at [198, 97] on textarea "TELUS Order #TL38650771" at bounding box center [256, 102] width 132 height 35
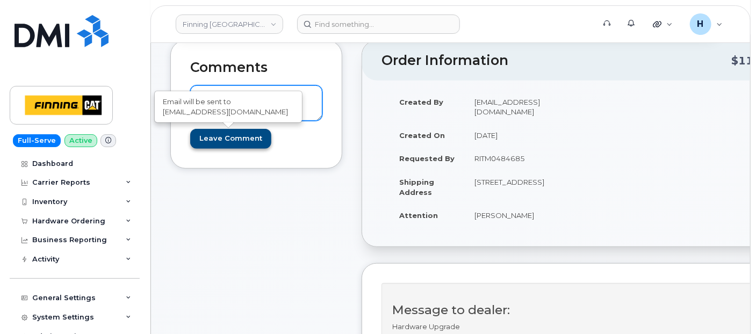
type textarea "TELUS Order #TL38650771"
click at [207, 133] on input "Leave Comment" at bounding box center [230, 139] width 81 height 20
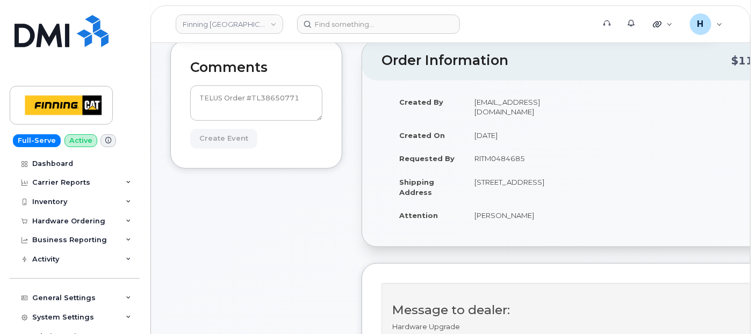
type input "Create Event"
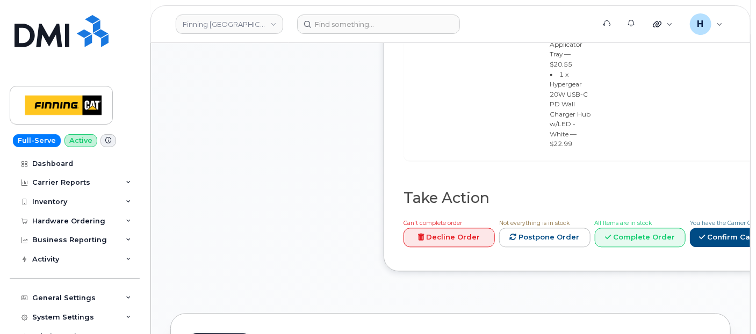
scroll to position [1014, 0]
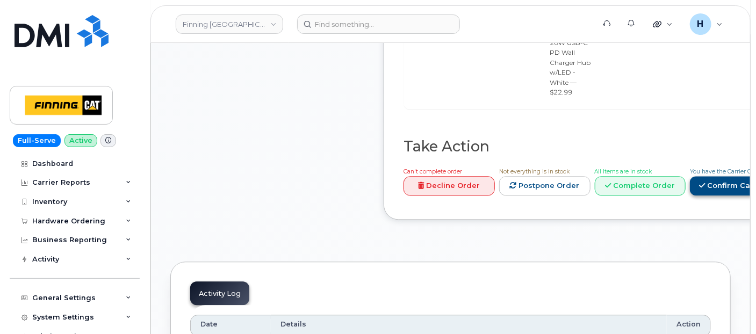
click at [690, 196] on link "Confirm Carrier Order" at bounding box center [745, 186] width 111 height 20
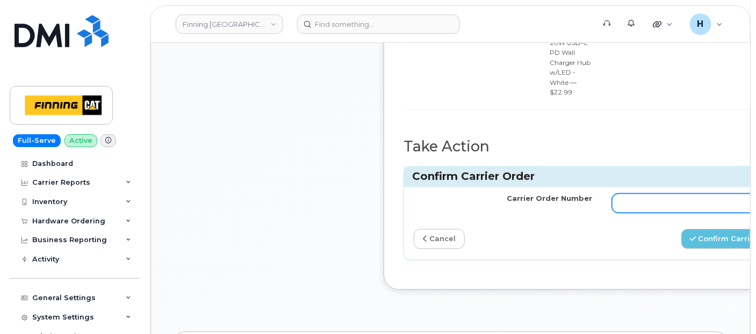
click at [632, 196] on input "Carrier Order Number" at bounding box center [701, 202] width 179 height 19
paste input "TL38650771"
type input "TL38650771"
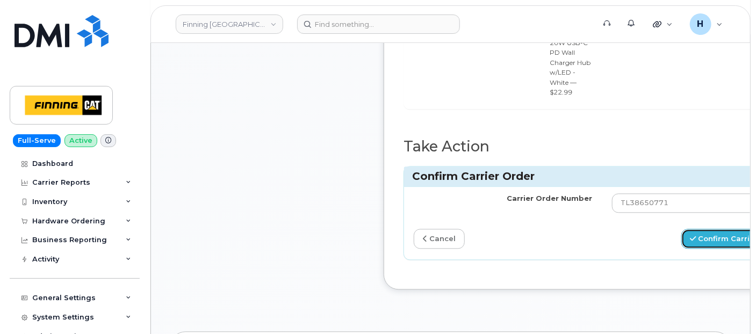
click at [696, 229] on button "Confirm Carrier Order" at bounding box center [736, 239] width 111 height 20
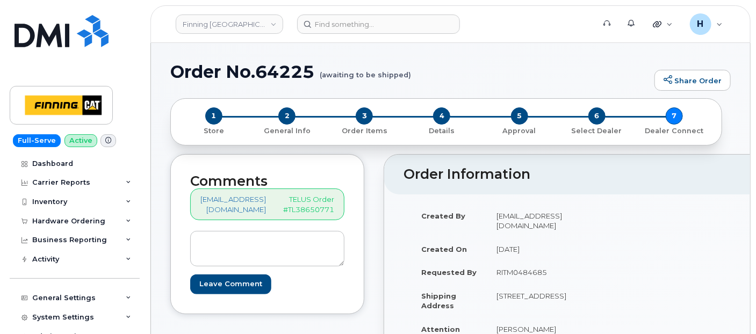
click at [78, 223] on div "Hardware Ordering" at bounding box center [68, 221] width 73 height 9
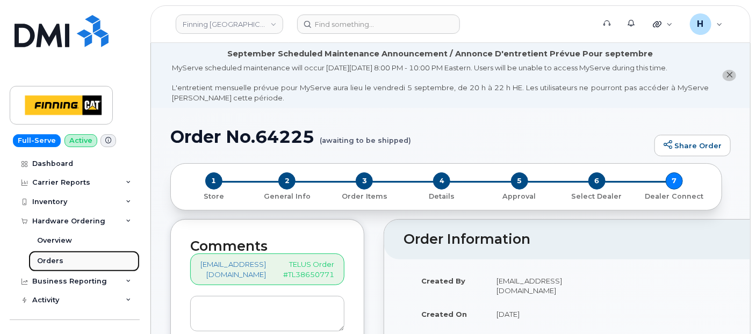
click at [77, 265] on link "Orders" at bounding box center [83, 261] width 111 height 20
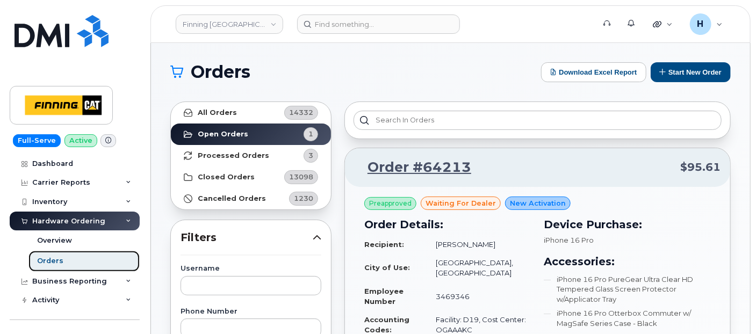
click at [77, 265] on link "Orders" at bounding box center [83, 261] width 111 height 20
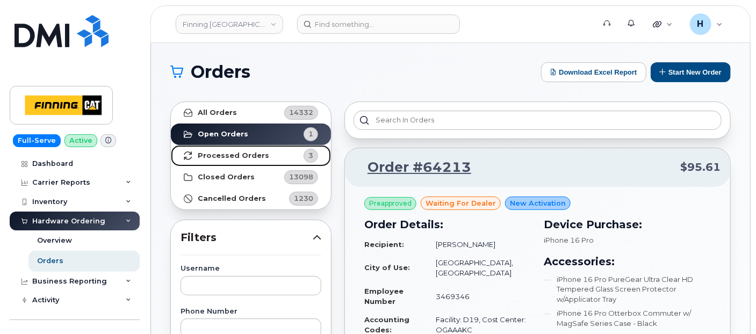
click at [201, 158] on strong "Processed Orders" at bounding box center [233, 156] width 71 height 9
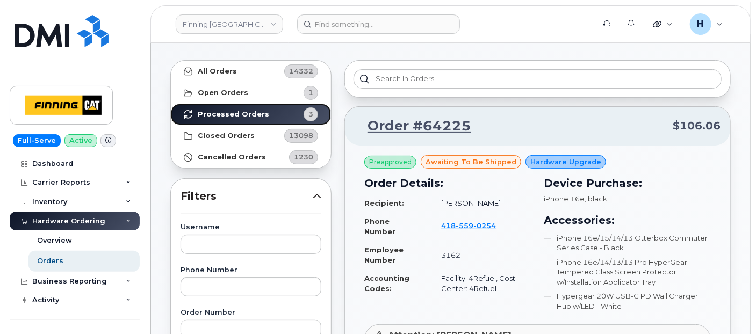
scroll to position [60, 0]
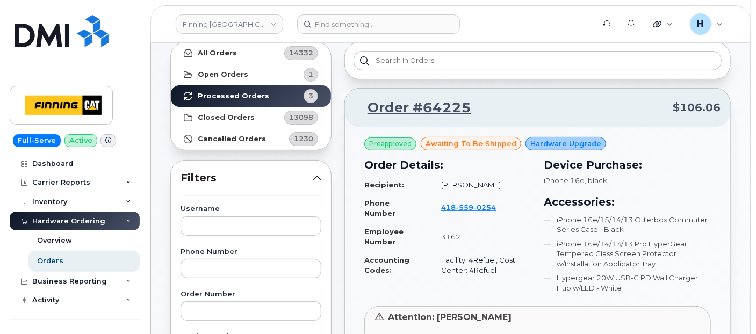
drag, startPoint x: 434, startPoint y: 187, endPoint x: 513, endPoint y: 187, distance: 78.4
click at [513, 187] on td "[PERSON_NAME]" at bounding box center [480, 185] width 99 height 19
copy td "[PERSON_NAME]"
